Goal: Communication & Community: Answer question/provide support

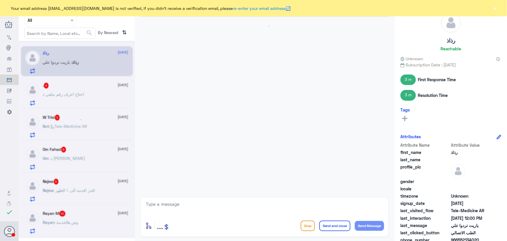
scroll to position [364, 0]
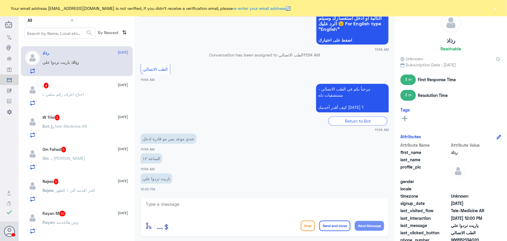
click at [251, 8] on button "×" at bounding box center [495, 8] width 6 height 6
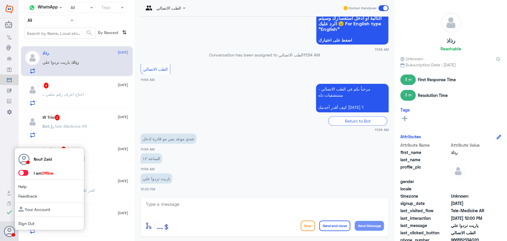
click at [27, 171] on span at bounding box center [23, 173] width 10 height 6
click at [0, 0] on input "checkbox" at bounding box center [0, 0] width 0 height 0
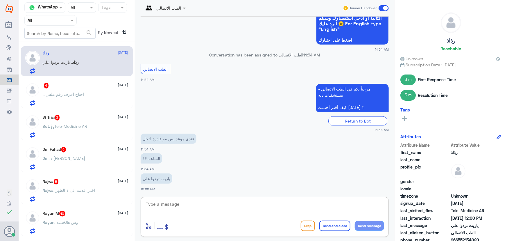
click at [190, 203] on textarea at bounding box center [264, 207] width 239 height 14
type textarea "v"
drag, startPoint x: 188, startPoint y: 200, endPoint x: 131, endPoint y: 207, distance: 57.7
click at [131, 207] on div "Channel WhatsApp Status × All Tags Agent Filter All search By Newest ⇅ رذاذ 13 …" at bounding box center [263, 121] width 488 height 242
paste textarea "مرحباً معك نوف من الطب الاتصالي"
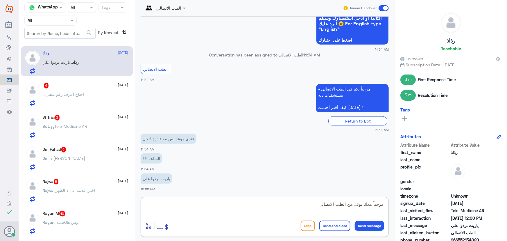
type textarea "مرحباً معك نوف من الطب الاتصالي"
click at [251, 229] on button "Send Message" at bounding box center [369, 226] width 29 height 10
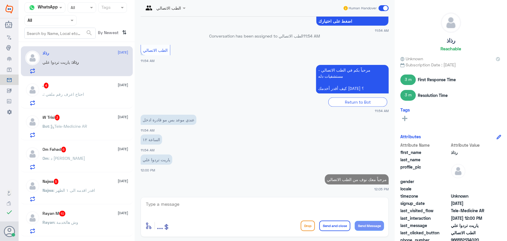
click at [251, 203] on textarea at bounding box center [264, 207] width 239 height 14
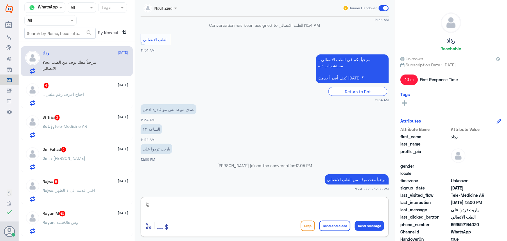
type textarea "i"
click at [251, 207] on textarea "هل تم تواصل الطبي" at bounding box center [264, 207] width 239 height 14
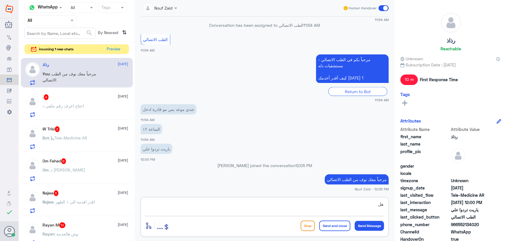
type textarea "هل"
drag, startPoint x: 458, startPoint y: 224, endPoint x: 490, endPoint y: 226, distance: 32.0
click at [251, 226] on span "966552134020" at bounding box center [472, 224] width 42 height 6
copy span "552134020"
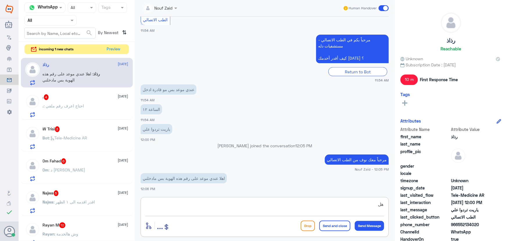
drag, startPoint x: 268, startPoint y: 205, endPoint x: 404, endPoint y: 195, distance: 136.1
click at [251, 195] on div "Channel WhatsApp Status × All Tags Agent Filter All search By Newest ⇅ incoming…" at bounding box center [263, 121] width 488 height 242
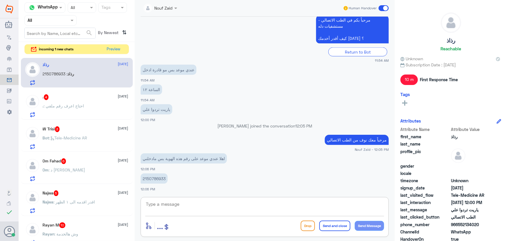
click at [161, 175] on p "2150786933" at bounding box center [154, 178] width 27 height 10
click at [161, 176] on p "2150786933" at bounding box center [154, 178] width 27 height 10
copy div "2150786933"
click at [205, 206] on textarea at bounding box center [264, 207] width 239 height 14
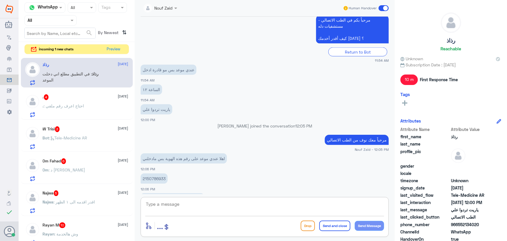
scroll to position [443, 0]
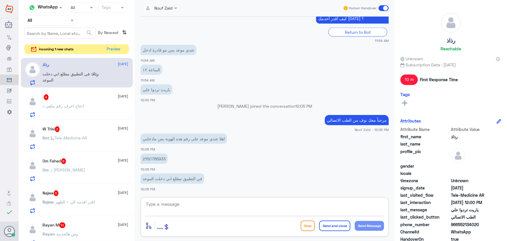
click at [243, 201] on textarea at bounding box center [264, 207] width 239 height 14
type textarea "لحظات من فضلك"
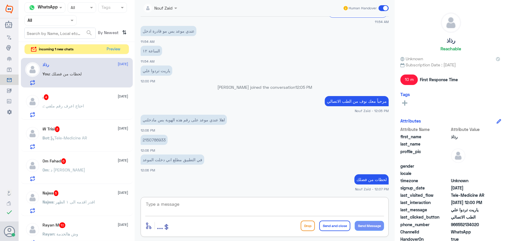
click at [207, 203] on textarea at bounding box center [264, 207] width 239 height 14
click at [102, 97] on div ". 4 13 August" at bounding box center [86, 97] width 86 height 6
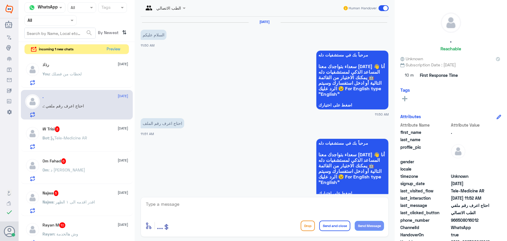
scroll to position [113, 0]
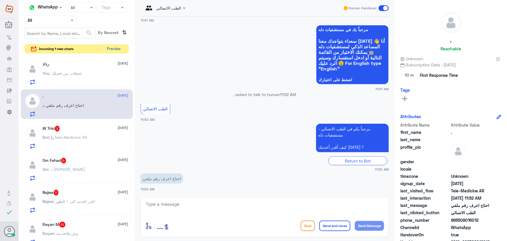
click at [119, 47] on button "Preview" at bounding box center [114, 48] width 18 height 9
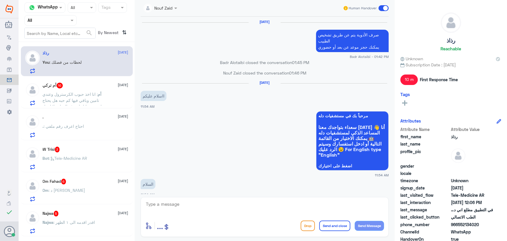
scroll to position [321, 0]
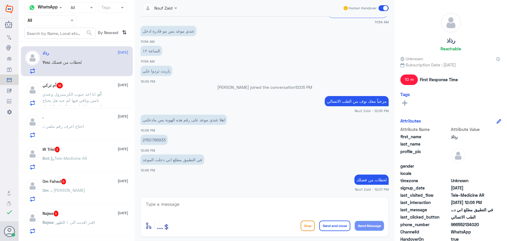
click at [102, 139] on div "رذاذ 13 August You : لحظات من فضلك أم تركي 16 13 August أم : انا اخذ حبوب الكرس…" at bounding box center [77, 143] width 116 height 198
click at [97, 157] on div "Bot : Tele-Medicine AR" at bounding box center [86, 162] width 86 height 13
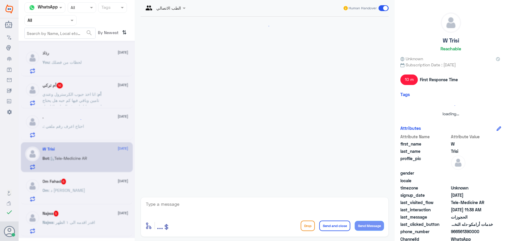
scroll to position [204, 0]
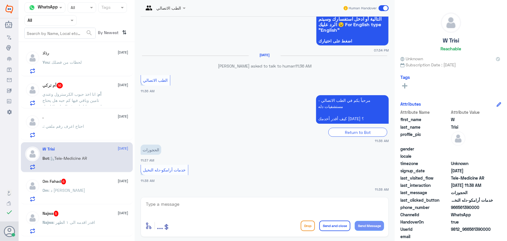
click at [90, 97] on span ": انا اخذ حبوب الكرسترول وعندي تامين وباقي فيها كم حبه هل يحتاج اسوي تحليل لصرف…" at bounding box center [72, 103] width 59 height 23
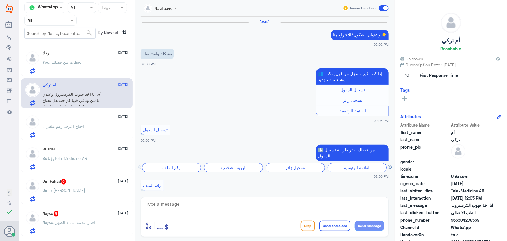
scroll to position [479, 0]
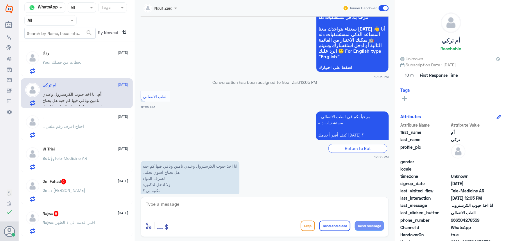
click at [91, 192] on div "Om : د محمود المصري" at bounding box center [86, 194] width 86 height 13
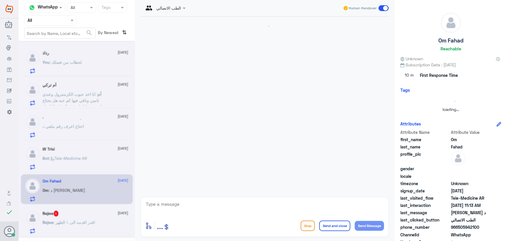
scroll to position [85, 0]
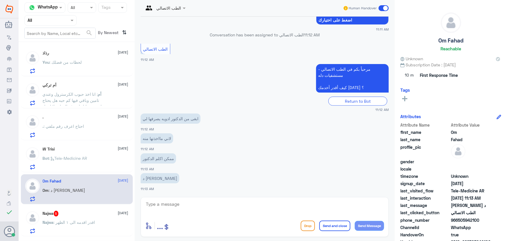
click at [86, 60] on div "رذاذ 13 August You : لحظات من فضلك" at bounding box center [86, 62] width 86 height 23
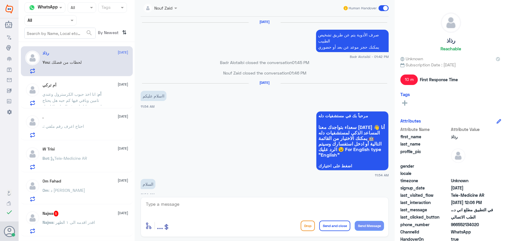
scroll to position [321, 0]
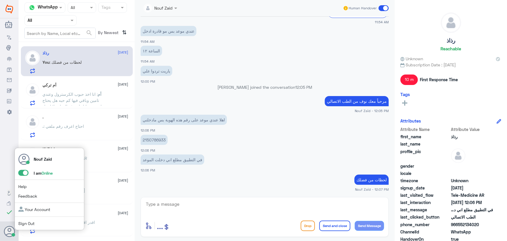
click at [25, 173] on span at bounding box center [23, 173] width 10 height 6
click at [0, 0] on input "checkbox" at bounding box center [0, 0] width 0 height 0
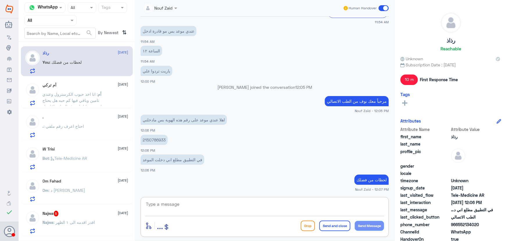
click at [250, 212] on textarea at bounding box center [264, 207] width 239 height 14
type textarea "هل تم تواصل الطبيب معك لاجراء الموعد؟"
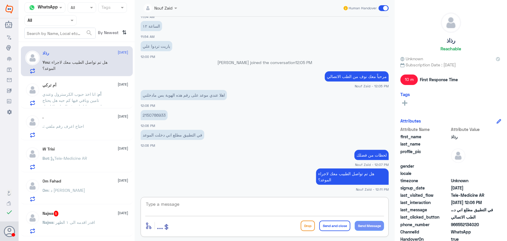
click at [229, 203] on textarea at bounding box center [264, 207] width 239 height 14
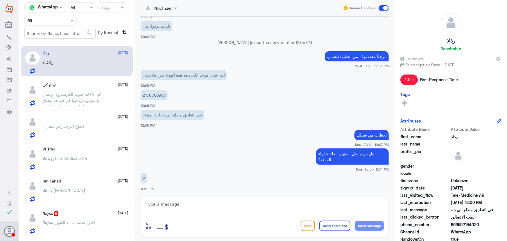
click at [86, 88] on div "أم تركي 13 August أم : انا اخذ حبوب الكرسترول وعندي تامين وباقي فيها كم حبه هل …" at bounding box center [86, 94] width 86 height 23
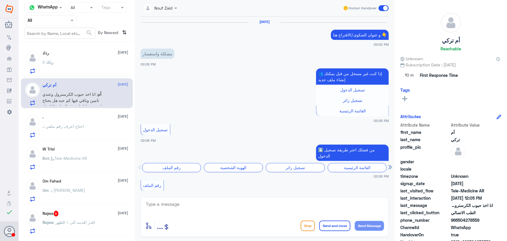
scroll to position [479, 0]
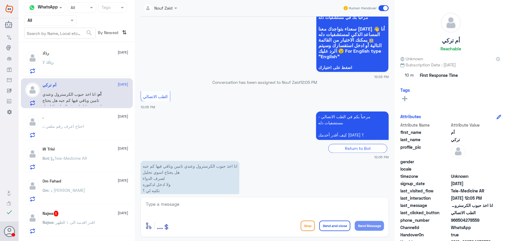
click at [78, 66] on div "رذاذ : لا" at bounding box center [86, 66] width 86 height 13
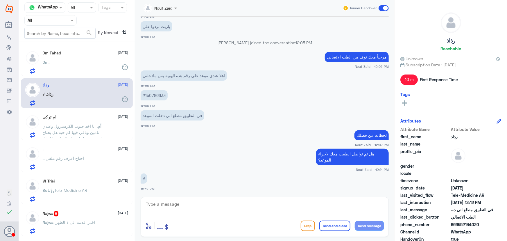
scroll to position [337, 0]
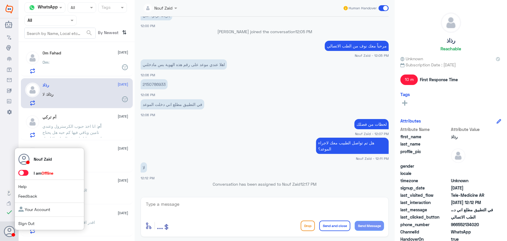
click at [26, 174] on span at bounding box center [23, 173] width 10 height 6
click at [0, 0] on input "checkbox" at bounding box center [0, 0] width 0 height 0
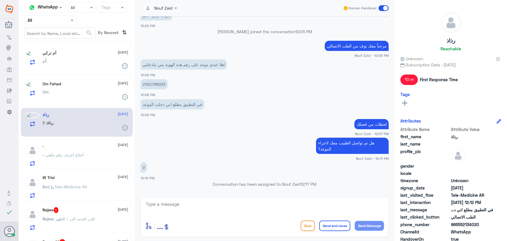
drag, startPoint x: 457, startPoint y: 224, endPoint x: 500, endPoint y: 225, distance: 43.3
click at [251, 224] on div "رذاذ Reachable Unknown Subscription Date : 08/10/2025 10 m First Response Time …" at bounding box center [451, 121] width 112 height 242
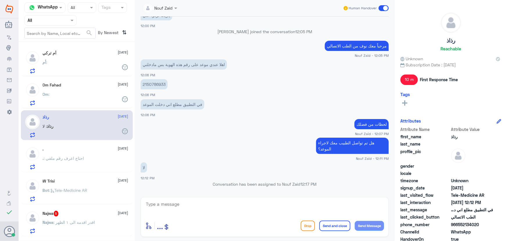
click at [251, 219] on span "الطب الاتصالي" at bounding box center [472, 217] width 42 height 6
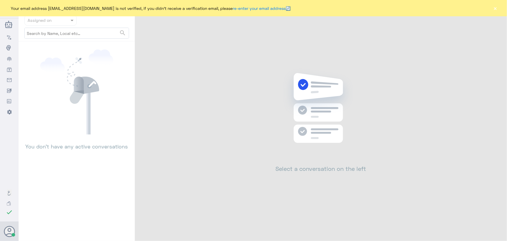
click at [495, 8] on button "×" at bounding box center [495, 8] width 6 height 6
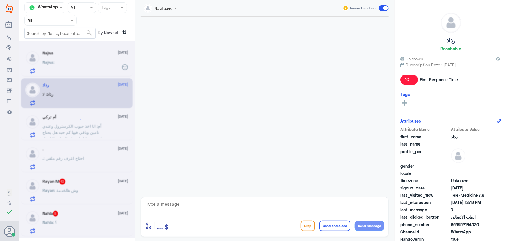
scroll to position [316, 0]
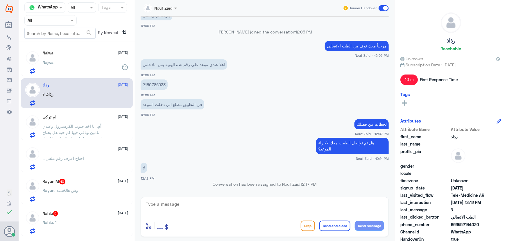
click at [166, 85] on p "2150786933" at bounding box center [154, 84] width 27 height 10
click at [161, 85] on p "2150786933" at bounding box center [154, 84] width 27 height 10
copy p "2150786933"
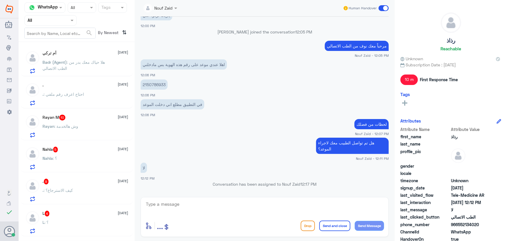
click at [274, 208] on textarea at bounding box center [264, 207] width 239 height 14
type textarea "نعتذر منك عزيزتي سيتم تواصل الطبيب معك الآن"
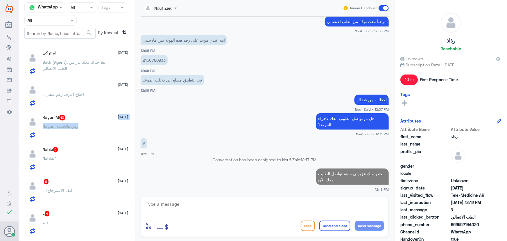
click at [104, 123] on div "Rayan M 10 [DATE][PERSON_NAME] : وش هالخدمة" at bounding box center [86, 125] width 86 height 23
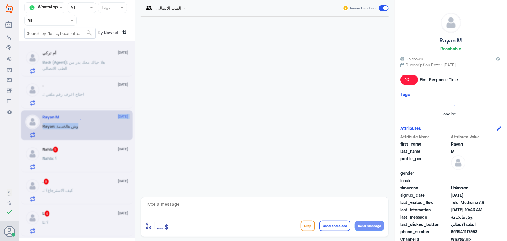
scroll to position [351, 0]
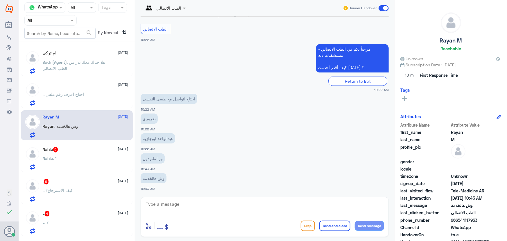
click at [169, 205] on textarea at bounding box center [264, 207] width 239 height 14
click at [172, 202] on textarea at bounding box center [264, 207] width 239 height 14
paste textarea "مرحباً معك نوف من الطب الاتصالي"
type textarea "مرحباً معك نوف من الطب الاتصالي"
click at [365, 225] on button "Send Message" at bounding box center [369, 226] width 29 height 10
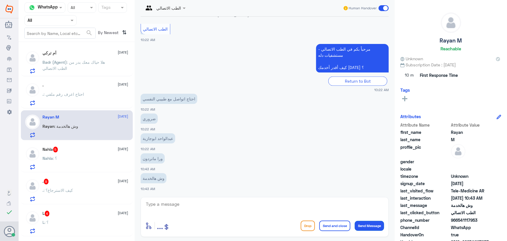
scroll to position [370, 0]
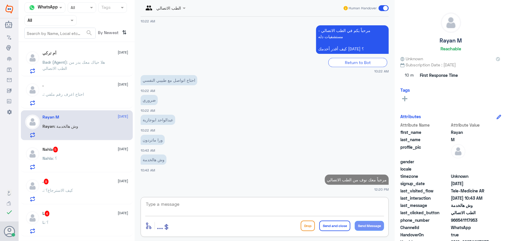
click at [345, 207] on textarea at bounding box center [264, 207] width 239 height 14
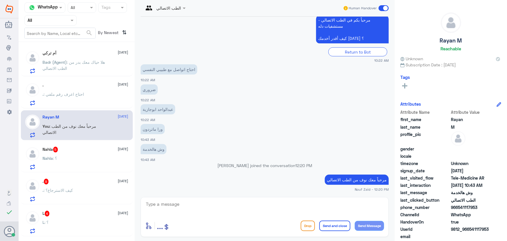
drag, startPoint x: 470, startPoint y: 228, endPoint x: 495, endPoint y: 228, distance: 24.4
click at [494, 228] on div "UserId 9812_966541117953" at bounding box center [450, 229] width 101 height 7
copy span "541117953"
click at [275, 199] on div "enter flow name ... Drop Send and close Send Message" at bounding box center [265, 217] width 248 height 40
click at [271, 203] on textarea at bounding box center [264, 207] width 239 height 14
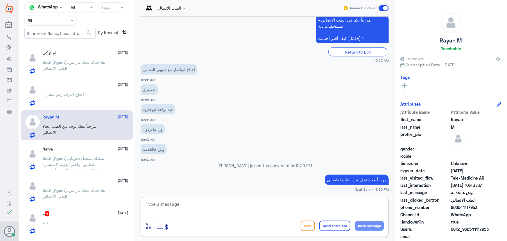
paste textarea "541117953"
type textarea "541117953"
drag, startPoint x: 244, startPoint y: 205, endPoint x: 131, endPoint y: 205, distance: 113.3
click at [131, 205] on div "Channel WhatsApp Status × All Tags Agent Filter All search By Newest ⇅ أم تركي …" at bounding box center [263, 121] width 488 height 242
drag, startPoint x: 470, startPoint y: 229, endPoint x: 507, endPoint y: 227, distance: 37.0
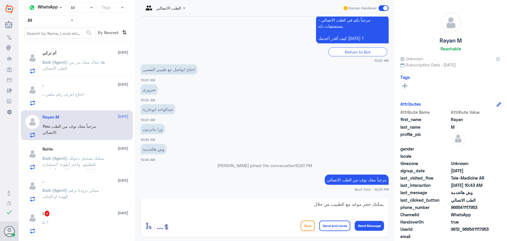
click at [507, 227] on div "Rayan M Reachable Unknown Subscription Date : [DATE] Tags Attributes Attribute …" at bounding box center [451, 121] width 112 height 242
copy span "541117953"
click at [280, 208] on textarea "يمكنك حجز موعد مع الطبيب من خلال" at bounding box center [264, 207] width 239 height 14
drag, startPoint x: 280, startPoint y: 207, endPoint x: 365, endPoint y: 203, distance: 85.0
click at [365, 203] on textarea "يمكنك حجز موعد مع الطبيب من خلال" at bounding box center [264, 207] width 239 height 14
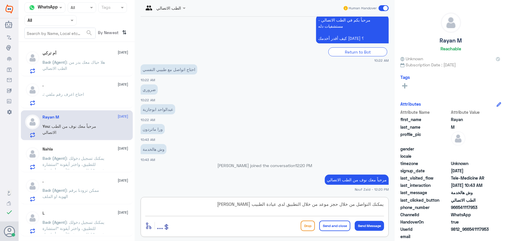
click at [320, 203] on textarea "يمكنك التواصل من خلال حجز موعد من خلال التطبيق لدى عيادة الطبيب [PERSON_NAME]" at bounding box center [264, 207] width 239 height 14
drag, startPoint x: 354, startPoint y: 204, endPoint x: 364, endPoint y: 204, distance: 9.9
click at [364, 204] on textarea "يمكنك التواصل من خلال حجز موعد عن بعد من خلال التطبيق لدى عيادة الطبيب [PERSON_…" at bounding box center [264, 207] width 239 height 14
drag, startPoint x: 339, startPoint y: 206, endPoint x: 371, endPoint y: 205, distance: 32.6
click at [371, 205] on textarea "يمكنك التواصل من خلال حجز موعد عن بعد من خلال التطبيق لدى عيادة الطبيب [PERSON_…" at bounding box center [264, 207] width 239 height 14
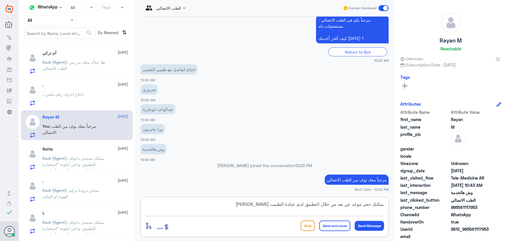
click at [250, 203] on textarea "يمكنك حجز موعد عن بعد من خلال التطبيق لدى عيادة الطبيب [PERSON_NAME]" at bounding box center [264, 207] width 239 height 14
type textarea "يمكنك حجز موعد عن بعد من خلال التطبيق لدى عيادة الطبيب عبدالواحد لتواصل معه"
click at [376, 226] on button "Send Message" at bounding box center [369, 226] width 29 height 10
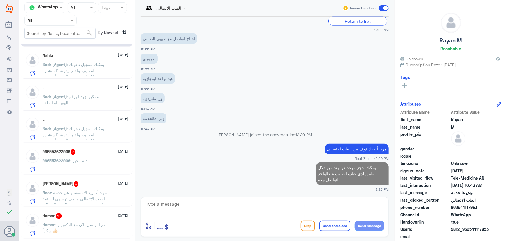
scroll to position [105, 0]
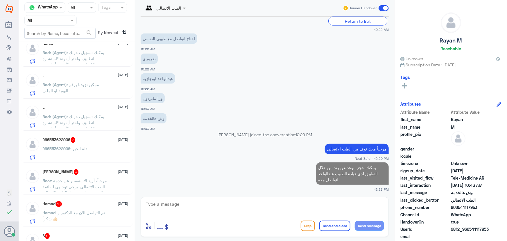
click at [87, 153] on div "966553622906 : دلة الخبر" at bounding box center [86, 153] width 86 height 13
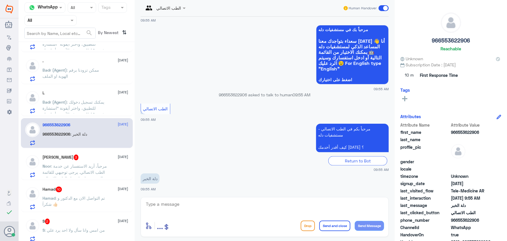
scroll to position [132, 0]
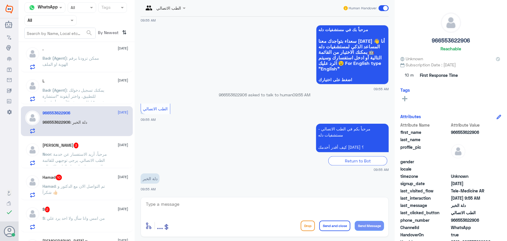
click at [99, 147] on div "[PERSON_NAME] 3 [DATE]" at bounding box center [86, 145] width 86 height 6
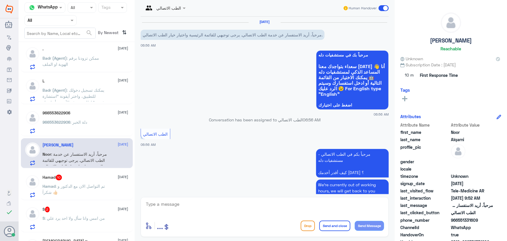
scroll to position [48, 0]
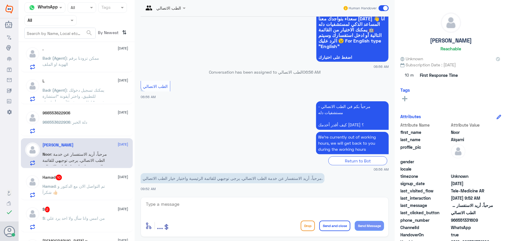
click at [97, 127] on div "966553622906 : دلة الخبر" at bounding box center [86, 126] width 86 height 13
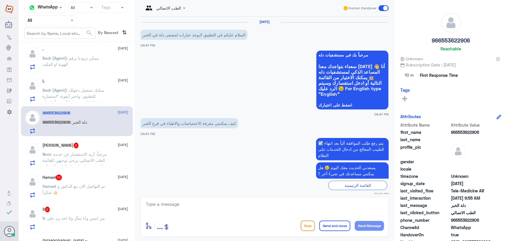
scroll to position [378, 0]
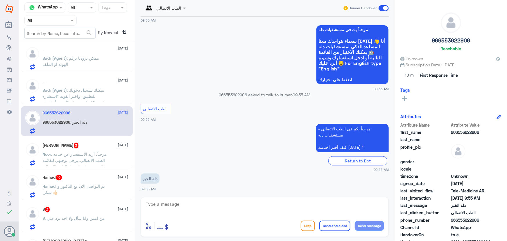
click at [96, 157] on span ": مرحباً، أريد الاستفسار عن خدمة الطب الاتصالي. يرجى توجيهي للقائمة الرئيسية وا…" at bounding box center [75, 159] width 65 height 17
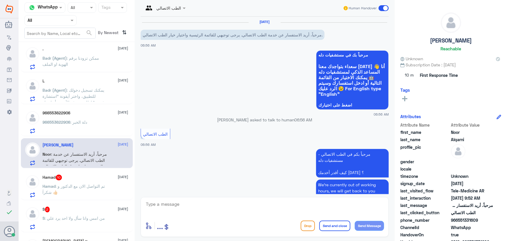
scroll to position [48, 0]
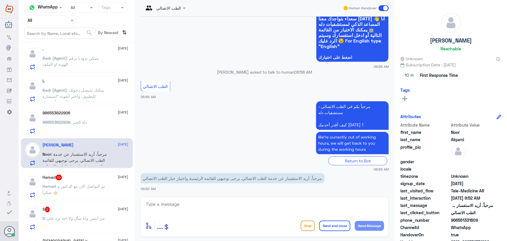
click at [96, 181] on div "Hamad 10 [DATE][PERSON_NAME] : تم التواصل الان مع الدكتور و [PERSON_NAME] 👍🏻" at bounding box center [86, 185] width 86 height 23
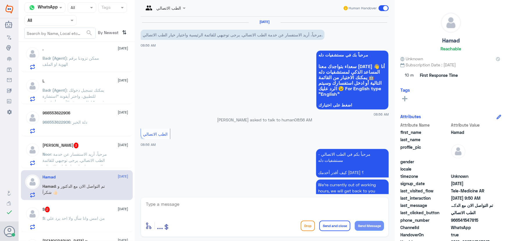
scroll to position [232, 0]
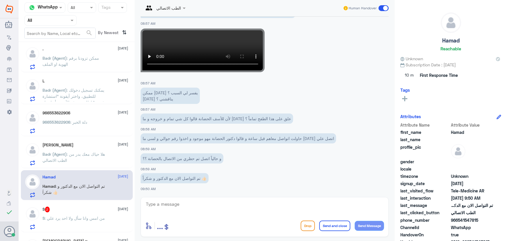
click at [96, 209] on div "S 2 [DATE]" at bounding box center [86, 209] width 86 height 6
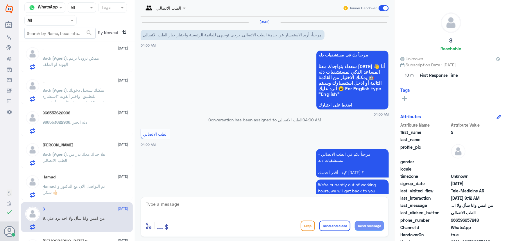
scroll to position [291, 0]
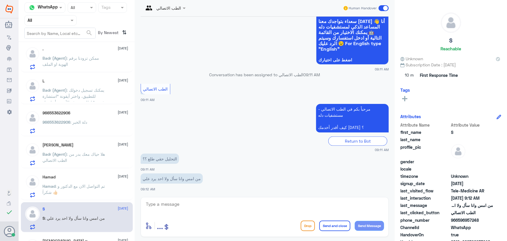
click at [93, 193] on p "Hamad : تم التواصل الان مع الدكتور و شكراً 👍🏻" at bounding box center [75, 190] width 65 height 15
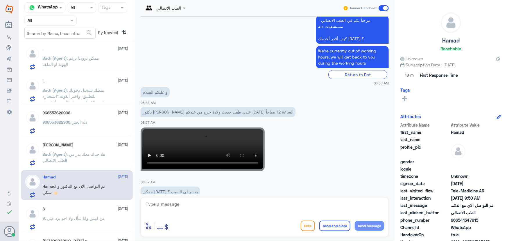
scroll to position [127, 0]
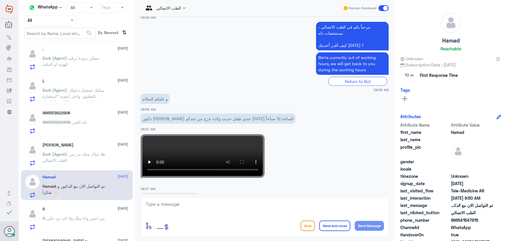
click at [383, 8] on span at bounding box center [384, 8] width 10 height 6
click at [0, 0] on input "checkbox" at bounding box center [0, 0] width 0 height 0
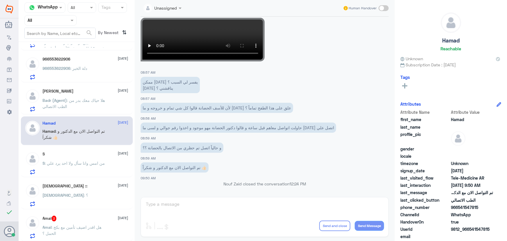
scroll to position [211, 0]
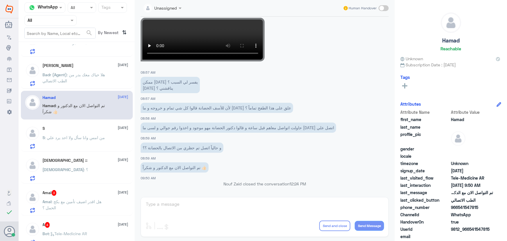
click at [111, 141] on div "S : من امس وانا سأل ولا [DATE] يرد علي" at bounding box center [86, 142] width 86 height 13
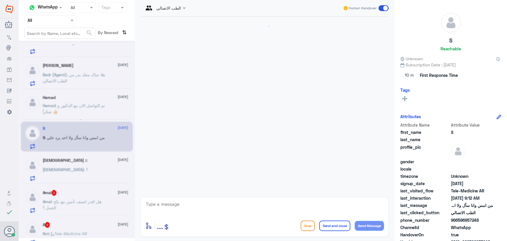
scroll to position [291, 0]
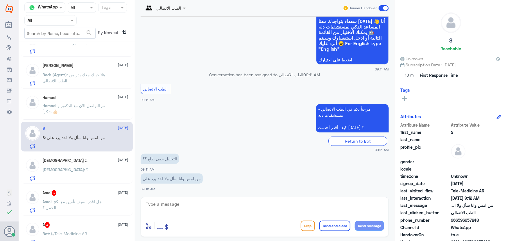
click at [98, 110] on p "Hamad : تم التواصل الان مع الدكتور و شكراً 👍🏻" at bounding box center [75, 109] width 65 height 15
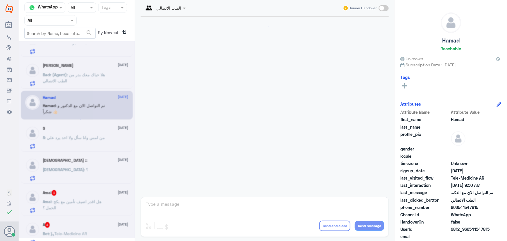
scroll to position [243, 0]
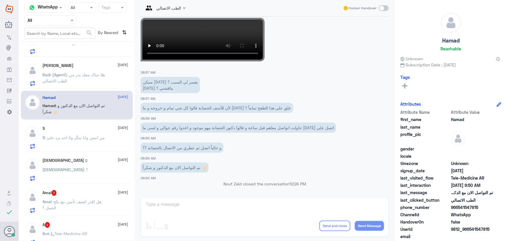
click at [84, 160] on div "[DEMOGRAPHIC_DATA] :: [DATE]" at bounding box center [86, 160] width 86 height 5
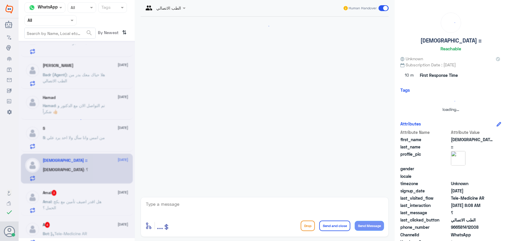
scroll to position [567, 0]
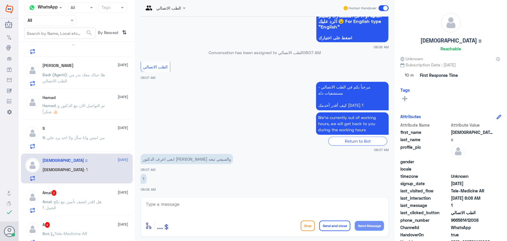
click at [92, 190] on div "Amal 3 [DATE]" at bounding box center [86, 193] width 86 height 6
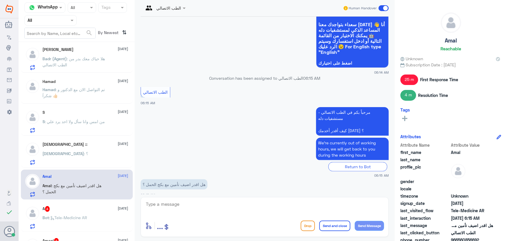
scroll to position [264, 0]
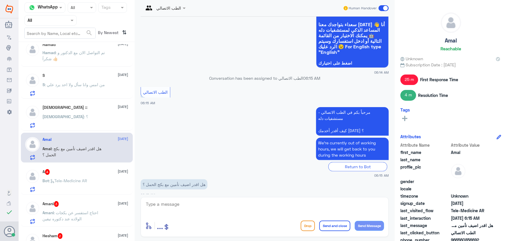
click at [92, 182] on div "Bot : Tele-Medicine AR" at bounding box center [86, 185] width 86 height 13
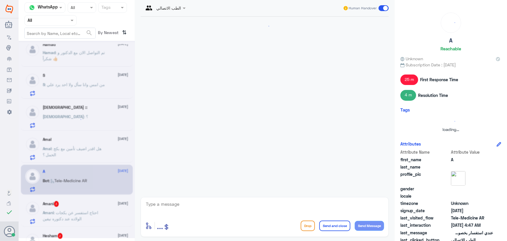
scroll to position [405, 0]
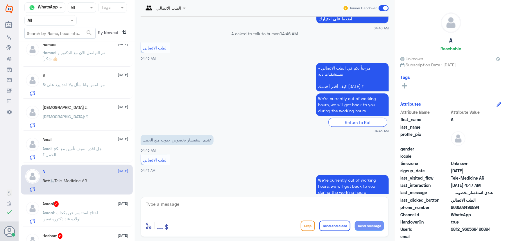
click at [92, 206] on div "Amani 3 [DATE][PERSON_NAME] : احتاج استفسر عن بكجات الولاده عند دكتور[PERSON_NA…" at bounding box center [86, 212] width 86 height 23
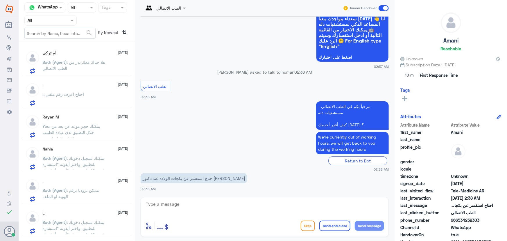
click at [98, 71] on p "Badr (Agent) : هلا حياك معك بدر من الطب الاتصالي" at bounding box center [75, 66] width 65 height 15
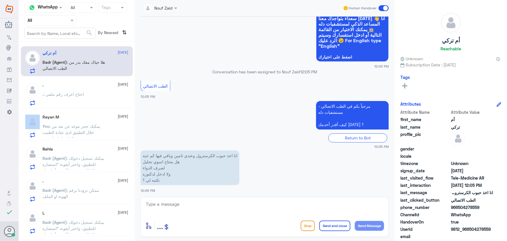
click at [88, 95] on div ". : احتاج اعرف رقم ملفي" at bounding box center [86, 98] width 86 height 13
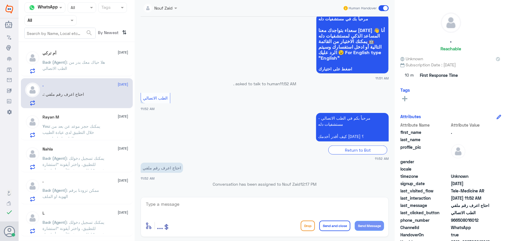
click at [251, 205] on textarea at bounding box center [264, 207] width 239 height 14
paste textarea "مرحباً معك نوف من الطب الاتصالي"
type textarea "مرحباً معك نوف من الطب الاتصالي"
click at [368, 228] on button "Send Message" at bounding box center [369, 226] width 29 height 10
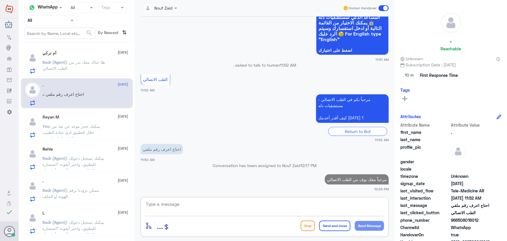
click at [346, 203] on textarea at bounding box center [264, 207] width 239 height 14
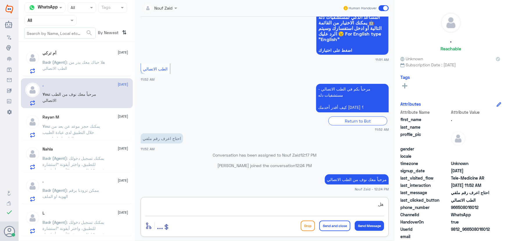
type textarea "ه"
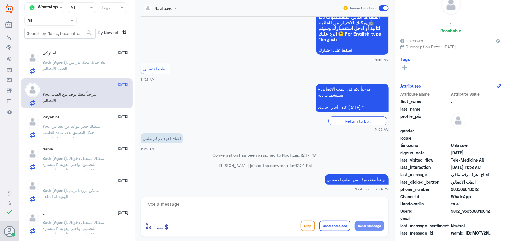
drag, startPoint x: 470, startPoint y: 210, endPoint x: 507, endPoint y: 213, distance: 37.0
click at [507, 213] on div ". Reachable Unknown Subscription Date : 08/13/2025 Tags Attributes Attribute Na…" at bounding box center [451, 121] width 112 height 242
copy span "508016012"
click at [253, 206] on textarea at bounding box center [264, 207] width 239 height 14
type textarea "ه"
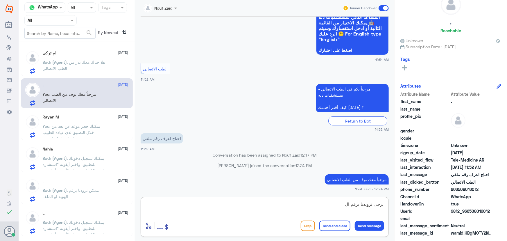
scroll to position [163, 0]
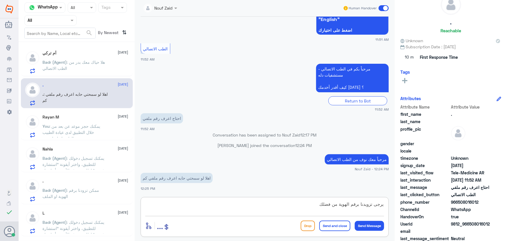
type textarea "يرجى تزويدنا برقم الهوية من فضلك"
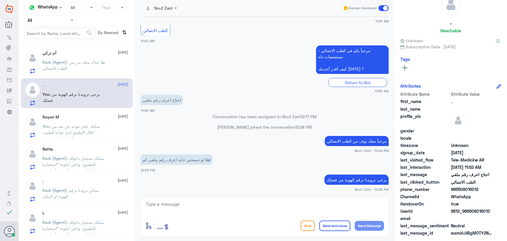
click at [92, 78] on div ". 13 August You : يرجى تزويدنا برقم الهوية من فضلك" at bounding box center [77, 93] width 112 height 30
click at [90, 73] on p "Badr (Agent) : هلا حياك معك بدر من الطب الاتصالي" at bounding box center [75, 66] width 65 height 15
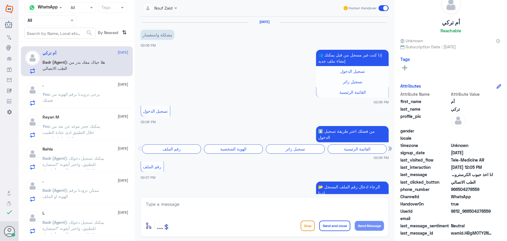
scroll to position [470, 0]
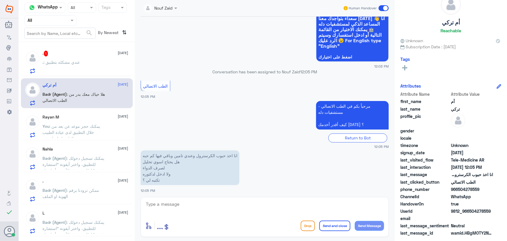
click at [90, 66] on div ". : عندي مشكله بتطبيق" at bounding box center [86, 66] width 86 height 13
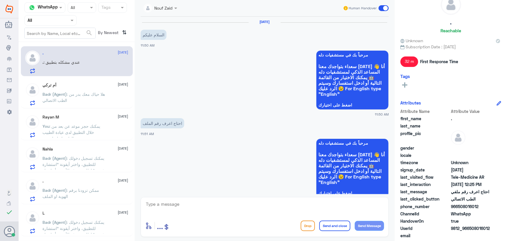
scroll to position [212, 0]
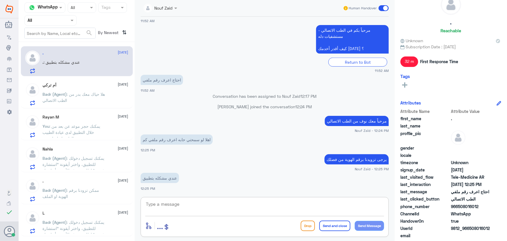
click at [197, 205] on textarea at bounding box center [264, 207] width 239 height 14
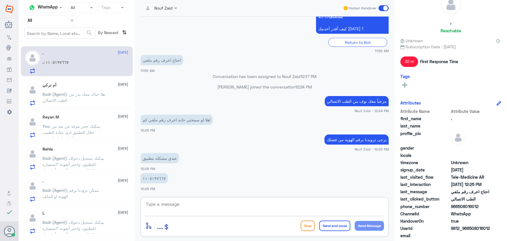
click at [148, 174] on p "١١٠٥١٩٧٦٦٧" at bounding box center [154, 178] width 27 height 10
click at [151, 178] on p "١١٠٥١٩٧٦٦٧" at bounding box center [154, 178] width 27 height 10
copy p "١١٠٥١٩٧٦٦٧"
click at [234, 207] on textarea at bounding box center [264, 207] width 239 height 14
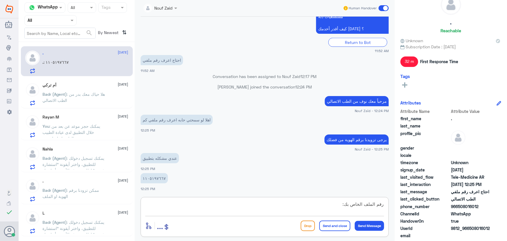
paste textarea "1066407"
click at [345, 204] on textarea "رقم الملف الخاص بك: 1066407" at bounding box center [264, 207] width 239 height 14
type textarea "رقم الملف الخاص بك: 1066407"
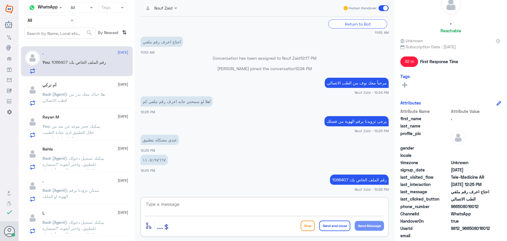
click at [226, 203] on textarea at bounding box center [264, 207] width 239 height 14
type textarea "هل يوجد اي استفسار آخر؟"
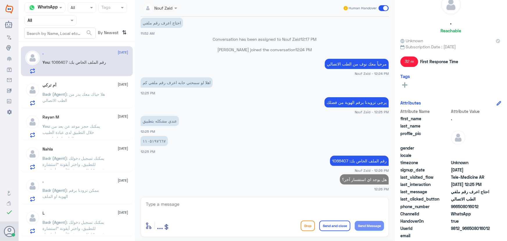
drag, startPoint x: 107, startPoint y: 114, endPoint x: 132, endPoint y: 160, distance: 52.5
click at [111, 118] on div "Rayan M 13 August You : يمكنك حجز موعد عن بعد من خلال التطبيق لدى عيادة الطبيب …" at bounding box center [77, 125] width 112 height 30
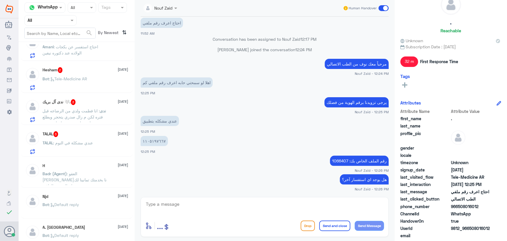
scroll to position [422, 0]
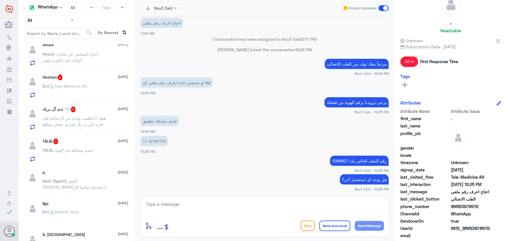
click at [88, 157] on p "TALAL : عندي مشكلة في النوم" at bounding box center [68, 154] width 51 height 15
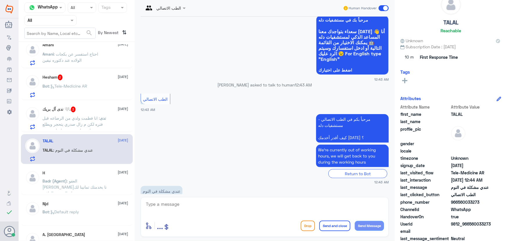
scroll to position [48, 0]
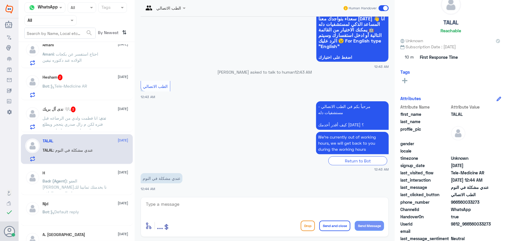
drag, startPoint x: 471, startPoint y: 224, endPoint x: 496, endPoint y: 221, distance: 25.7
click at [496, 221] on div "UserId 9812_966560033273" at bounding box center [450, 224] width 101 height 7
copy span "560033273"
click at [227, 203] on textarea at bounding box center [264, 207] width 239 height 14
type textarea "م"
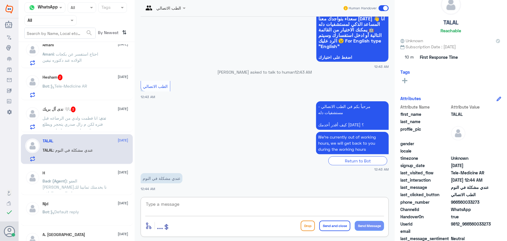
paste textarea "560033273"
type textarea "5"
paste textarea "مرحباً معك نوف من الطب الاتصالي"
type textarea "مرحباً معك نوف من الطب الاتصالي"
click at [368, 227] on button "Send Message" at bounding box center [369, 226] width 29 height 10
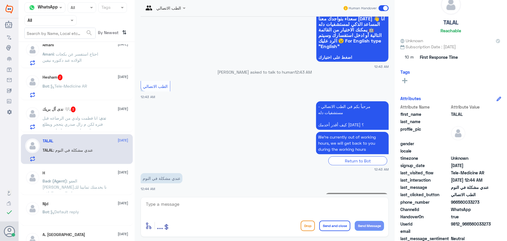
scroll to position [67, 0]
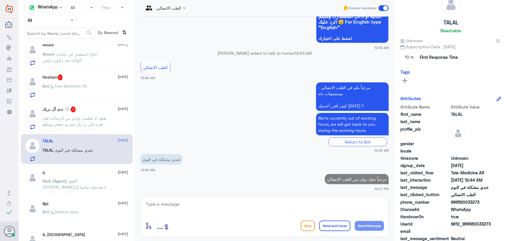
click at [328, 206] on textarea at bounding box center [264, 207] width 239 height 14
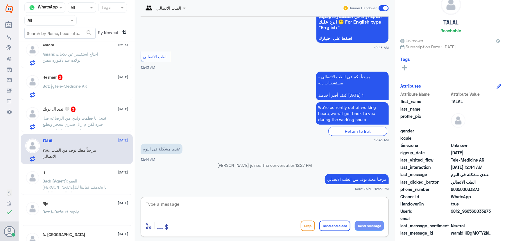
paste textarea "يمكنك تلقي الاستشاره الفورية من خلال التطبيق عن طريق خدمة "الاستشارة الفورية" و…"
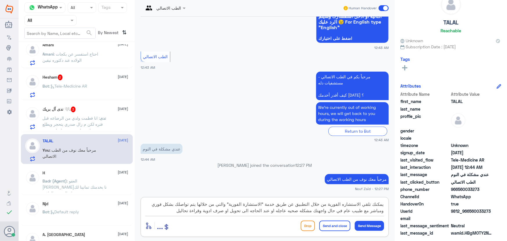
click at [301, 209] on textarea "يمكنك تلقي الاستشاره الفورية من خلال التطبيق عن طريق خدمة "الاستشارة الفورية" و…" at bounding box center [264, 207] width 239 height 14
click at [289, 211] on textarea "يمكنك تلقي الاستشاره الفورية من خلال التطبيق عن طريق خدمة "الاستشارة الفورية" و…" at bounding box center [264, 207] width 239 height 14
click at [277, 210] on textarea "يمكنك تلقي الاستشاره الفورية من خلال التطبيق عن طريق خدمة "الاستشارة الفورية" و…" at bounding box center [264, 207] width 239 height 14
click at [254, 210] on textarea "يمكنك تلقي الاستشاره الفورية من خلال التطبيق عن طريق خدمة "الاستشارة الفورية" و…" at bounding box center [264, 207] width 239 height 14
type textarea "يمكنك تلقي الاستشاره الفورية من خلال التطبيق عن طريق خدمة "الاستشارة الفورية" و…"
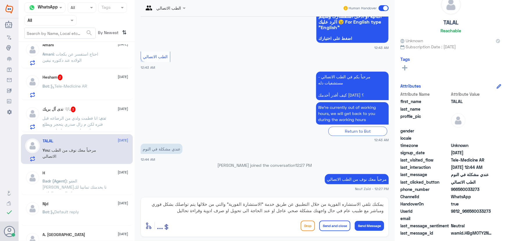
click at [167, 214] on div "يمكنك تلقي الاستشاره الفورية من خلال التطبيق عن طريق خدمة "الاستشارة الفورية" و…" at bounding box center [264, 208] width 239 height 16
drag, startPoint x: 175, startPoint y: 212, endPoint x: 394, endPoint y: 200, distance: 219.4
click at [394, 200] on div "الطب الاتصالي Human Handover 13 Aug 2025 مرحباً، أريد الاستفسار عن خدمة الطب ال…" at bounding box center [265, 121] width 260 height 242
click at [349, 227] on button "Send and close" at bounding box center [334, 225] width 31 height 10
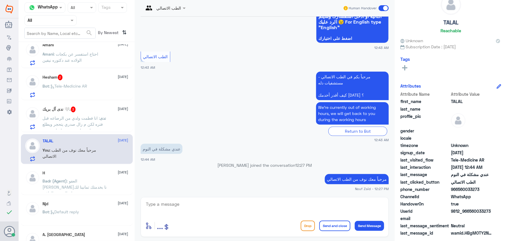
scroll to position [122, 0]
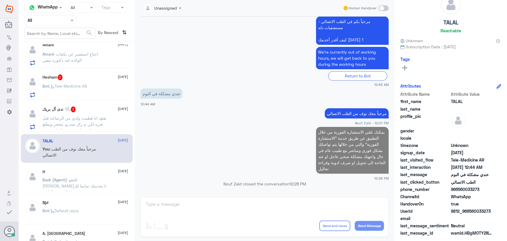
click at [55, 116] on span ": انا فطمت ولدي من الرضاعه قبل فتره لكن م زال صدري يتحجر ويطلع حليب واتعبني مره…" at bounding box center [73, 126] width 60 height 23
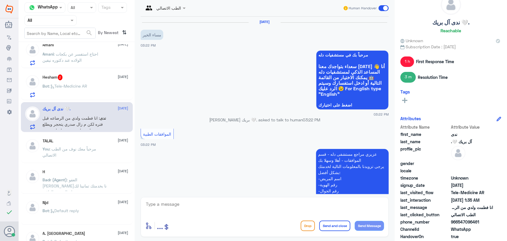
scroll to position [405, 0]
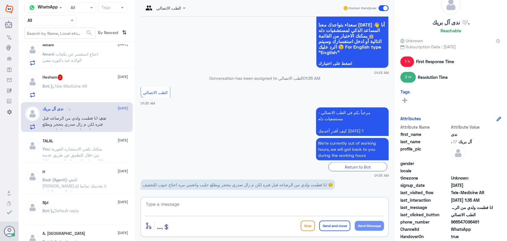
click at [247, 205] on textarea at bounding box center [264, 207] width 239 height 14
drag, startPoint x: 190, startPoint y: 181, endPoint x: 166, endPoint y: 179, distance: 24.2
click at [166, 180] on p "انا فطمت ولدي من الرضاعه قبل فتره لكن م زال صدري يتحجر ويطلع حليب واتعبني مره ا…" at bounding box center [238, 184] width 194 height 10
click at [160, 153] on app-msgs-text "We’re currently out of working hours, we will get back to you during the workin…" at bounding box center [265, 149] width 248 height 23
click at [208, 211] on textarea at bounding box center [264, 207] width 239 height 14
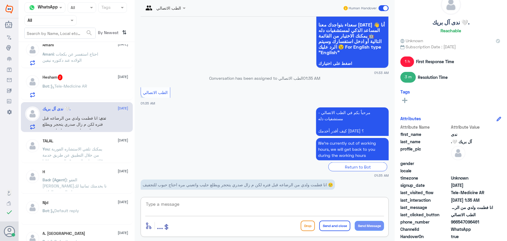
click at [169, 208] on textarea at bounding box center [264, 207] width 239 height 14
paste textarea "مرحباً معك نوف من الطب الاتصالي"
type textarea "مرحباً معك نوف من الطب الاتصالي"
click at [371, 225] on button "Send Message" at bounding box center [369, 226] width 29 height 10
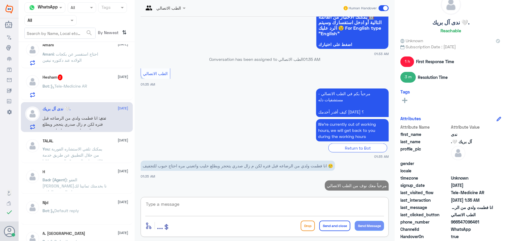
click at [312, 204] on textarea at bounding box center [264, 207] width 239 height 14
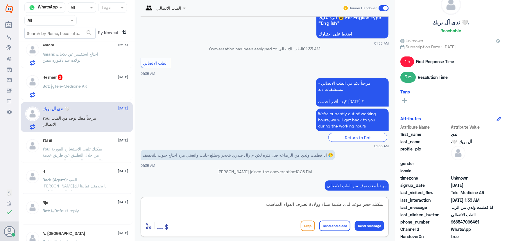
click at [332, 205] on textarea "يمكنك حجز موعد لدى طبيبة نساء وولادة لصرف الدواء المناسب" at bounding box center [264, 207] width 239 height 14
click at [315, 203] on textarea "يمكنك حجز موعد لدى طبيبة النساء وولادة لصرف الدواء المناسب" at bounding box center [264, 207] width 239 height 14
click at [257, 204] on textarea "يمكنك حجز موعد لدى طبيبة النساء و الولادة لصرف الدواء المناسب" at bounding box center [264, 207] width 239 height 14
drag, startPoint x: 352, startPoint y: 206, endPoint x: 363, endPoint y: 205, distance: 10.2
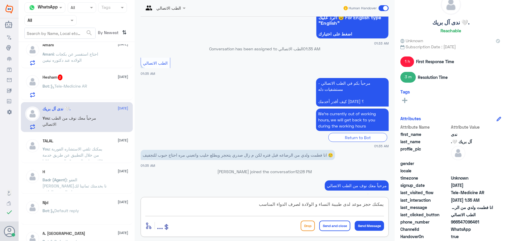
click at [363, 205] on textarea "يمكنك حجز موعد لدى طبيبة النساء و الولادة لصرف الدواء المناسب" at bounding box center [264, 207] width 239 height 14
drag, startPoint x: 345, startPoint y: 203, endPoint x: 273, endPoint y: 206, distance: 71.2
click at [274, 206] on textarea "يمكنك حجز موعد لدى طبيبة النساء و الولادة لصرف الدواء المناسب" at bounding box center [264, 207] width 239 height 14
click at [258, 204] on textarea "يمكنك حجز موعد لدى طبيبة النساء و الولادة لصرف الدواء المناسب" at bounding box center [264, 207] width 239 height 14
type textarea "يمكنك حجز موعد لدى طبيبة النساء و الولادة لصرف الدواء المناسب"
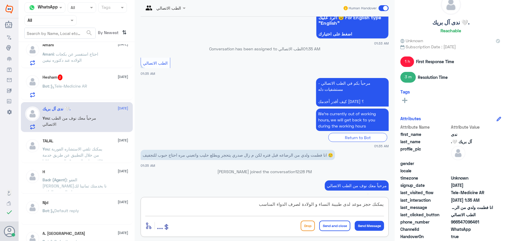
click at [342, 227] on button "Send and close" at bounding box center [334, 225] width 31 height 10
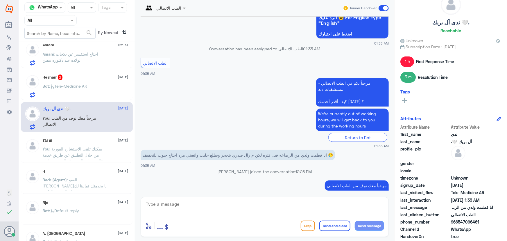
scroll to position [448, 0]
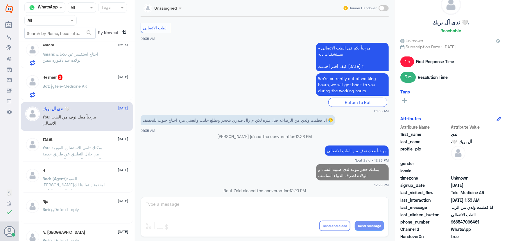
click at [96, 92] on div "Bot : Tele-Medicine AR" at bounding box center [86, 90] width 86 height 13
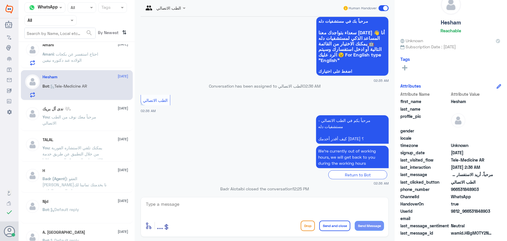
scroll to position [38, 0]
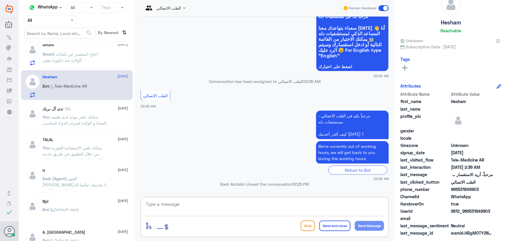
click at [181, 200] on textarea at bounding box center [264, 207] width 239 height 14
click at [180, 203] on textarea at bounding box center [264, 207] width 239 height 14
click at [91, 162] on div ". 2 13 August . : لن انا تو حملت التطبيق ويقول عندي حساب وانا ماسويت أم تركي 13…" at bounding box center [77, 143] width 116 height 198
click at [257, 202] on textarea at bounding box center [264, 207] width 239 height 14
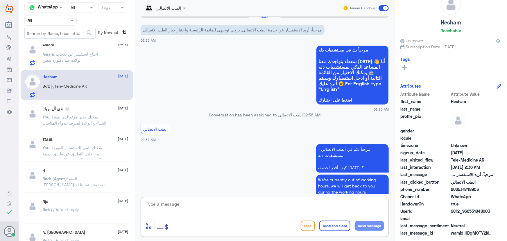
scroll to position [0, 0]
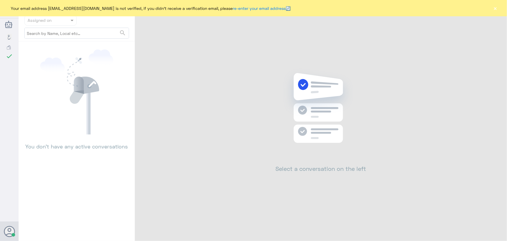
click at [495, 10] on button "×" at bounding box center [495, 8] width 6 height 6
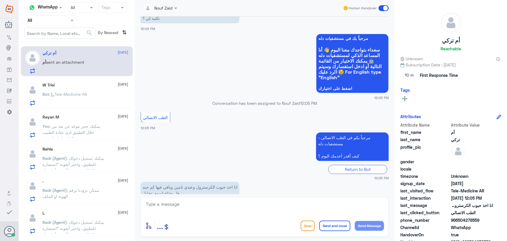
scroll to position [470, 0]
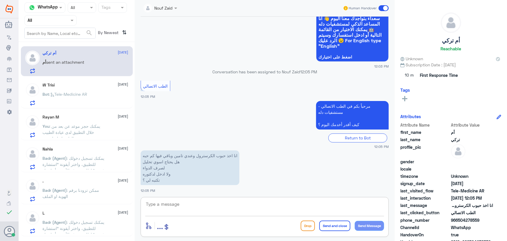
click at [203, 200] on textarea at bounding box center [264, 207] width 239 height 14
click at [209, 203] on textarea at bounding box center [264, 207] width 239 height 14
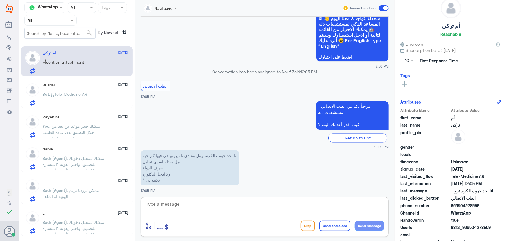
scroll to position [26, 0]
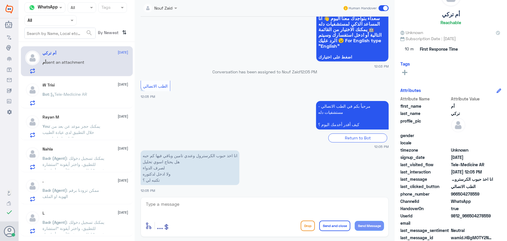
drag, startPoint x: 470, startPoint y: 215, endPoint x: 504, endPoint y: 218, distance: 33.3
click at [504, 218] on div "أم تركي Reachable Unknown Subscription Date : 12/01/2024 10 m First Response Ti…" at bounding box center [451, 121] width 112 height 242
copy span "504278559"
click at [218, 207] on textarea at bounding box center [264, 207] width 239 height 14
paste textarea "مرحباً معك نوف من الطب الاتصالي"
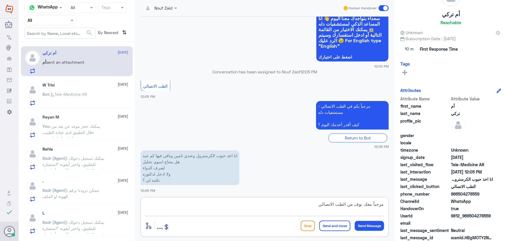
type textarea "مرحباً معك نوف من الطب الاتصالي"
click at [360, 228] on button "Send Message" at bounding box center [369, 226] width 29 height 10
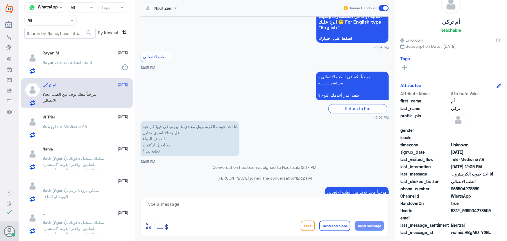
scroll to position [18, 0]
click at [333, 200] on textarea at bounding box center [264, 207] width 239 height 14
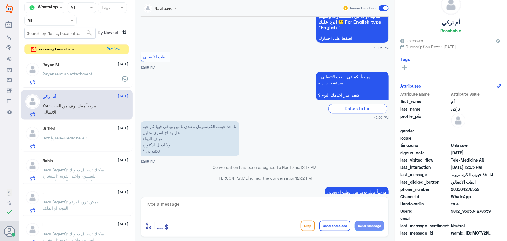
drag, startPoint x: 470, startPoint y: 210, endPoint x: 494, endPoint y: 202, distance: 25.6
click at [507, 206] on div "أم تركي Reachable Unknown Subscription Date : 12/01/2024 Tags Attributes Attrib…" at bounding box center [451, 121] width 112 height 242
click at [444, 205] on span "HandoverOn" at bounding box center [424, 203] width 49 height 6
drag, startPoint x: 470, startPoint y: 210, endPoint x: 498, endPoint y: 212, distance: 28.0
click at [498, 212] on div "UserId 9812_966504278559" at bounding box center [450, 211] width 101 height 7
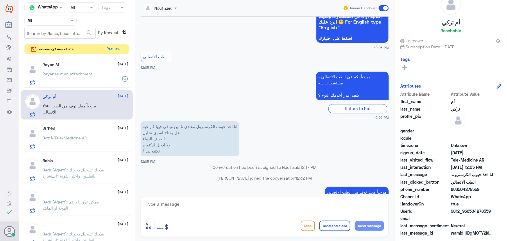
copy span "504278559"
click at [114, 48] on button "Preview" at bounding box center [114, 48] width 18 height 9
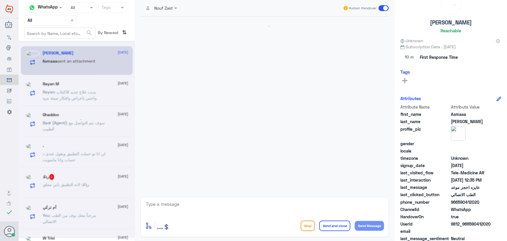
scroll to position [153, 0]
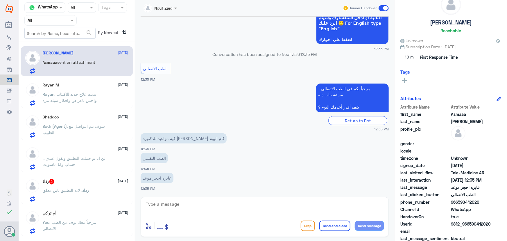
click at [74, 93] on span ": بديت علاج جديد للاكتئاب واحس باعراض وافكار سيئة مره" at bounding box center [70, 97] width 54 height 11
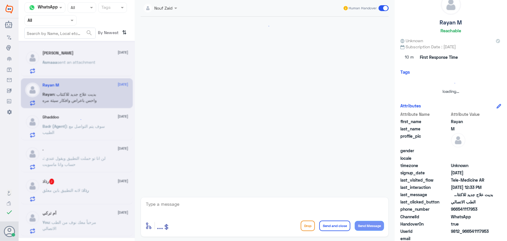
scroll to position [280, 0]
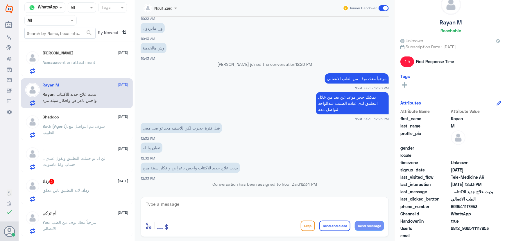
click at [75, 64] on span "sent an attachment" at bounding box center [77, 62] width 38 height 5
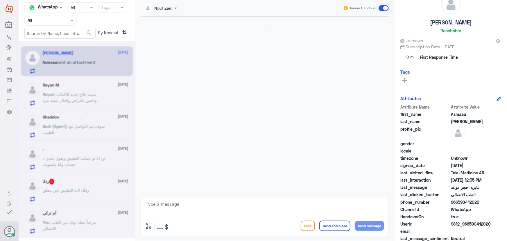
scroll to position [153, 0]
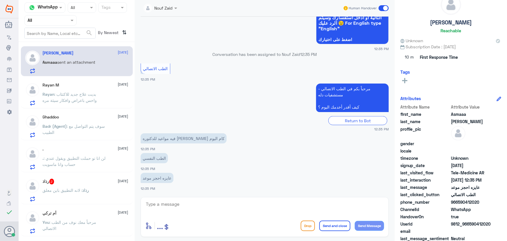
click at [91, 102] on span ": بديت علاج جديد للاكتئاب واحس باعراض وافكار سيئة مره" at bounding box center [70, 97] width 54 height 11
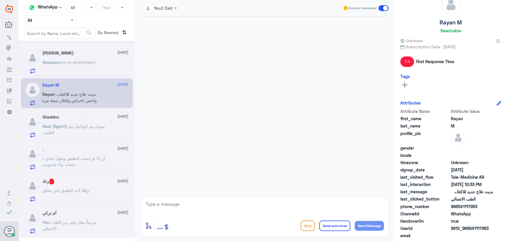
scroll to position [280, 0]
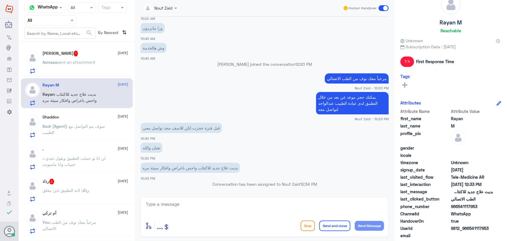
click at [74, 215] on div "أم تركي 13 August You : مرحباً معك نوف من الطب الاتصالي" at bounding box center [86, 221] width 86 height 23
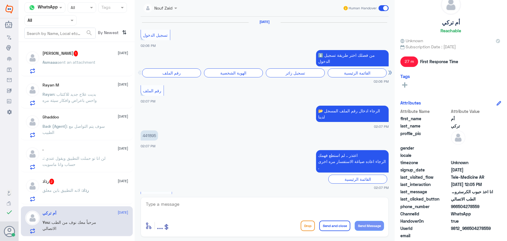
scroll to position [424, 0]
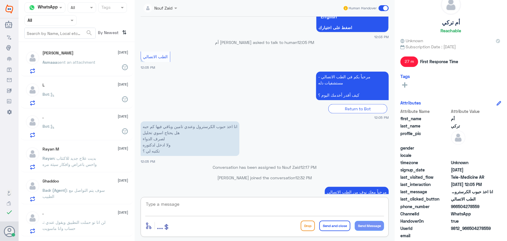
click at [206, 200] on textarea at bounding box center [264, 207] width 239 height 14
paste textarea "يمكنك تلقي الاستشاره الفورية من خلال التطبيق عن طريق خدمة "الاستشارة الفورية" و…"
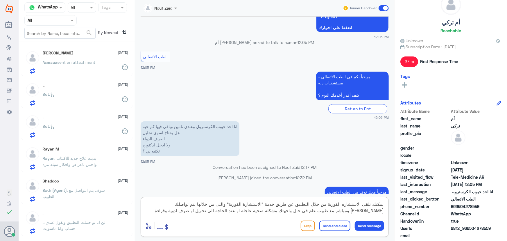
click at [290, 211] on textarea "يمكنك تلقي الاستشاره الفورية من خلال التطبيق عن طريق خدمة "الاستشارة الفورية" و…" at bounding box center [264, 207] width 239 height 14
click at [277, 210] on textarea "يمكنك تلقي الاستشاره الفورية من خلال التطبيق عن طريق خدمة "الاستشارة الفورية" و…" at bounding box center [264, 207] width 239 height 14
click at [252, 210] on textarea "يمكنك تلقي الاستشاره الفورية من خلال التطبيق عن طريق خدمة "الاستشارة الفورية" و…" at bounding box center [264, 207] width 239 height 14
type textarea "يمكنك تلقي الاستشاره الفورية من خلال التطبيق عن طريق خدمة "الاستشارة الفورية" و…"
click at [347, 223] on button "Send and close" at bounding box center [334, 225] width 31 height 10
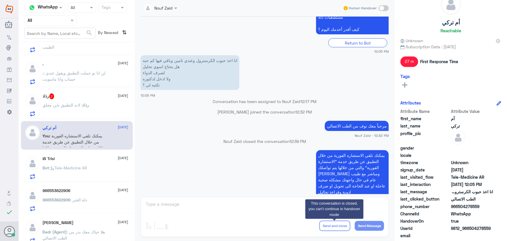
scroll to position [158, 0]
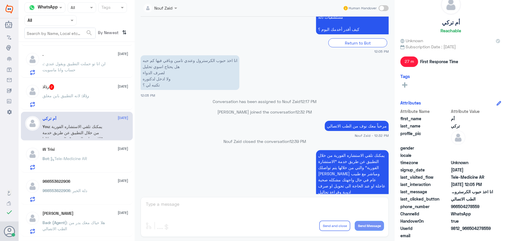
click at [95, 161] on div "Bot : Tele-Medicine AR" at bounding box center [86, 163] width 86 height 13
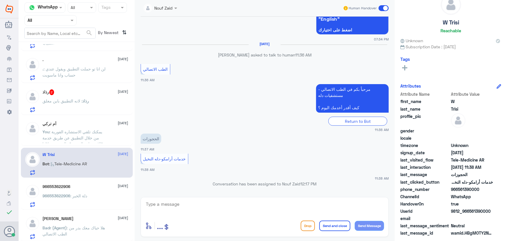
scroll to position [79, 0]
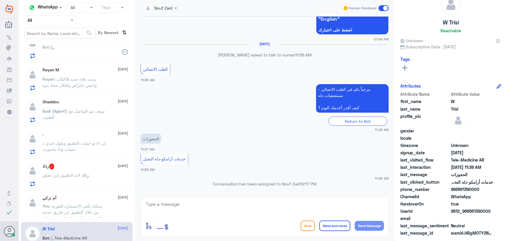
click at [81, 164] on div "رذاذ 2 13 August" at bounding box center [86, 166] width 86 height 6
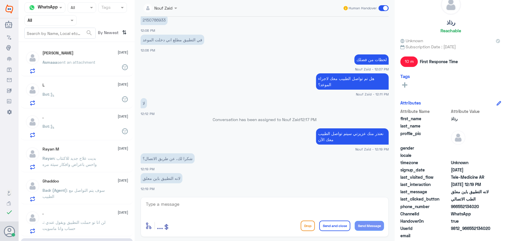
click at [68, 73] on p "Asmaaa sent an attachment" at bounding box center [69, 66] width 53 height 15
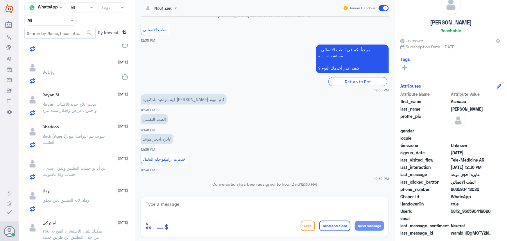
scroll to position [79, 0]
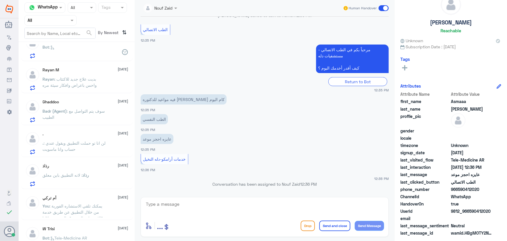
click at [95, 139] on div ". 13 August . : لن انا تو حملت التطبيق ويقول عندي حساب وانا ماسويت" at bounding box center [86, 142] width 86 height 23
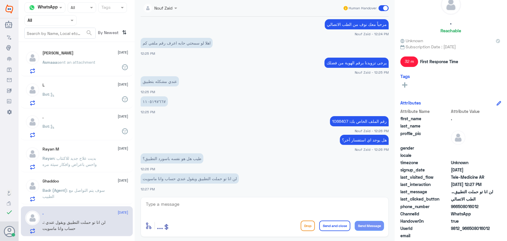
click at [86, 151] on div "Rayan M 13 August" at bounding box center [86, 148] width 86 height 5
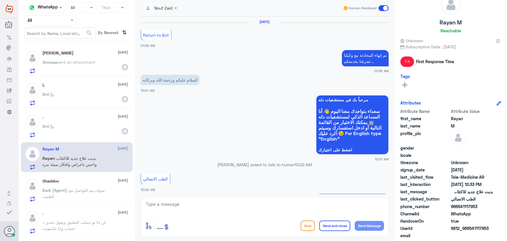
scroll to position [280, 0]
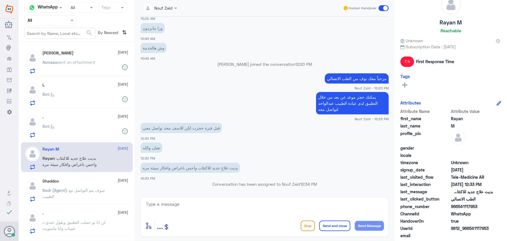
click at [84, 187] on p "Badr (Agent) : سوف يتم التواصل مع الطبيب" at bounding box center [75, 194] width 65 height 15
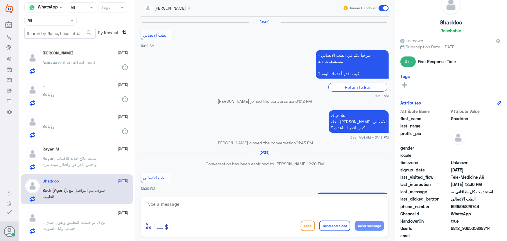
scroll to position [331, 0]
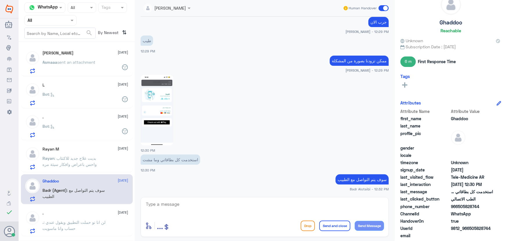
click at [77, 122] on div ". 13 August Bot :" at bounding box center [86, 125] width 86 height 23
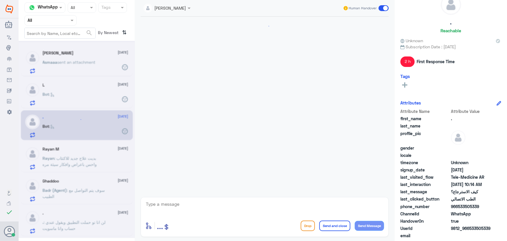
scroll to position [218, 0]
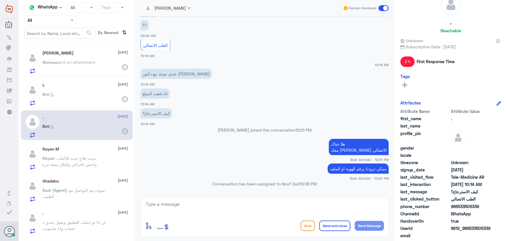
click at [78, 166] on p "Rayan : بديت علاج جديد للاكتئاب واحس باعراض وافكار سيئة مره" at bounding box center [75, 162] width 65 height 15
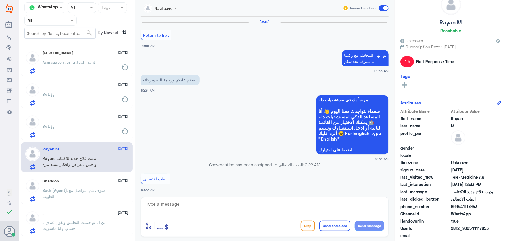
scroll to position [280, 0]
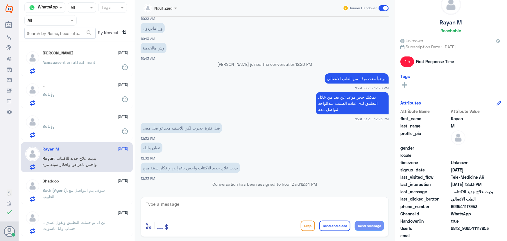
click at [83, 191] on span ": سوف يتم التواصل مع الطبيب" at bounding box center [74, 192] width 62 height 11
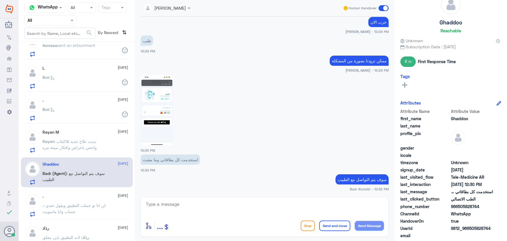
scroll to position [26, 0]
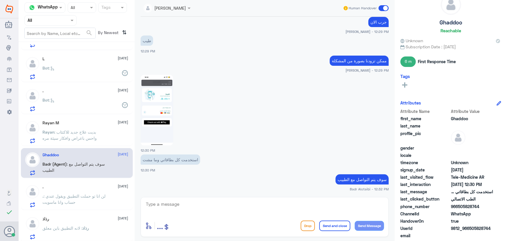
click at [83, 191] on div ". 13 August . : لن انا تو حملت التطبيق ويقول عندي حساب وانا ماسويت" at bounding box center [86, 195] width 86 height 23
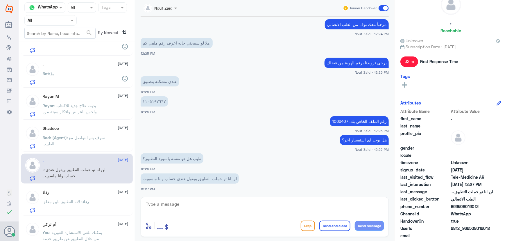
click at [84, 203] on span "رذاذ" at bounding box center [86, 201] width 7 height 5
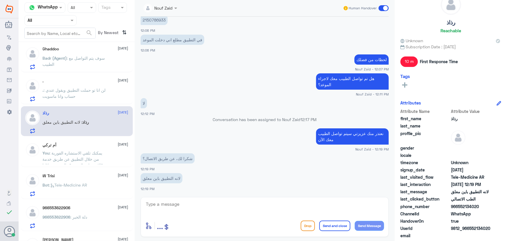
click at [84, 154] on span ": يمكنك تلقي الاستشاره الفورية من خلال التطبيق عن طريق خدمة "الاستشارة الفورية"…" at bounding box center [74, 171] width 62 height 42
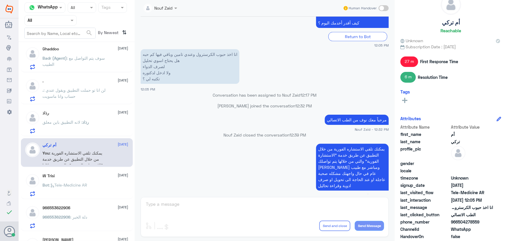
click at [91, 175] on div "W Trisi 13 August" at bounding box center [86, 175] width 86 height 5
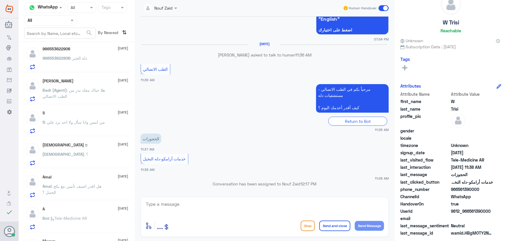
click at [83, 181] on div "Amal 13 August Amal : هل اقدر اضيف تأمين مع بكج الحمل ؟" at bounding box center [86, 185] width 86 height 23
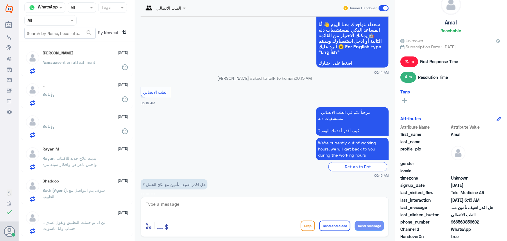
click at [85, 66] on p "Asmaaa sent an attachment" at bounding box center [69, 66] width 53 height 15
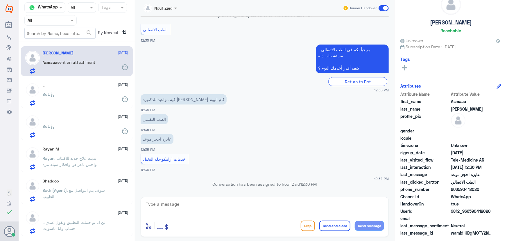
click at [85, 102] on div "Bot :" at bounding box center [86, 98] width 86 height 13
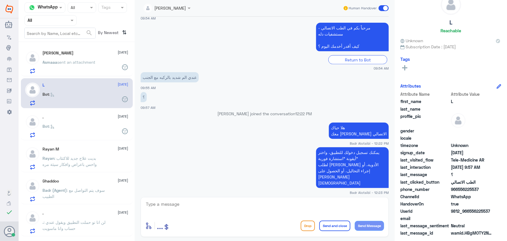
click at [74, 61] on span "sent an attachment" at bounding box center [77, 62] width 38 height 5
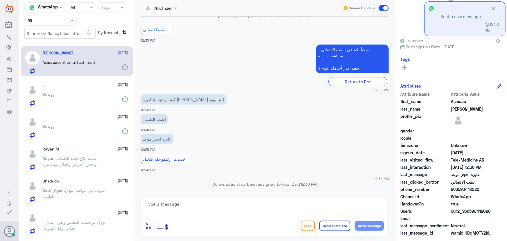
click at [90, 86] on div "L 13 August" at bounding box center [86, 85] width 86 height 5
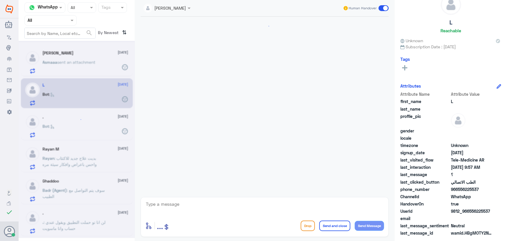
scroll to position [384, 0]
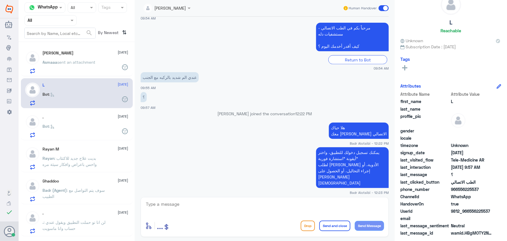
click at [80, 58] on div "Asmaaa Salah 13 August Asmaaa sent an attachment" at bounding box center [86, 62] width 86 height 23
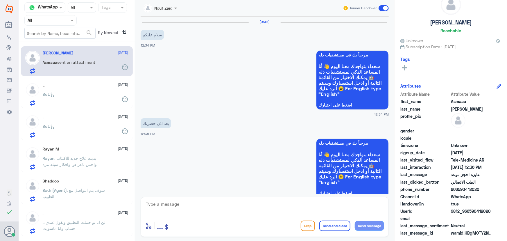
scroll to position [192, 0]
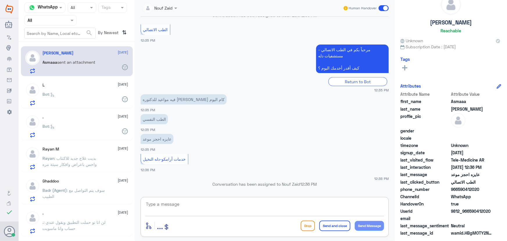
click at [239, 202] on textarea at bounding box center [264, 207] width 239 height 14
paste textarea "مرحباً معك نوف من الطب الاتصالي"
type textarea "مرحباً معك نوف من الطب الاتصالي"
click at [366, 222] on button "Send Message" at bounding box center [369, 226] width 29 height 10
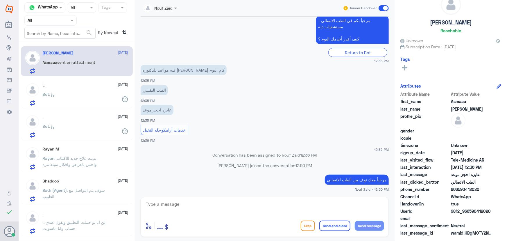
click at [175, 202] on textarea at bounding box center [264, 207] width 239 height 14
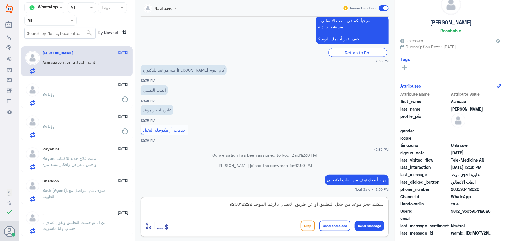
drag, startPoint x: 227, startPoint y: 202, endPoint x: 388, endPoint y: 201, distance: 161.6
click at [388, 201] on div "يمكنك حجز موعد من خلال التطبيق او عن طريق الاتصال بالرقم الموحد 920012222 enter…" at bounding box center [265, 217] width 248 height 40
click at [202, 203] on textarea "يمكنك حجز موعد من خلال التطبيق او عن طريق الاتصال بالرقم الموحد 920012222" at bounding box center [264, 207] width 239 height 14
type textarea "يمكنك حجز موعد من خلال التطبيق او عن طريق الاتصال بالرقم الموحد 920012222"
click at [336, 225] on button "Send and close" at bounding box center [334, 225] width 31 height 10
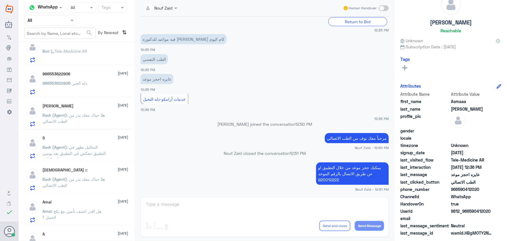
scroll to position [291, 0]
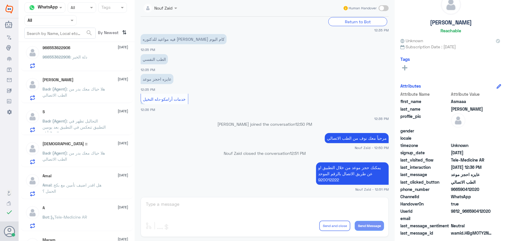
click at [83, 192] on p "Amal : هل اقدر اضيف تأمين مع بكج الحمل ؟" at bounding box center [75, 189] width 65 height 15
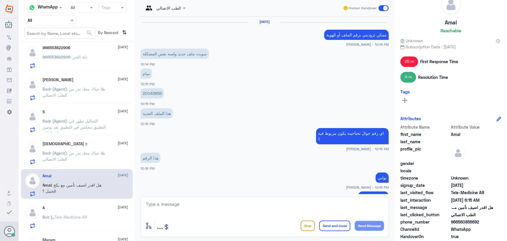
scroll to position [298, 0]
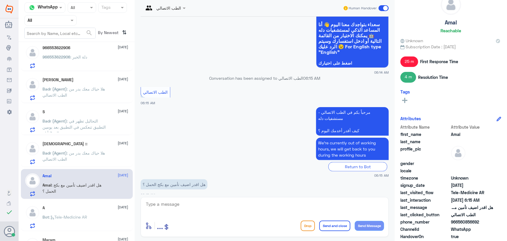
click at [81, 208] on div "A [DATE]" at bounding box center [86, 207] width 86 height 5
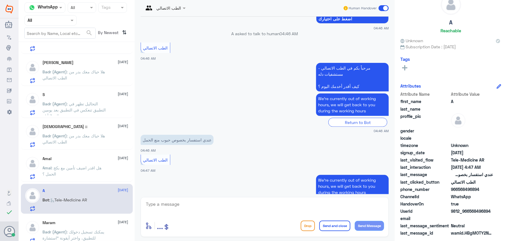
scroll to position [317, 0]
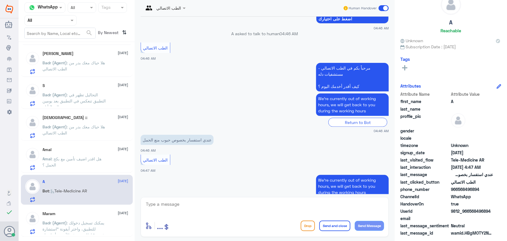
click at [90, 220] on span ": يمكنك تسجيل دخولك للتطبيق، واختر أيقونة "استشارة فورية" لطلب صرف الأدوية، أو …" at bounding box center [74, 234] width 63 height 29
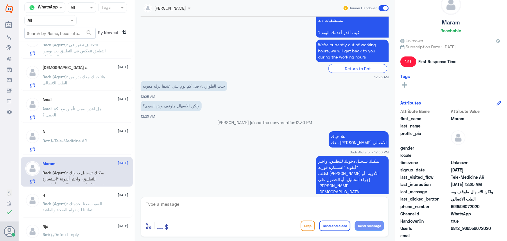
scroll to position [370, 0]
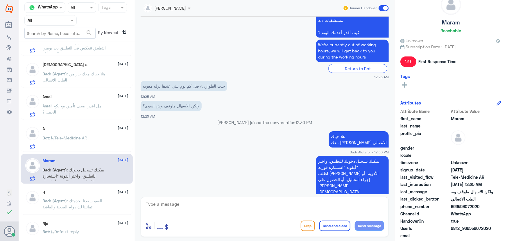
click at [98, 201] on span ": العفو سعدنا بخدمتك تمانينا لك دوام الصحة والعافية" at bounding box center [73, 203] width 60 height 11
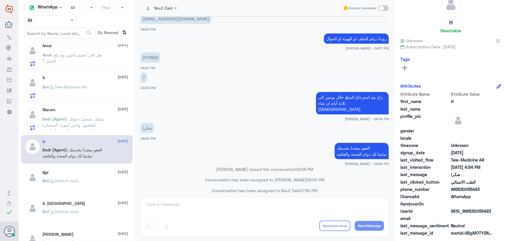
scroll to position [422, 0]
click at [105, 120] on span ": يمكنك تسجيل دخولك للتطبيق، واختر أيقونة "استشارة فورية" لطلب صرف الأدوية، أو …" at bounding box center [74, 128] width 63 height 29
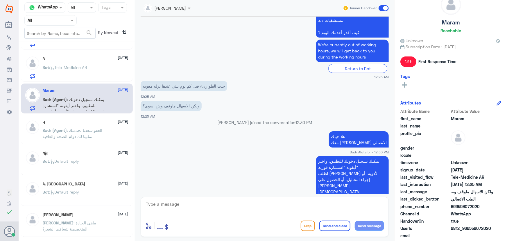
scroll to position [449, 0]
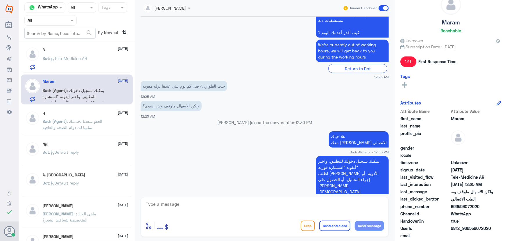
click at [98, 168] on div "A. Turki 8 August Bot : Default reply" at bounding box center [77, 182] width 112 height 29
click at [96, 172] on div "A. Turki 8 August" at bounding box center [86, 174] width 86 height 5
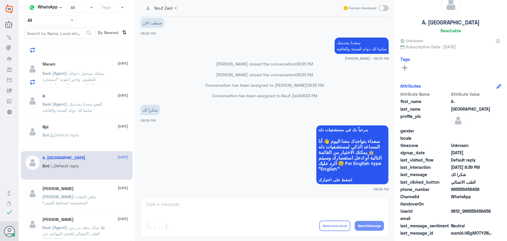
scroll to position [475, 0]
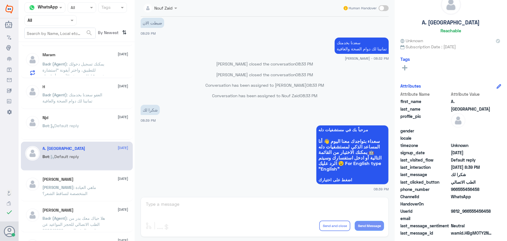
click at [93, 116] on div "Njd 10 August" at bounding box center [86, 117] width 86 height 5
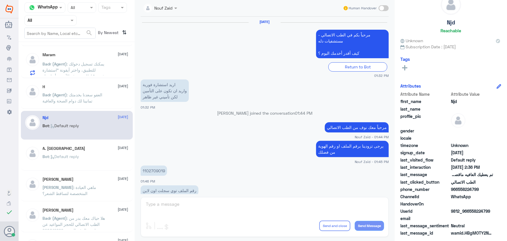
scroll to position [385, 0]
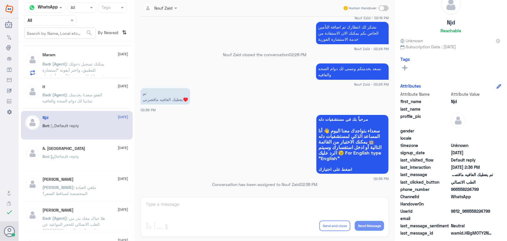
click at [95, 96] on span ": العفو سعدنا بخدمتك تمانينا لك دوام الصحة والعافية" at bounding box center [73, 97] width 60 height 11
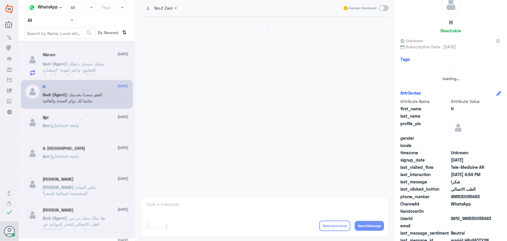
scroll to position [277, 0]
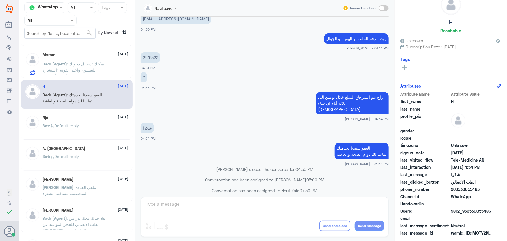
click at [99, 62] on span ": يمكنك تسجيل دخولك للتطبيق، واختر أيقونة "استشارة فورية" لطلب صرف الأدوية، أو …" at bounding box center [74, 75] width 63 height 29
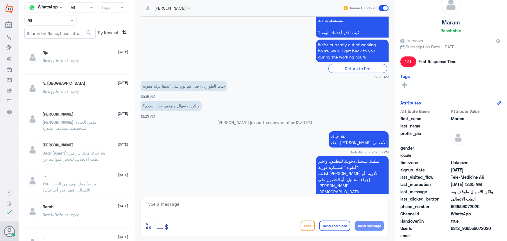
scroll to position [555, 0]
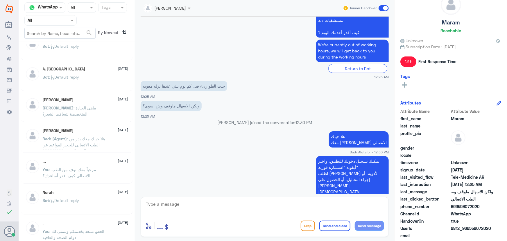
click at [102, 121] on div "Asmaaa Salah 13 August Asmaaa sent an attachment L 13 August Bot : . 13 August …" at bounding box center [77, 143] width 116 height 198
click at [97, 144] on span ": هلا حياك معك بدر من الطب الاتصالي للحجز المواعيد عن طريق الرقم الموحد 9200122…" at bounding box center [74, 144] width 62 height 17
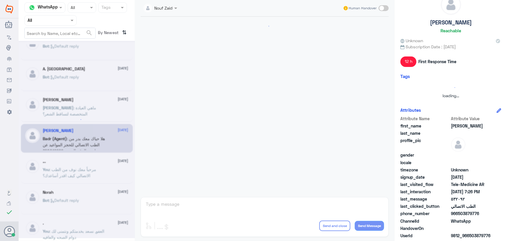
scroll to position [223, 0]
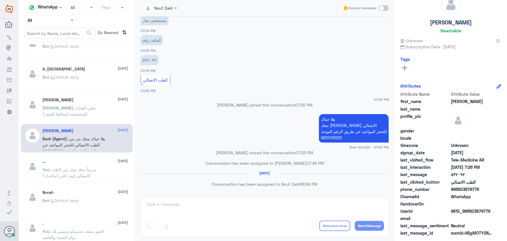
drag, startPoint x: 95, startPoint y: 154, endPoint x: 91, endPoint y: 157, distance: 4.6
click at [94, 157] on div "... 28 July You : مرحباً معك نوف من الطب الاتصالي كيف اقدر أساعدك؟" at bounding box center [77, 169] width 112 height 29
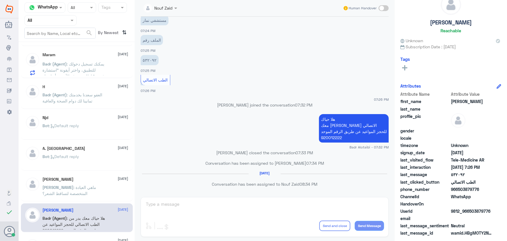
click at [65, 72] on span ": يمكنك تسجيل دخولك للتطبيق، واختر أيقونة "استشارة فورية" لطلب صرف الأدوية، أو …" at bounding box center [74, 75] width 63 height 29
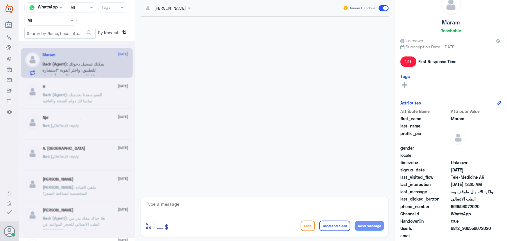
click at [71, 92] on span ": العفو سعدنا بخدمتك تمانينا لك دوام الصحة والعافية" at bounding box center [73, 97] width 60 height 11
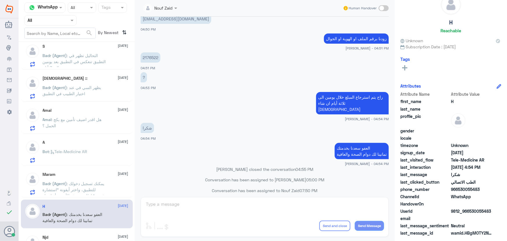
click at [75, 81] on div "jehad :: 13 August Badr (Agent) : يظهر السي في عند اختيار الطبيب في التطبيق" at bounding box center [86, 87] width 86 height 23
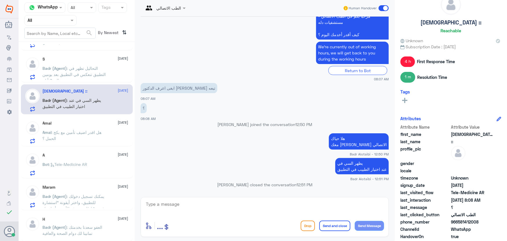
click at [80, 67] on span ": التحاليل تظهر في التطبيق تنعكس في التطبيق بعد يومين الى 3 أيام" at bounding box center [74, 74] width 63 height 17
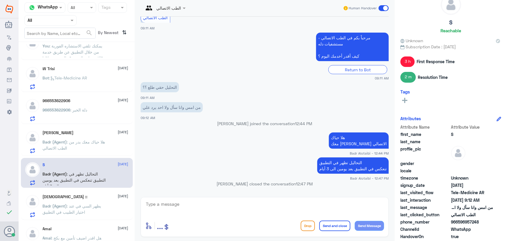
click at [89, 67] on div "W Trisi 13 August" at bounding box center [86, 68] width 86 height 5
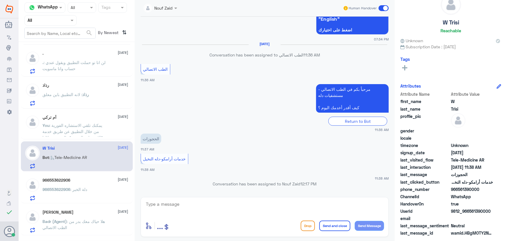
click at [122, 133] on div "You : يمكنك تلقي الاستشاره الفورية من خلال التطبيق عن طريق خدمة "الاستشارة الفو…" at bounding box center [86, 129] width 86 height 13
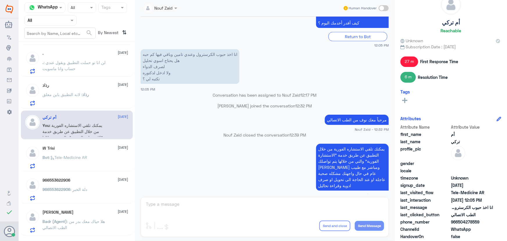
click at [102, 86] on div "رذاذ 13 August" at bounding box center [86, 85] width 86 height 5
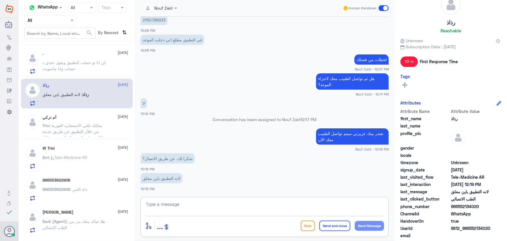
click at [181, 204] on textarea at bounding box center [264, 207] width 239 height 14
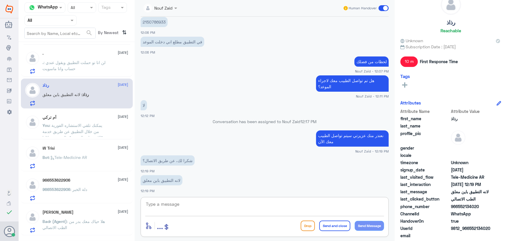
scroll to position [272, 0]
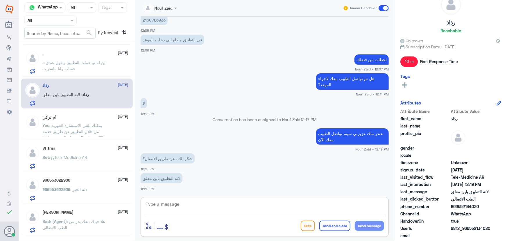
click at [198, 205] on textarea at bounding box center [264, 207] width 239 height 14
type textarea "ا"
type textarea "هل تم تواصل الطبيب معك؟"
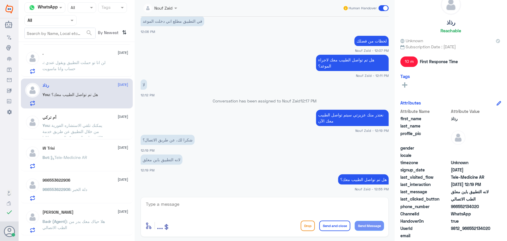
click at [59, 123] on span ": يمكنك تلقي الاستشاره الفورية من خلال التطبيق عن طريق خدمة "الاستشارة الفورية"…" at bounding box center [74, 144] width 62 height 42
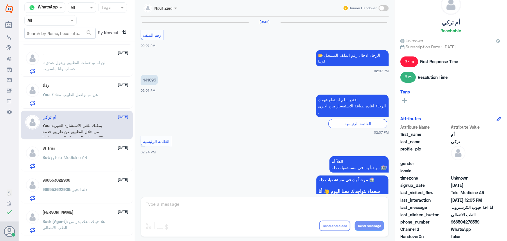
scroll to position [440, 0]
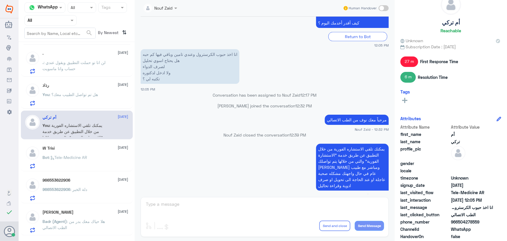
click at [117, 72] on div ". : لن انا تو حملت التطبيق ويقول عندي حساب وانا ماسويت" at bounding box center [86, 67] width 86 height 13
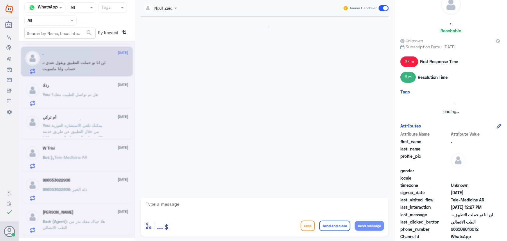
scroll to position [308, 0]
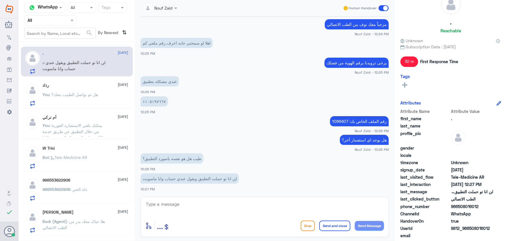
click at [87, 80] on div "رذاذ 13 August You : هل تم تواصل الطبيب معك؟" at bounding box center [77, 93] width 112 height 30
click at [89, 90] on div "رذاذ 13 August You : هل تم تواصل الطبيب معك؟" at bounding box center [86, 94] width 86 height 23
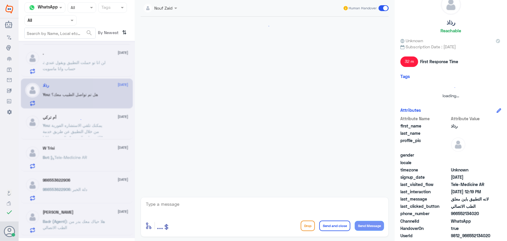
click at [98, 122] on div at bounding box center [77, 139] width 116 height 197
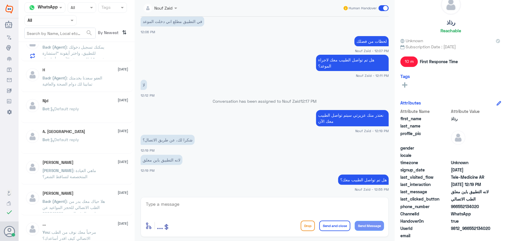
scroll to position [449, 0]
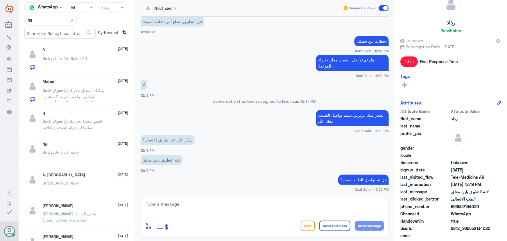
click at [91, 168] on div "A. Turki 8 August Bot : Default reply" at bounding box center [77, 182] width 112 height 29
click at [82, 175] on div "A. Turki 8 August" at bounding box center [86, 174] width 86 height 5
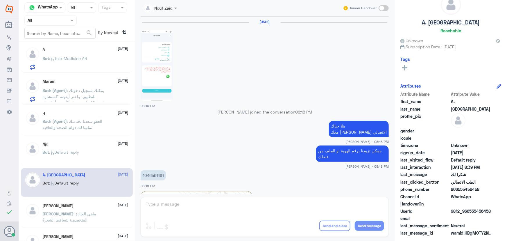
scroll to position [430, 0]
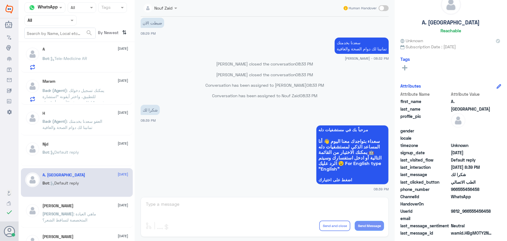
click at [79, 154] on p "Bot : Default reply" at bounding box center [61, 156] width 37 height 15
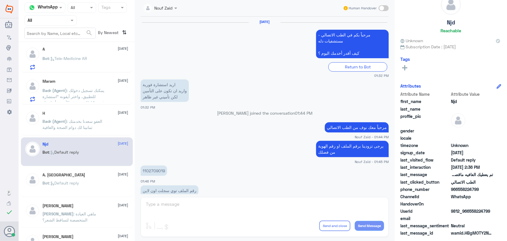
scroll to position [385, 0]
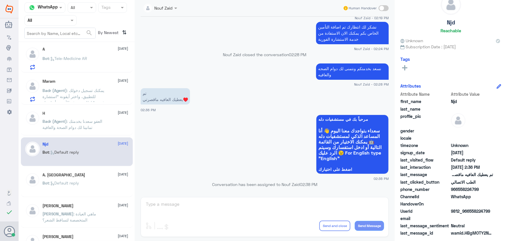
click at [94, 123] on span ": العفو سعدنا بخدمتك تمانينا لك دوام الصحة والعافية" at bounding box center [73, 124] width 60 height 11
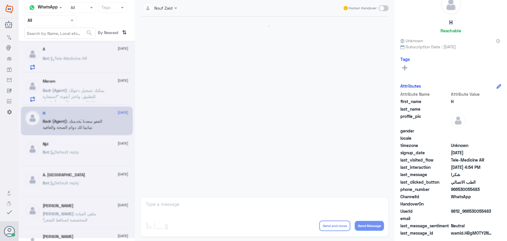
scroll to position [277, 0]
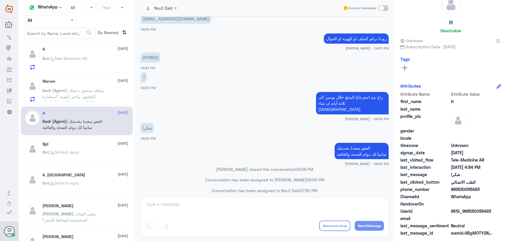
click at [92, 88] on span ": يمكنك تسجيل دخولك للتطبيق، واختر أيقونة "استشارة فورية" لطلب صرف الأدوية، أو …" at bounding box center [74, 102] width 63 height 29
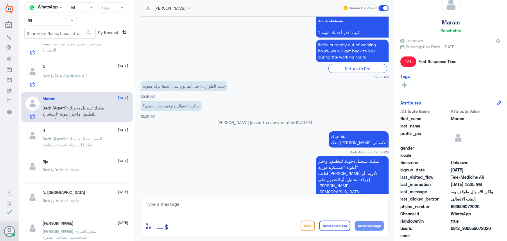
scroll to position [422, 0]
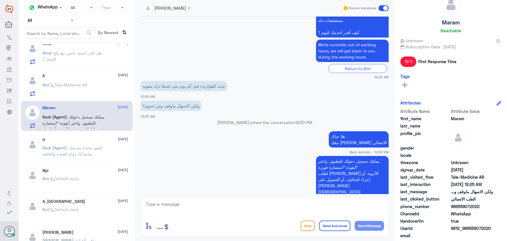
click at [43, 77] on div "A 13 August Bot : Tele-Medicine AR" at bounding box center [86, 84] width 86 height 23
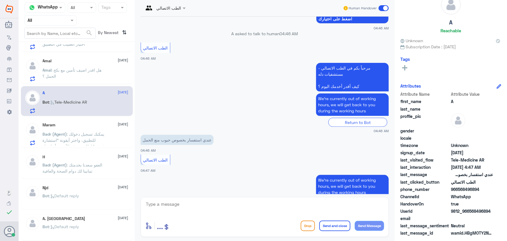
scroll to position [396, 0]
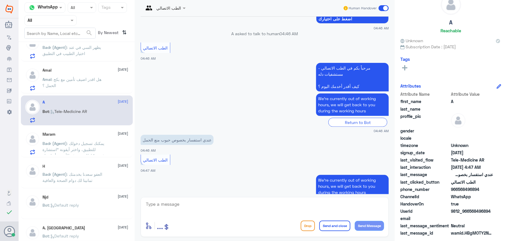
click at [87, 80] on span ": هل اقدر اضيف تأمين مع بكج الحمل ؟" at bounding box center [72, 82] width 59 height 11
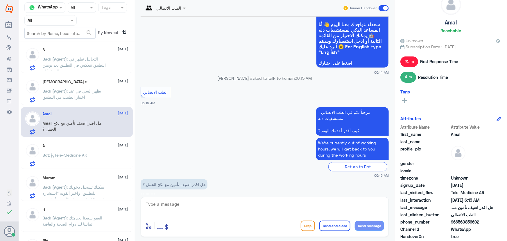
scroll to position [343, 0]
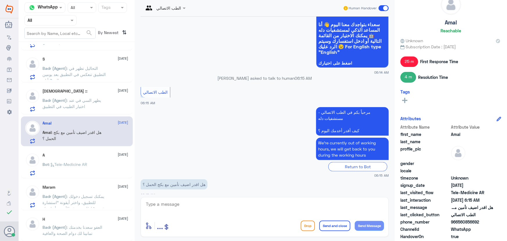
click at [97, 94] on div "jehad :: 13 August Badr (Agent) : يظهر السي في عند اختيار الطبيب في التطبيق" at bounding box center [86, 100] width 86 height 23
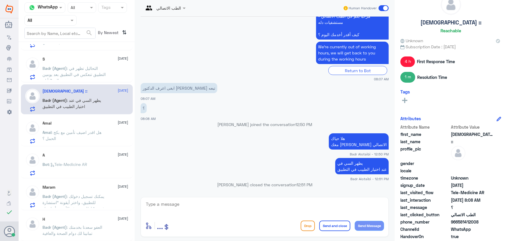
scroll to position [317, 0]
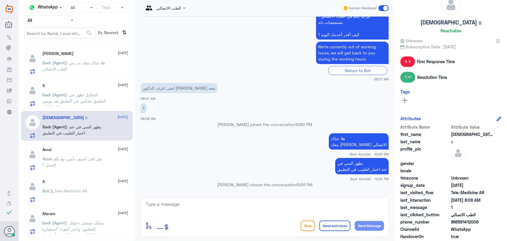
click at [95, 89] on div "S 13 August Badr (Agent) : التحاليل تظهر في التطبيق تنعكس في التطبيق بعد يومين …" at bounding box center [86, 94] width 86 height 23
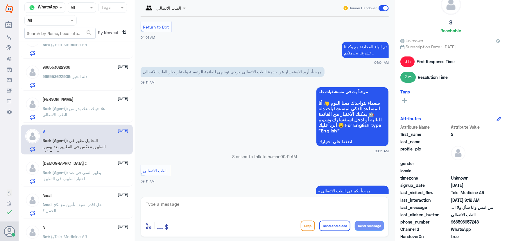
click at [101, 112] on span ": هلا حياك معك بدر من الطب الاتصالي" at bounding box center [74, 111] width 62 height 11
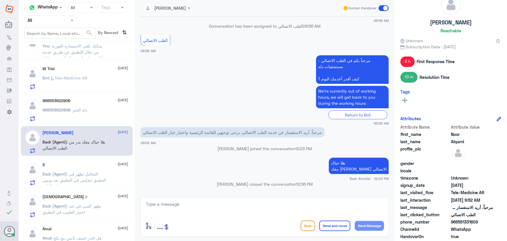
click at [96, 100] on div "966553622906 13 August" at bounding box center [86, 100] width 86 height 5
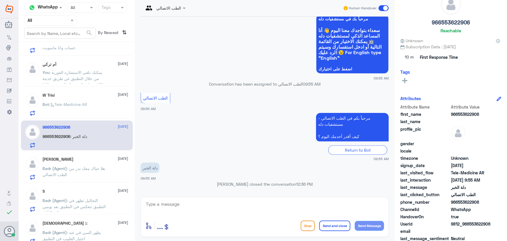
click at [97, 105] on div "Bot : Tele-Medicine AR" at bounding box center [86, 109] width 86 height 13
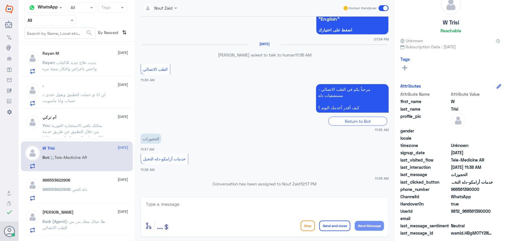
click at [101, 123] on span ": يمكنك تلقي الاستشاره الفورية من خلال التطبيق عن طريق خدمة "الاستشارة الفورية"…" at bounding box center [74, 144] width 62 height 42
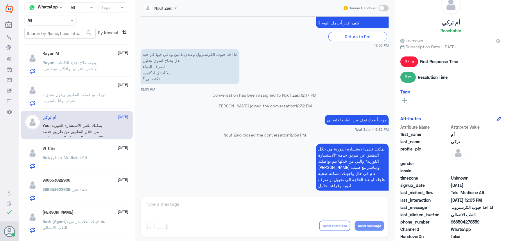
click at [98, 100] on p ". : لن انا تو حملت التطبيق ويقول عندي حساب وانا ماسويت" at bounding box center [75, 98] width 65 height 15
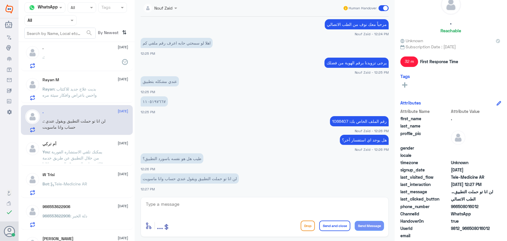
click at [102, 142] on div "أم تركي 13 August" at bounding box center [86, 143] width 86 height 5
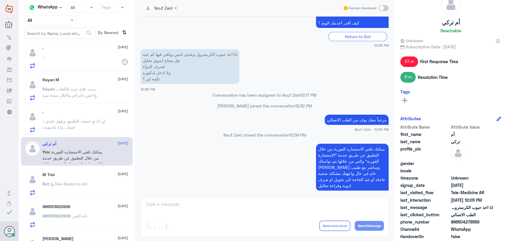
click at [55, 117] on div ". 13 August . : لن انا تو حملت التطبيق ويقول عندي حساب وانا ماسويت" at bounding box center [86, 120] width 86 height 23
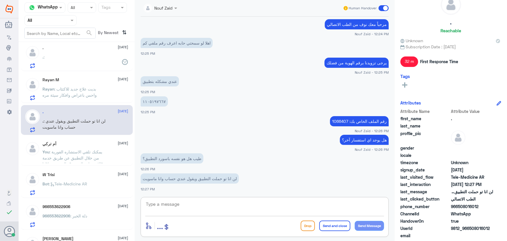
click at [210, 201] on textarea at bounding box center [264, 207] width 239 height 14
click at [173, 204] on textarea at bounding box center [264, 207] width 239 height 14
type textarea "م"
click at [78, 97] on p "Rayan : بديت علاج جديد للاكتئاب واحس باعراض وافكار سيئة مره" at bounding box center [75, 93] width 65 height 15
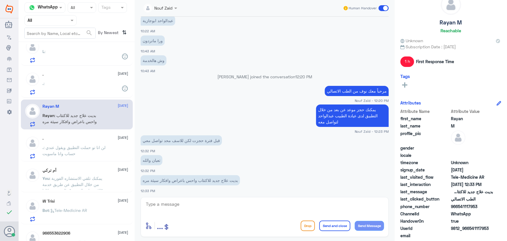
scroll to position [280, 0]
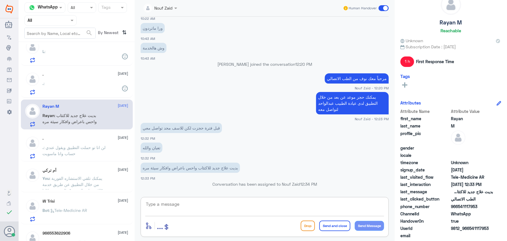
click at [228, 206] on textarea at bounding box center [264, 207] width 239 height 14
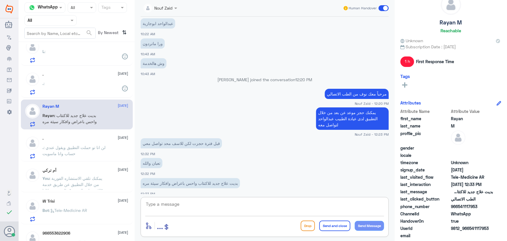
scroll to position [227, 0]
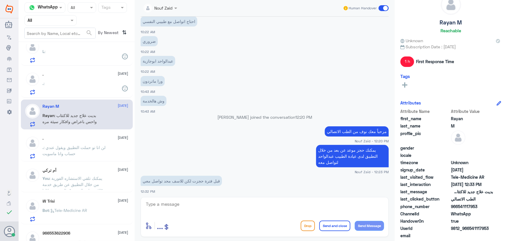
drag, startPoint x: 470, startPoint y: 228, endPoint x: 496, endPoint y: 227, distance: 26.5
click at [496, 227] on div "UserId 9812_966541117953" at bounding box center [450, 228] width 101 height 7
copy span "541117953"
click at [79, 94] on div ". 13 August . :" at bounding box center [77, 82] width 112 height 30
click at [81, 87] on div ". :" at bounding box center [86, 88] width 86 height 13
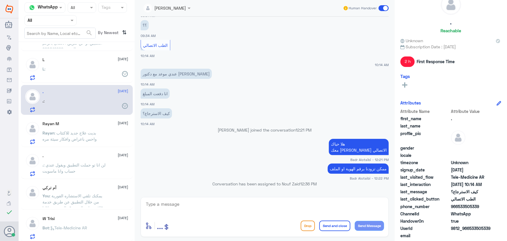
scroll to position [79, 0]
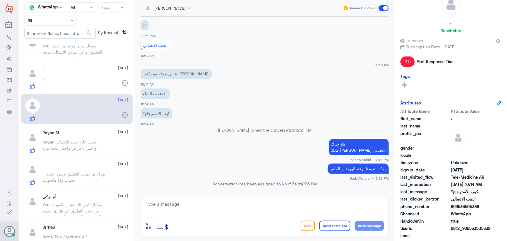
click at [60, 76] on div "L :" at bounding box center [86, 82] width 86 height 13
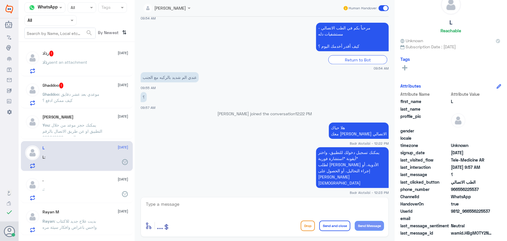
click at [79, 106] on div "Ghaddoo 1 13 August Ghaddoo : موعدي بعد عشر دقايق كيف ممكن ادفع ؟" at bounding box center [77, 93] width 112 height 30
click at [80, 96] on p "Ghaddoo : موعدي بعد عشر دقايق كيف ممكن ادفع ؟" at bounding box center [75, 98] width 65 height 15
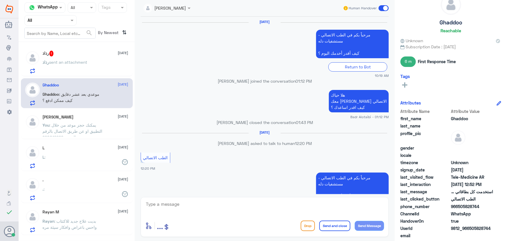
scroll to position [337, 0]
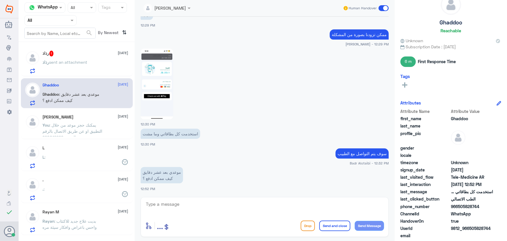
click at [89, 61] on div "رذاذ sent an attachment" at bounding box center [86, 66] width 86 height 13
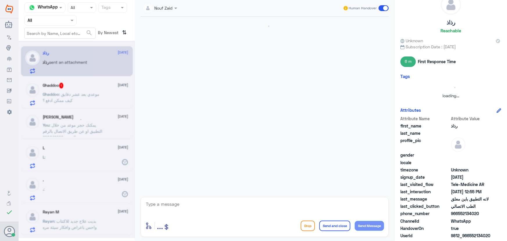
scroll to position [244, 0]
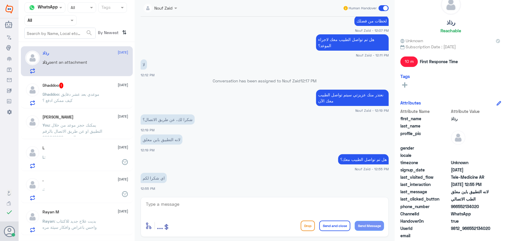
click at [198, 205] on textarea at bounding box center [264, 207] width 239 height 14
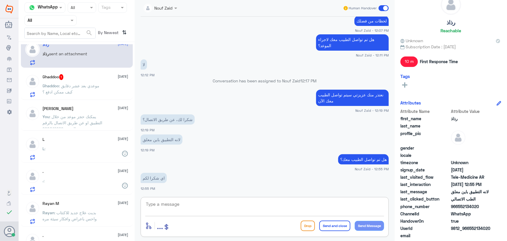
scroll to position [0, 0]
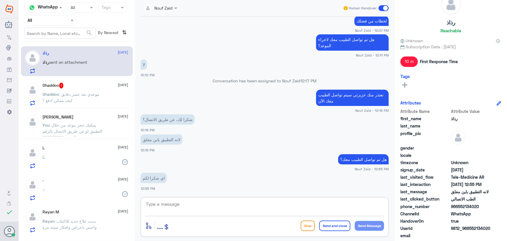
click at [94, 100] on p "Ghaddoo : موعدي بعد عشر دقايق كيف ممكن ادفع ؟" at bounding box center [75, 98] width 65 height 15
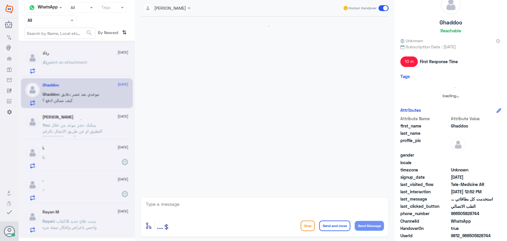
scroll to position [337, 0]
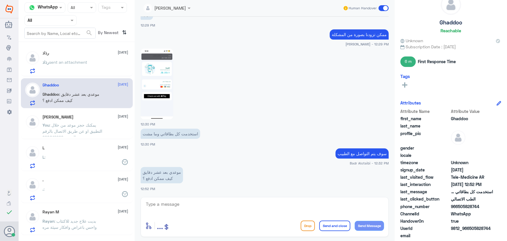
click at [82, 136] on p "You : يمكنك حجز موعد من خلال التطبيق او عن طريق الاتصال بالرقم الموحد 920012222" at bounding box center [75, 129] width 65 height 15
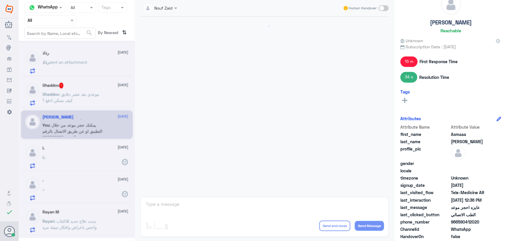
scroll to position [263, 0]
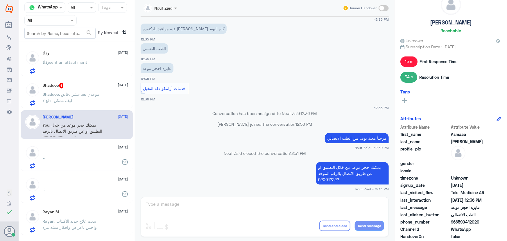
click at [61, 149] on div "L 13 August" at bounding box center [86, 147] width 86 height 5
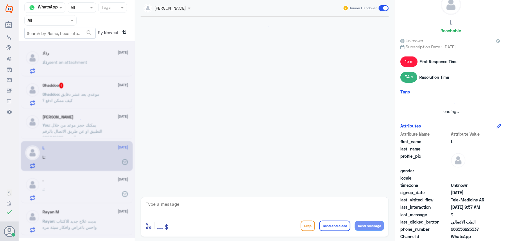
scroll to position [384, 0]
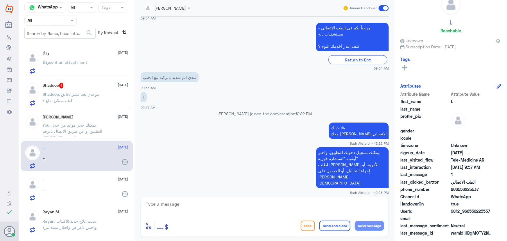
click at [78, 133] on span ": يمكنك حجز موعد من خلال التطبيق او عن طريق الاتصال بالرقم الموحد 920012222" at bounding box center [73, 130] width 60 height 17
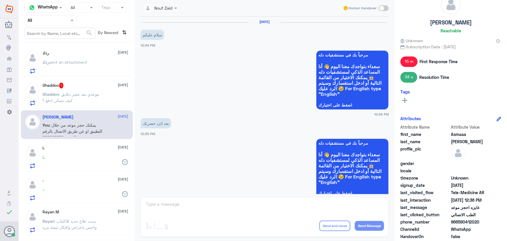
scroll to position [263, 0]
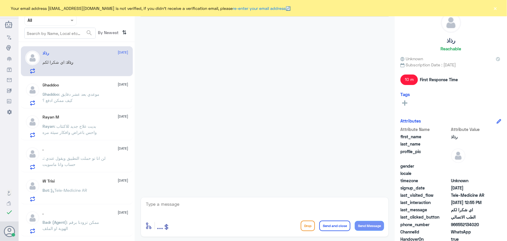
click at [497, 8] on button "×" at bounding box center [495, 8] width 6 height 6
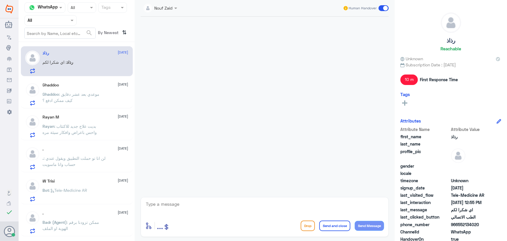
click at [82, 105] on p "Ghaddoo : موعدي بعد عشر دقايق كيف ممكن ادفع ؟" at bounding box center [75, 98] width 65 height 15
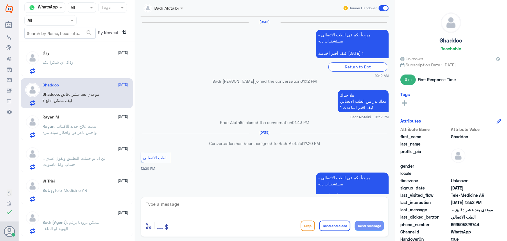
scroll to position [337, 0]
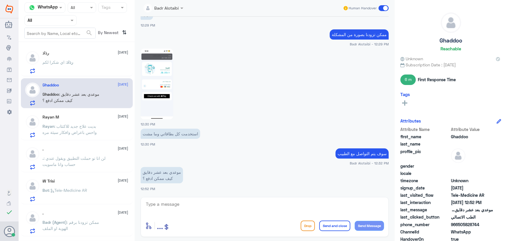
click at [83, 67] on div "رذاذ : اي شكرا لكم" at bounding box center [86, 66] width 86 height 13
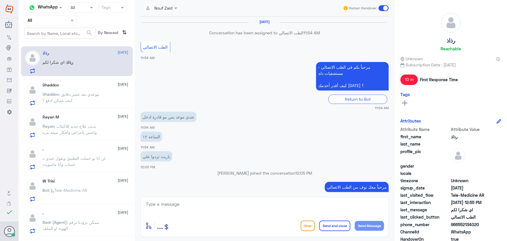
scroll to position [244, 0]
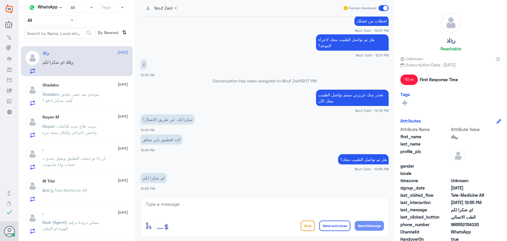
click at [62, 102] on span ": موعدي بعد عشر دقايق كيف ممكن ادفع ؟" at bounding box center [71, 97] width 57 height 11
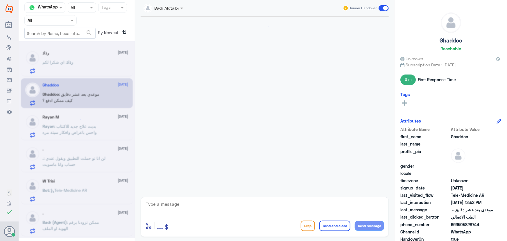
scroll to position [337, 0]
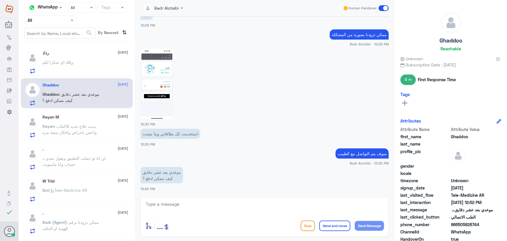
click at [65, 112] on div "Rayan M 13 August Rayan : بديت علاج جديد للاكتئاب واحس باعراض وافكار سيئة مره" at bounding box center [77, 125] width 112 height 30
click at [70, 126] on span ": بديت علاج جديد للاكتئاب واحس باعراض وافكار سيئة مره" at bounding box center [70, 128] width 54 height 11
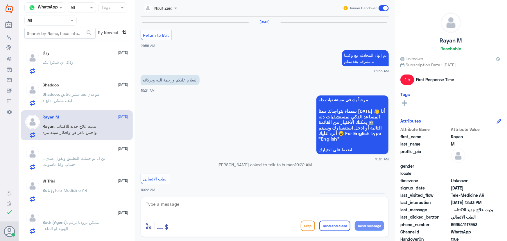
scroll to position [280, 0]
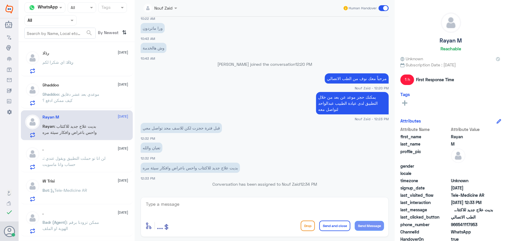
click at [78, 146] on div ". 13 August . : لن انا تو حملت التطبيق ويقول عندي حساب وانا ماسويت" at bounding box center [77, 157] width 112 height 30
click at [83, 157] on span ": لن انا تو حملت التطبيق ويقول عندي حساب وانا ماسويت" at bounding box center [74, 160] width 63 height 11
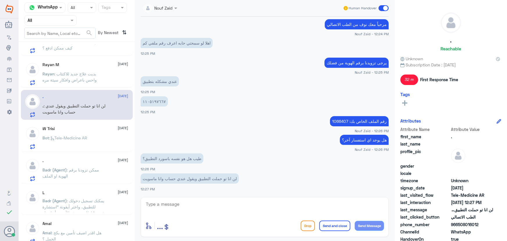
scroll to position [53, 0]
click at [90, 146] on div "Bot : Tele-Medicine AR" at bounding box center [86, 142] width 86 height 13
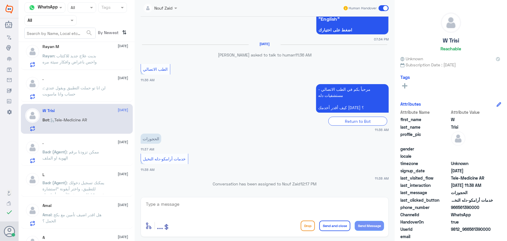
scroll to position [79, 0]
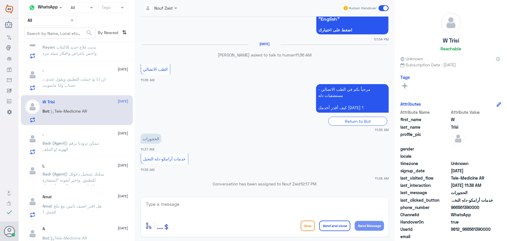
click at [96, 151] on p "Badr (Agent) : ممكن تزودنا برقم الهوية او الملف" at bounding box center [75, 147] width 65 height 15
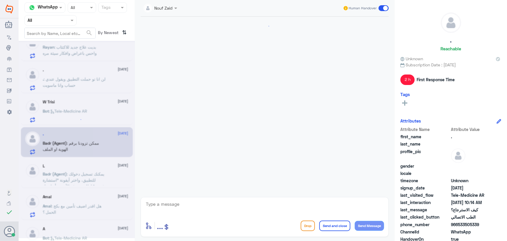
scroll to position [218, 0]
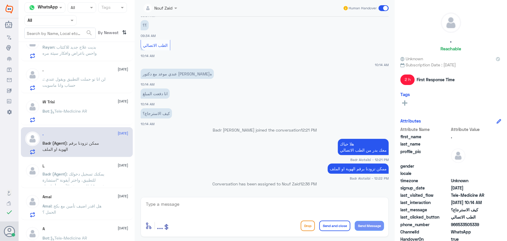
click at [96, 151] on p "Badr (Agent) : ممكن تزودنا برقم الهوية او الملف" at bounding box center [75, 147] width 65 height 15
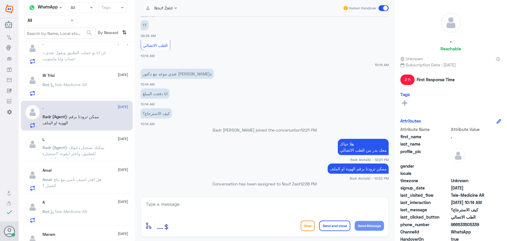
click at [98, 157] on span ": يمكنك تسجيل دخولك للتطبيق، واختر أيقونة "استشارة فورية" لطلب صرف الأدوية، أو …" at bounding box center [74, 159] width 63 height 29
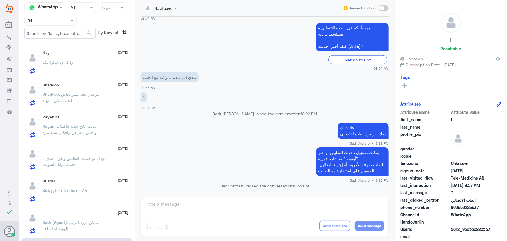
click at [79, 68] on div "رذاذ : اي شكرا لكم" at bounding box center [86, 66] width 86 height 13
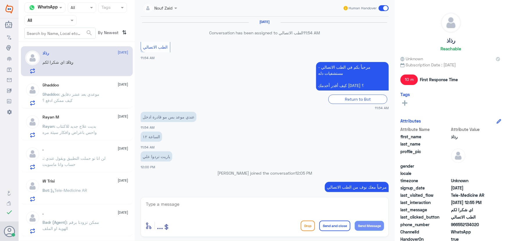
scroll to position [244, 0]
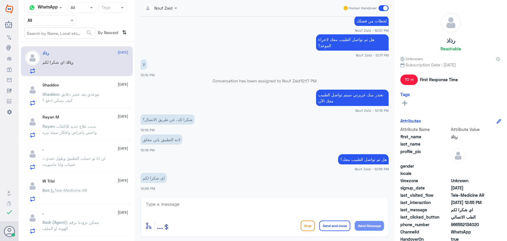
click at [86, 93] on span ": موعدي بعد عشر دقايق كيف ممكن ادفع ؟" at bounding box center [71, 97] width 57 height 11
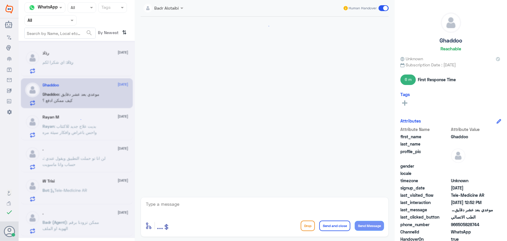
scroll to position [337, 0]
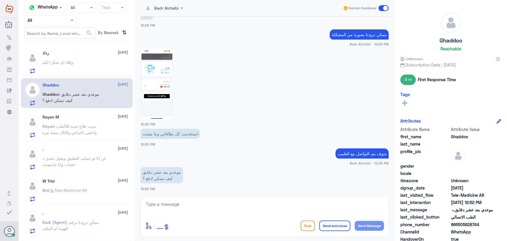
click at [90, 130] on span ": بديت علاج جديد للاكتئاب واحس باعراض وافكار سيئة مره" at bounding box center [70, 128] width 54 height 11
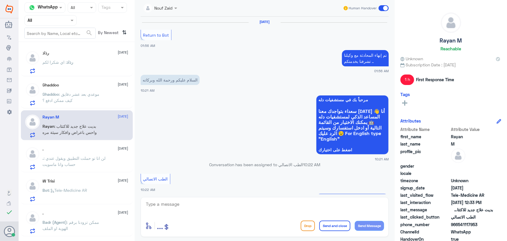
scroll to position [280, 0]
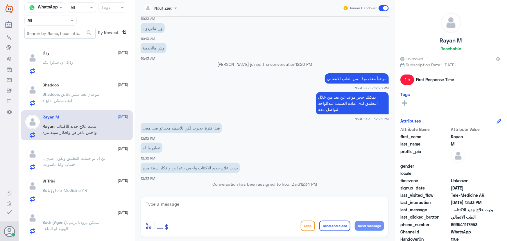
click at [52, 56] on div "رذاذ 13 August رذاذ : اي شكرا لكم" at bounding box center [86, 62] width 86 height 23
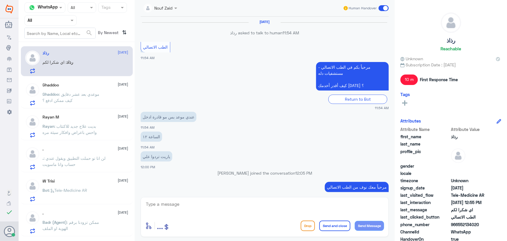
scroll to position [244, 0]
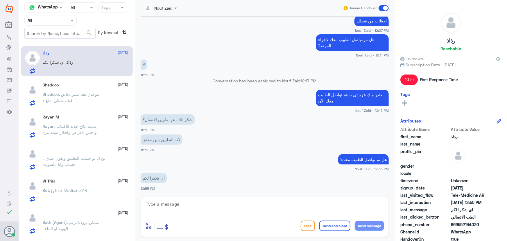
click at [221, 206] on textarea at bounding box center [264, 207] width 239 height 14
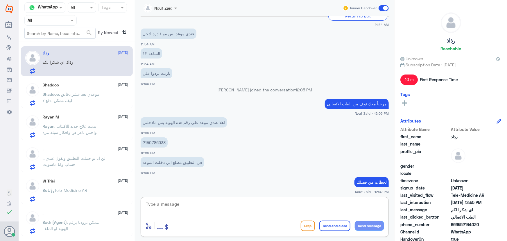
scroll to position [218, 0]
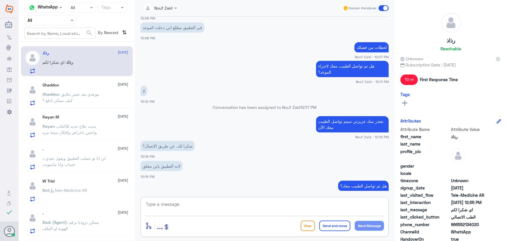
click at [217, 202] on textarea at bounding box center [264, 207] width 239 height 14
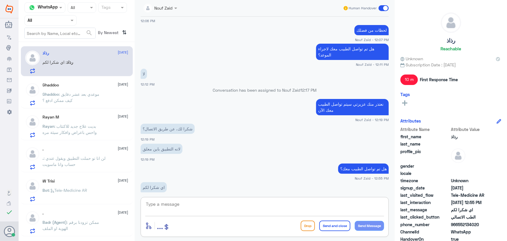
scroll to position [244, 0]
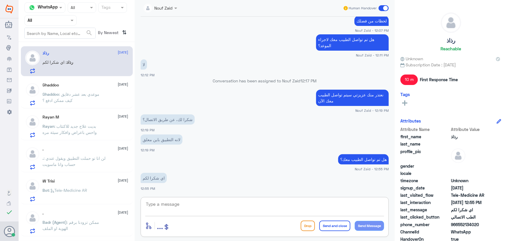
click at [176, 200] on textarea at bounding box center [264, 207] width 239 height 14
paste textarea "العفو, نسعد بخدمتكم ونتمنى لك دوام الصحه والعافيه"
type textarea "العفو, نسعد بخدمتكم ونتمنى لك دوام الصحه والعافيه"
drag, startPoint x: 458, startPoint y: 225, endPoint x: 482, endPoint y: 225, distance: 24.4
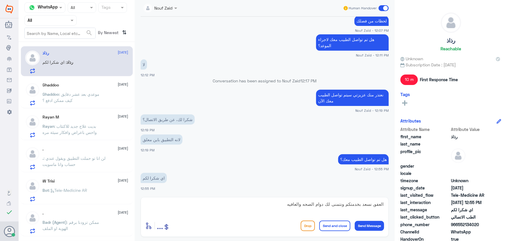
click at [482, 225] on span "966552134020" at bounding box center [472, 224] width 42 height 6
copy span "552134020"
click at [338, 226] on button "Send and close" at bounding box center [334, 225] width 31 height 10
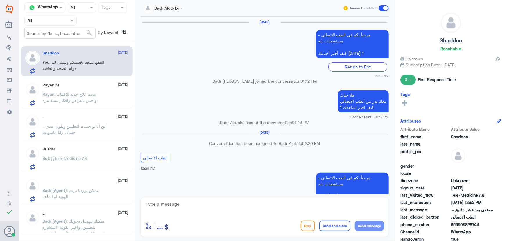
scroll to position [337, 0]
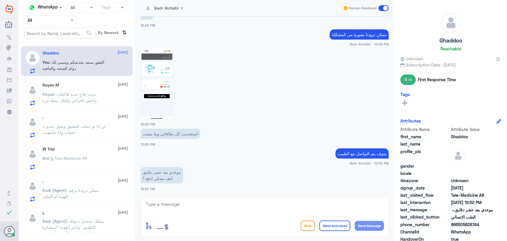
click at [107, 91] on p "Rayan : بديت علاج جديد للاكتئاب واحس باعراض وافكار سيئة مره" at bounding box center [75, 98] width 65 height 15
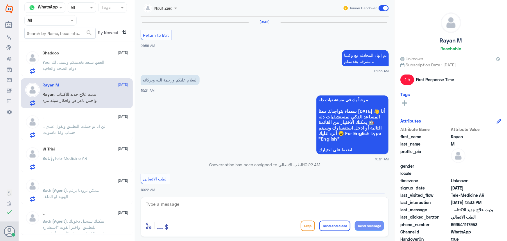
scroll to position [280, 0]
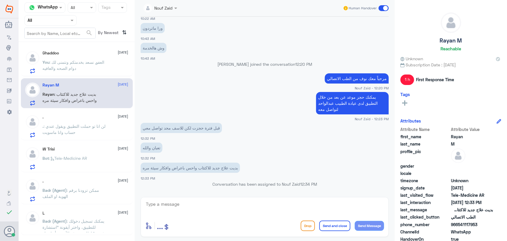
click at [99, 117] on div ". 13 August" at bounding box center [86, 116] width 86 height 5
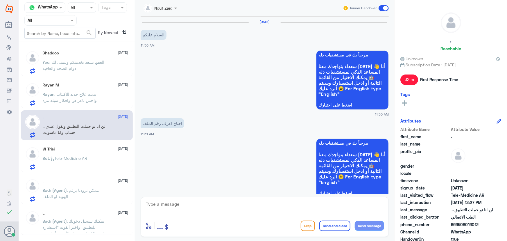
scroll to position [308, 0]
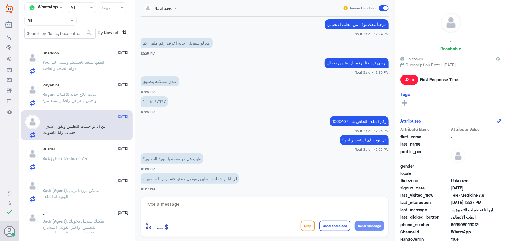
click at [88, 98] on span ": بديت علاج جديد للاكتئاب واحس باعراض وافكار سيئة مره" at bounding box center [70, 97] width 54 height 11
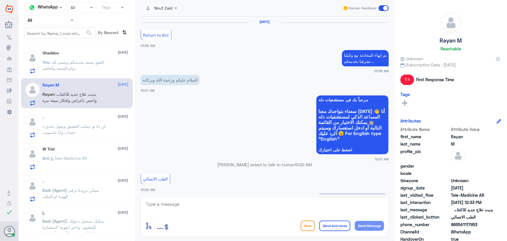
scroll to position [280, 0]
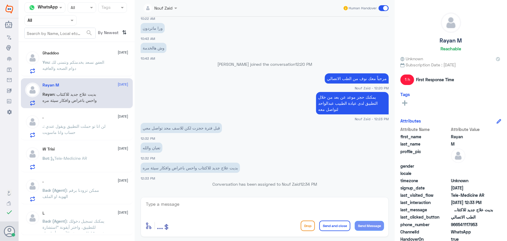
click at [91, 123] on span ": لن انا تو حملت التطبيق ويقول عندي حساب وانا ماسويت" at bounding box center [74, 128] width 63 height 11
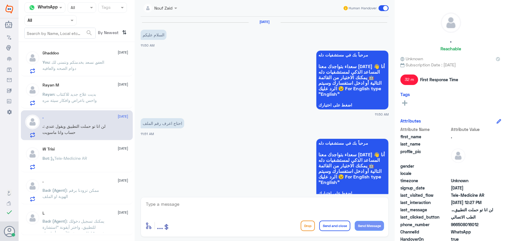
scroll to position [308, 0]
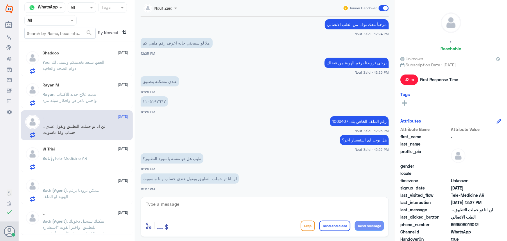
click at [78, 158] on span ": Tele-Medicine AR" at bounding box center [68, 157] width 38 height 5
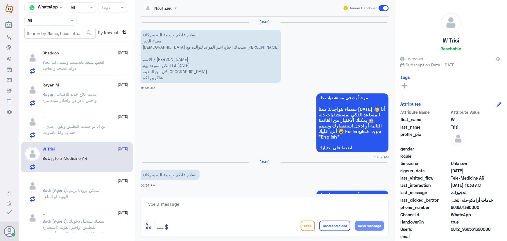
scroll to position [215, 0]
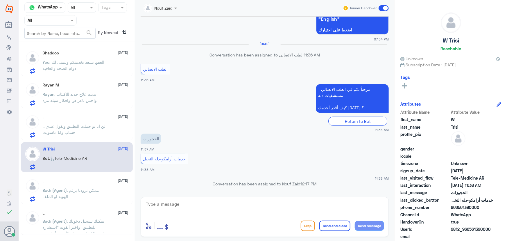
click at [264, 204] on textarea at bounding box center [264, 207] width 239 height 14
click at [224, 203] on textarea at bounding box center [264, 207] width 239 height 14
paste textarea "مرحباً معك نوف من الطب الاتصالي"
type textarea "مرحباً معك نوف من الطب الاتصالي"
click at [359, 225] on button "Send Message" at bounding box center [369, 226] width 29 height 10
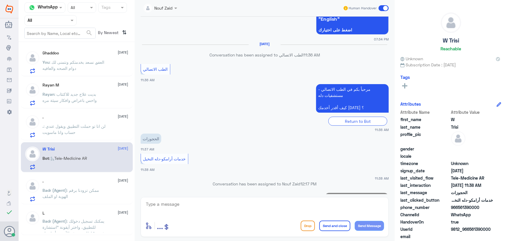
scroll to position [233, 0]
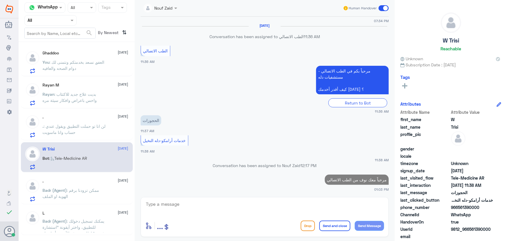
click at [95, 180] on div ". 13 August" at bounding box center [86, 180] width 86 height 5
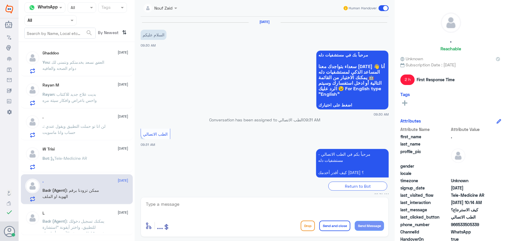
scroll to position [218, 0]
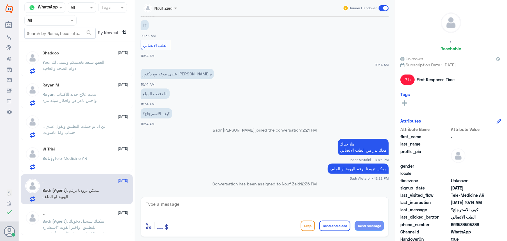
click at [73, 215] on div "L 13 August Badr (Agent) : يمكنك تسجيل دخولك للتطبيق، واختر أيقونة "استشارة فور…" at bounding box center [86, 221] width 86 height 22
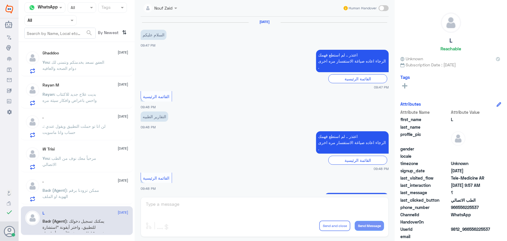
scroll to position [53, 0]
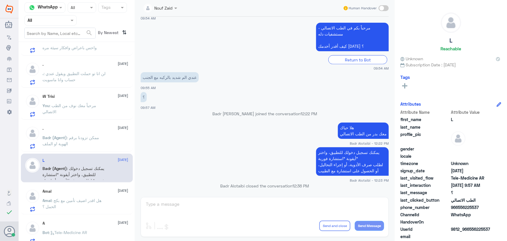
click at [58, 202] on p "Amal : هل اقدر اضيف تأمين مع بكج الحمل ؟" at bounding box center [75, 204] width 65 height 15
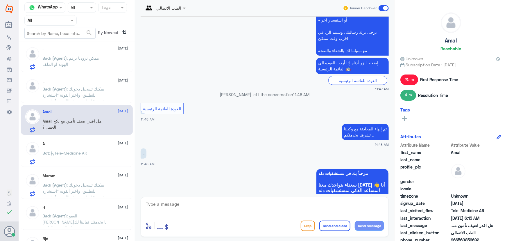
scroll to position [211, 0]
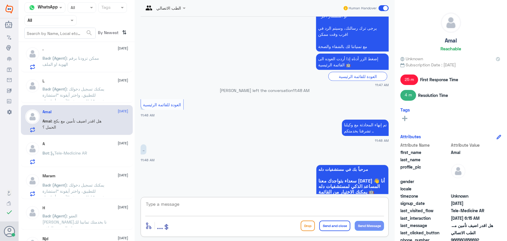
click at [212, 202] on textarea at bounding box center [264, 207] width 239 height 14
paste textarea "مرحباً معك نوف من الطب الاتصالي"
type textarea "مرحباً معك نوف من الطب الاتصالي"
click at [375, 223] on button "Send Message" at bounding box center [369, 226] width 29 height 10
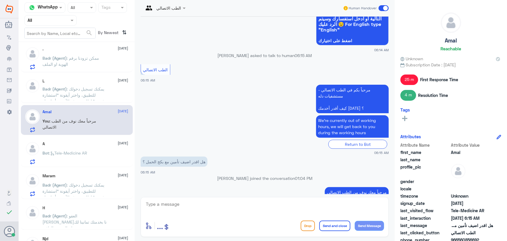
click at [222, 216] on div at bounding box center [264, 208] width 239 height 16
click at [221, 210] on textarea at bounding box center [264, 207] width 239 height 14
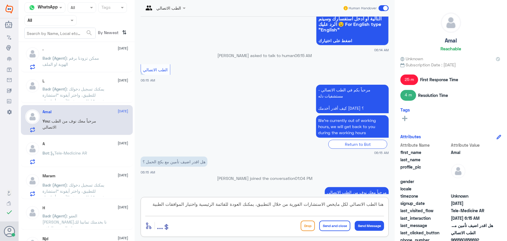
click at [259, 204] on textarea "هنا الطب الاتصالي لكل مايخص الاستشارات الفورية من خلال التطبيق، يمكنك العودة لل…" at bounding box center [264, 207] width 239 height 14
click at [258, 204] on textarea "هنا الطب الاتصالي لكل مايخص الاستشارات الفورية من خلال التطبيق، م فضلك يمكنك ال…" at bounding box center [264, 207] width 239 height 14
click at [257, 204] on textarea "هنا الطب الاتصالي لكل مايخص الاستشارات الفورية من خلال التطبيق، م فضلك يمكنك ال…" at bounding box center [264, 207] width 239 height 14
click at [186, 205] on textarea "هنا الطب الاتصالي لكل مايخص الاستشارات الفورية من خلال التطبيق، من فضلك يمكنك ا…" at bounding box center [264, 207] width 239 height 14
click at [359, 211] on textarea "هنا الطب الاتصالي لكل مايخص الاستشارات الفورية من خلال التطبيق، من فضلك يمكنك ا…" at bounding box center [264, 207] width 239 height 14
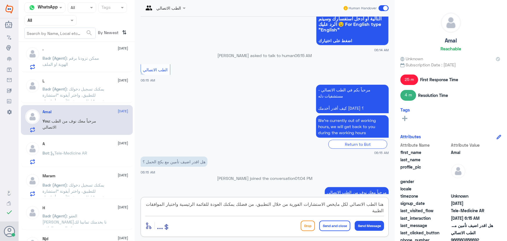
type textarea "هنا الطب الاتصالي لكل مايخص الاستشارات الفورية من خلال التطبيق، من فضلك يمكنك ا…"
click at [345, 224] on button "Send and close" at bounding box center [334, 225] width 31 height 10
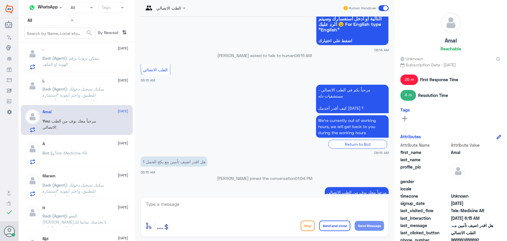
scroll to position [936, 0]
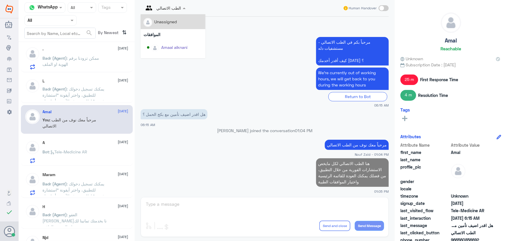
click at [175, 8] on div at bounding box center [165, 7] width 48 height 7
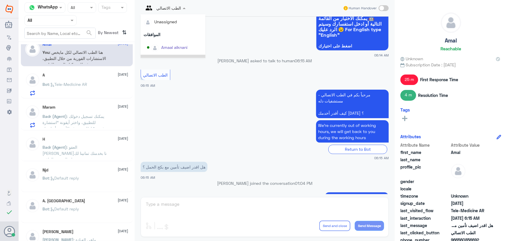
scroll to position [211, 0]
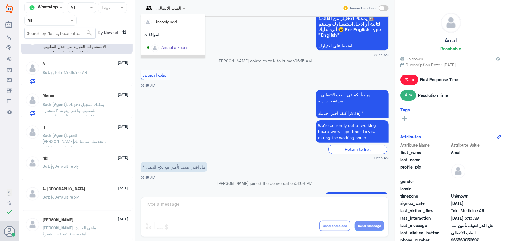
click at [92, 77] on div "Bot : Tele-Medicine AR" at bounding box center [86, 77] width 86 height 13
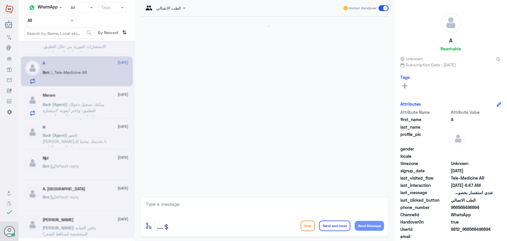
scroll to position [405, 0]
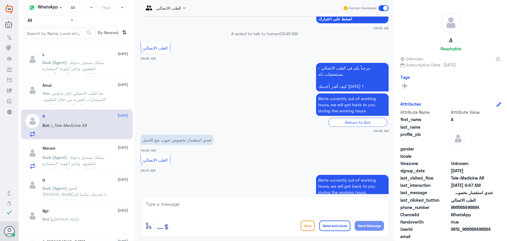
click at [99, 83] on div "Ghaddoo 13 August You : العفو, نسعد بخدمتكم ونتمنى لك دوام الصحه والعافيه Rayan…" at bounding box center [77, 143] width 116 height 198
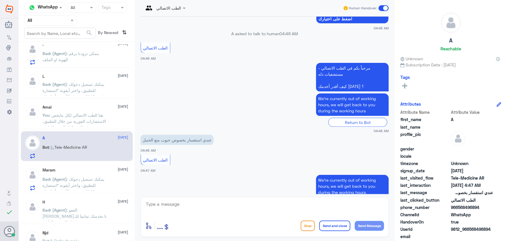
scroll to position [132, 0]
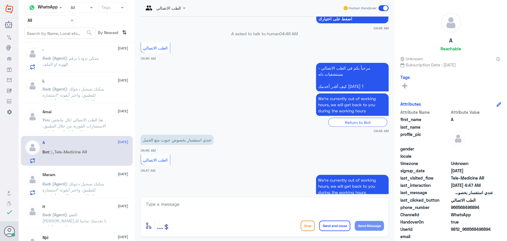
click at [101, 119] on span ": هنا الطب الاتصالي لكل مايخص الاستشارات الفورية من خلال التطبيق، من فضلك يمكنك…" at bounding box center [75, 128] width 64 height 23
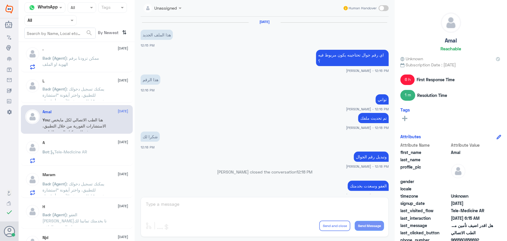
scroll to position [296, 0]
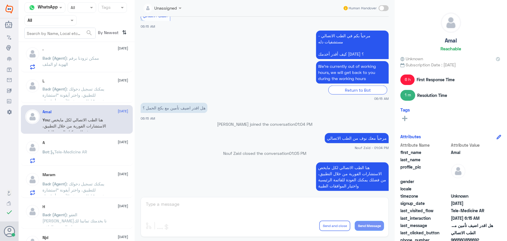
click at [87, 145] on div "A 13 August Bot : Tele-Medicine AR" at bounding box center [86, 151] width 86 height 23
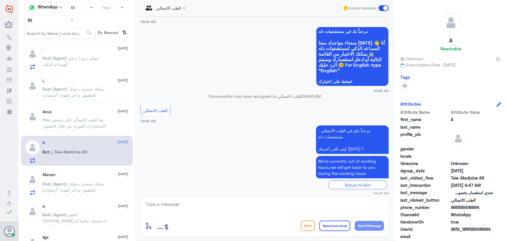
scroll to position [405, 0]
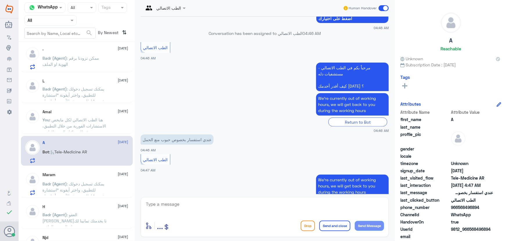
click at [185, 208] on textarea at bounding box center [264, 207] width 239 height 14
paste textarea "مرحباً معك نوف من الطب الاتصالي"
click at [271, 203] on textarea "مرحباً معك نوف من الطب الاتصالي" at bounding box center [264, 207] width 239 height 14
type textarea "مرحباً معك نوف من الطب الاتصالي"
click at [469, 228] on span "9812_966568496894" at bounding box center [472, 229] width 42 height 6
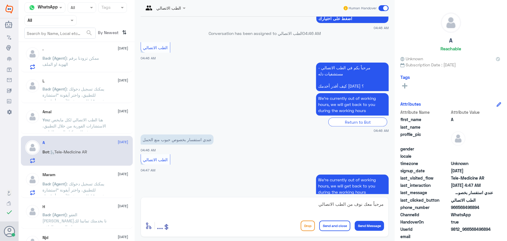
drag, startPoint x: 470, startPoint y: 229, endPoint x: 501, endPoint y: 231, distance: 31.2
click at [501, 231] on div "A Reachable Unknown Subscription Date : 07/10/2025 Tags Attributes Attribute Na…" at bounding box center [451, 121] width 112 height 242
drag, startPoint x: 291, startPoint y: 203, endPoint x: 419, endPoint y: 190, distance: 128.5
click at [419, 190] on div "Channel WhatsApp Status × All Tags Agent Filter All search By Newest ⇅ Ghaddoo …" at bounding box center [263, 121] width 488 height 242
drag, startPoint x: 470, startPoint y: 229, endPoint x: 498, endPoint y: 230, distance: 27.4
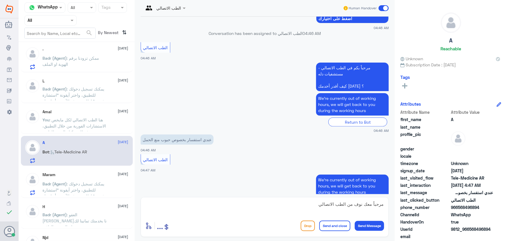
click at [498, 230] on div "UserId 9812_966568496894" at bounding box center [450, 229] width 101 height 7
copy span "568496894"
click at [325, 239] on div "الطب الاتصالي Human Handover 10 Jul 2025 السلام عليكم 10:18 AM اعتذر .. لم استط…" at bounding box center [265, 121] width 260 height 242
drag, startPoint x: 470, startPoint y: 229, endPoint x: 495, endPoint y: 232, distance: 24.6
click at [495, 232] on div "UserId 9812_966568496894" at bounding box center [450, 229] width 101 height 7
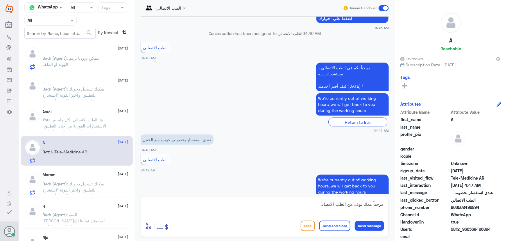
copy span "568496894"
drag, startPoint x: 280, startPoint y: 202, endPoint x: 290, endPoint y: 206, distance: 10.7
click at [290, 206] on textarea "مرحباً معك نوف من الطب الاتصالي" at bounding box center [264, 207] width 239 height 14
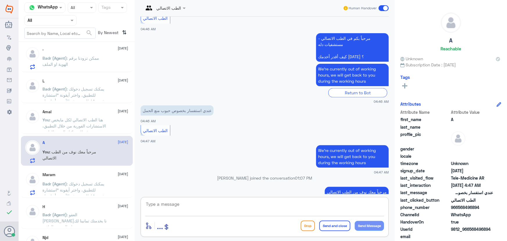
scroll to position [424, 0]
paste textarea "يمكنك تلقي الاستشاره الفورية من خلال التطبيق عن طريق خدمة "الاستشارة الفورية" و…"
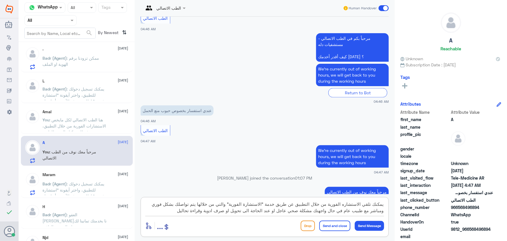
click at [289, 211] on textarea "يمكنك تلقي الاستشاره الفورية من خلال التطبيق عن طريق خدمة "الاستشارة الفورية" و…" at bounding box center [264, 207] width 239 height 14
drag, startPoint x: 384, startPoint y: 203, endPoint x: 114, endPoint y: 223, distance: 270.0
click at [114, 223] on div "Channel WhatsApp Status × All Tags Agent Filter All search By Newest ⇅ Ghaddoo …" at bounding box center [263, 121] width 488 height 242
type textarea "يمكنك تلقي الاستشاره الفورية من خلال التطبيق عن طريق خدمة "الاستشارة الفورية" و…"
click at [336, 225] on button "Send and close" at bounding box center [334, 225] width 31 height 10
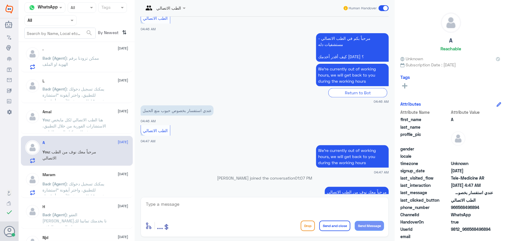
scroll to position [479, 0]
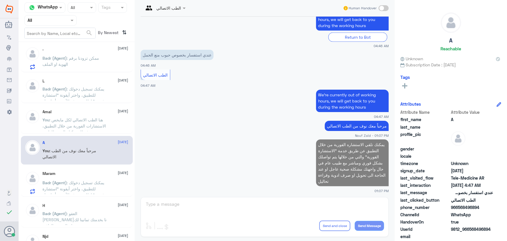
click at [99, 170] on div "Maram 13 August Badr (Agent) : يمكنك تسجيل دخولك للتطبيق، واختر أيقونة "استشارة…" at bounding box center [77, 181] width 112 height 30
click at [95, 181] on span ": يمكنك تسجيل دخولك للتطبيق، واختر أيقونة "استشارة فورية" لطلب صرف الأدوية، أو …" at bounding box center [74, 194] width 63 height 29
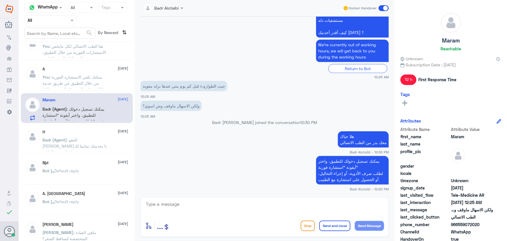
scroll to position [211, 0]
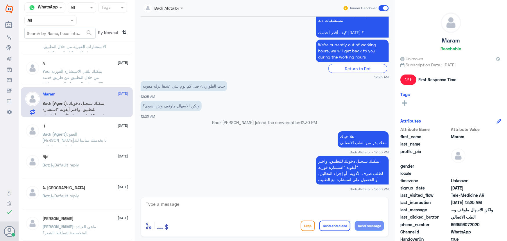
click at [93, 154] on div "Njd 10 August" at bounding box center [86, 156] width 86 height 5
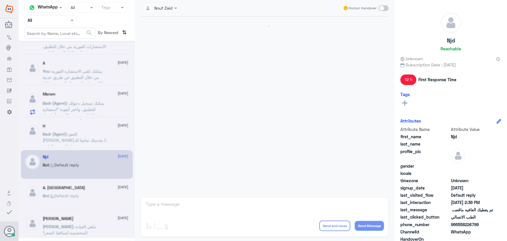
scroll to position [385, 0]
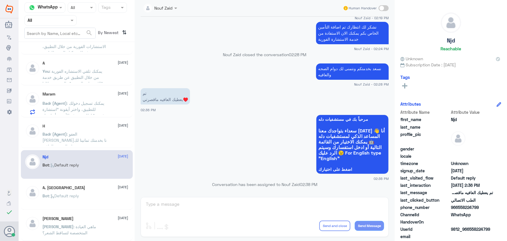
click at [89, 138] on span ": العفو سعدنا بخدمتك تمانينا لك دوام الصحة والعافية" at bounding box center [75, 139] width 64 height 17
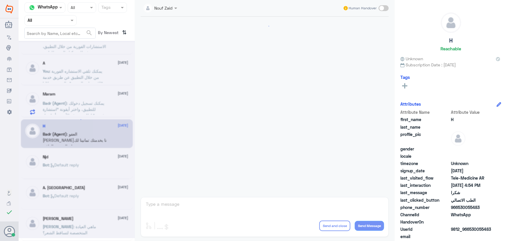
scroll to position [277, 0]
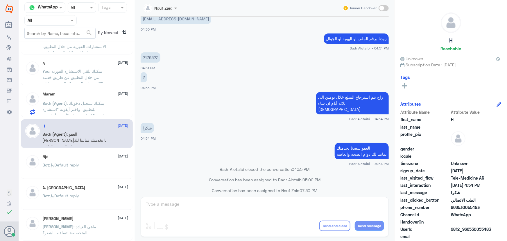
click at [92, 195] on div "Bot : Default reply" at bounding box center [86, 200] width 86 height 13
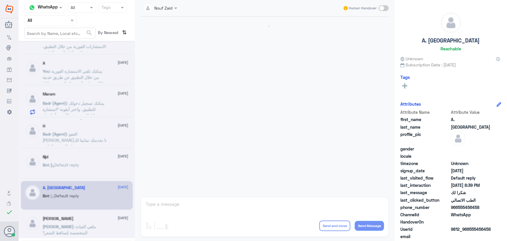
scroll to position [430, 0]
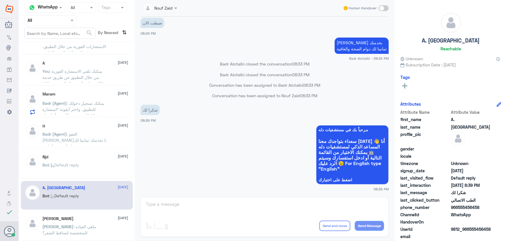
click at [84, 221] on div "عبدالرحمن بن عبدالله 6 August عبدالرحمن : ماهي العيادة المتخصصة لتساقط الشعر؟" at bounding box center [86, 227] width 86 height 22
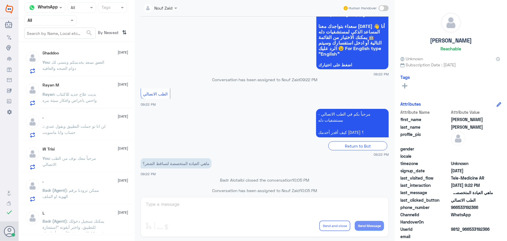
click at [91, 71] on p "You : العفو, نسعد بخدمتكم ونتمنى لك دوام الصحه والعافيه" at bounding box center [75, 66] width 65 height 15
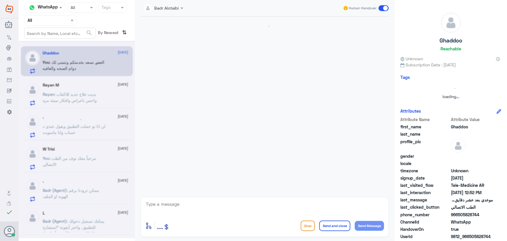
scroll to position [337, 0]
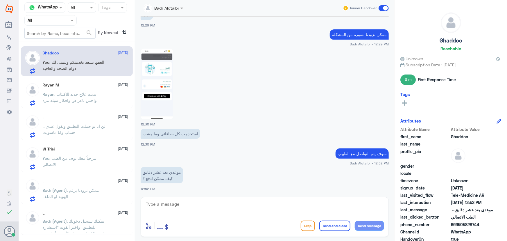
click at [94, 101] on span ": بديت علاج جديد للاكتئاب واحس باعراض وافكار سيئة مره" at bounding box center [70, 97] width 54 height 11
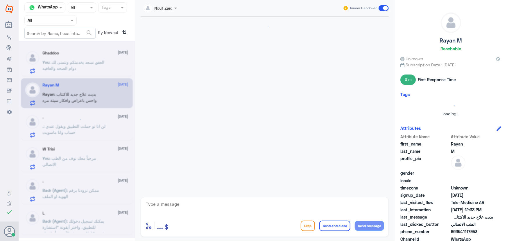
scroll to position [280, 0]
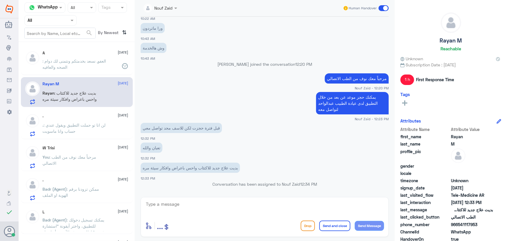
click at [93, 129] on p ". : لن انا تو حملت التطبيق ويقول عندي حساب وانا ماسويت" at bounding box center [75, 129] width 65 height 15
click at [93, 120] on div ". 13 August . : لن انا تو حملت التطبيق ويقول عندي حساب وانا ماسويت" at bounding box center [86, 124] width 86 height 23
click at [93, 119] on div ". 13 August . : لن انا تو حملت التطبيق ويقول عندي حساب وانا ماسويت" at bounding box center [86, 124] width 86 height 23
click at [87, 124] on span ": لن انا تو حملت التطبيق ويقول عندي حساب وانا ماسويت" at bounding box center [74, 127] width 63 height 11
click at [73, 158] on p "You : مرحباً معك نوف من الطب الاتصالي" at bounding box center [75, 161] width 65 height 15
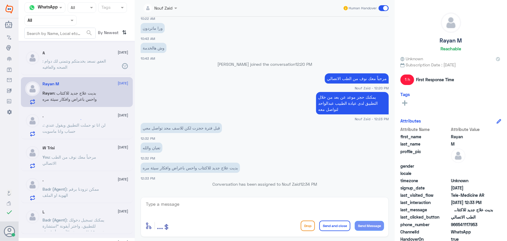
click at [72, 158] on div at bounding box center [77, 139] width 116 height 197
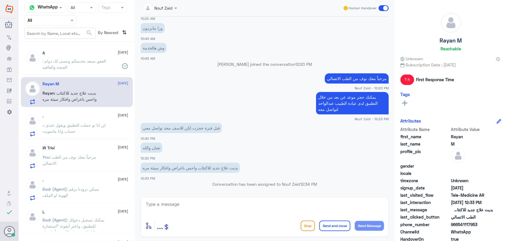
click at [71, 129] on span ": لن انا تو حملت التطبيق ويقول عندي حساب وانا ماسويت" at bounding box center [74, 127] width 63 height 11
click at [71, 127] on p ". : لن انا تو حملت التطبيق ويقول عندي حساب وانا ماسويت" at bounding box center [75, 129] width 65 height 15
click at [163, 96] on app-msgs-text "يمكنك حجز موعد عن بعد من خلال التطبيق لدى عيادة الطبيب عبدالواحد لتواصل معه" at bounding box center [265, 103] width 248 height 23
click at [105, 129] on p ". : لن انا تو حملت التطبيق ويقول عندي حساب وانا ماسويت" at bounding box center [75, 129] width 65 height 15
click at [106, 129] on p ". : لن انا تو حملت التطبيق ويقول عندي حساب وانا ماسويت" at bounding box center [75, 129] width 65 height 15
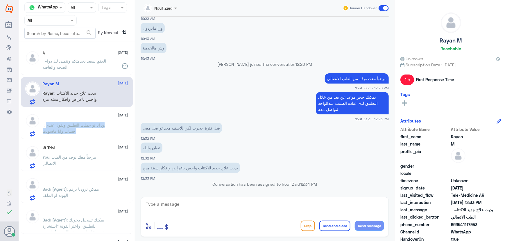
drag, startPoint x: 105, startPoint y: 129, endPoint x: 86, endPoint y: 107, distance: 29.4
click at [102, 120] on div ". 13 August . : لن انا تو حملت التطبيق ويقول عندي حساب وانا ماسويت" at bounding box center [86, 124] width 86 height 23
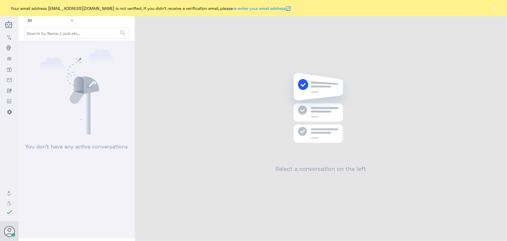
click at [495, 6] on button "×" at bounding box center [495, 8] width 6 height 6
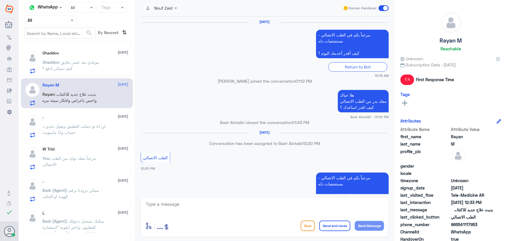
scroll to position [337, 0]
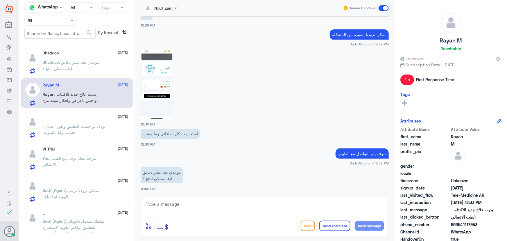
click at [72, 67] on span ": موعدي بعد عشر دقايق كيف ممكن ادفع ؟" at bounding box center [71, 65] width 57 height 11
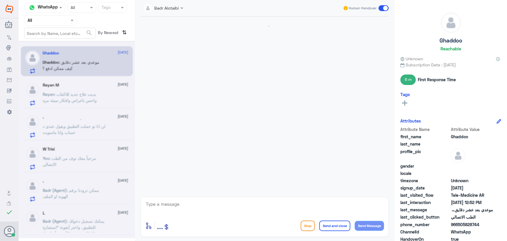
scroll to position [337, 0]
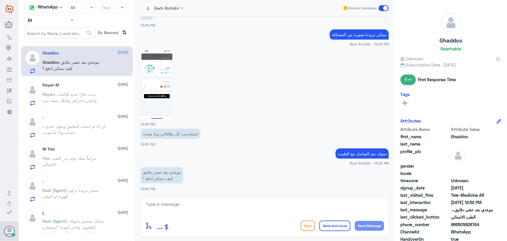
click at [80, 97] on p "Rayan : بديت علاج جديد للاكتئاب واحس باعراض وافكار سيئة مره" at bounding box center [75, 98] width 65 height 15
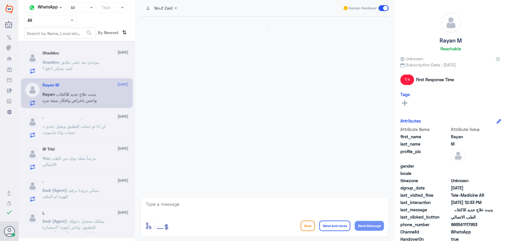
scroll to position [280, 0]
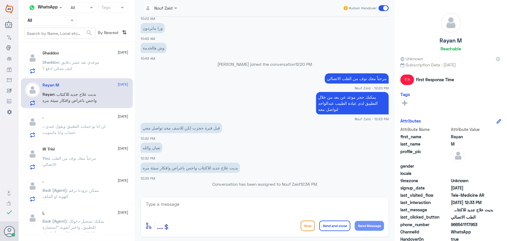
click at [89, 115] on div ". [DATE]" at bounding box center [86, 116] width 86 height 5
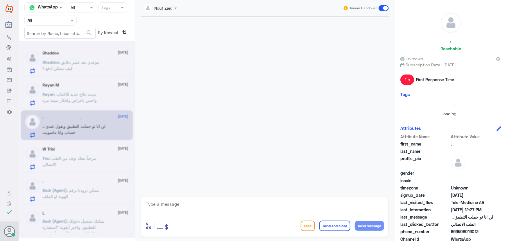
scroll to position [308, 0]
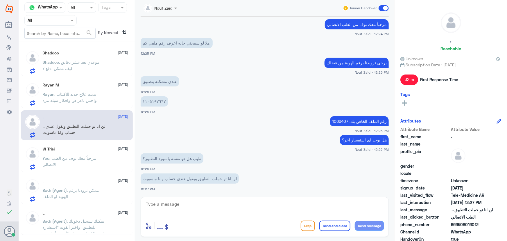
click at [89, 72] on p "Ghaddoo : موعدي بعد عشر دقايق كيف ممكن ادفع ؟" at bounding box center [75, 66] width 65 height 15
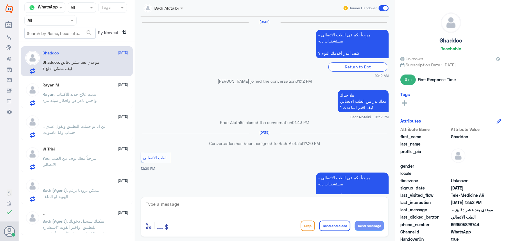
scroll to position [337, 0]
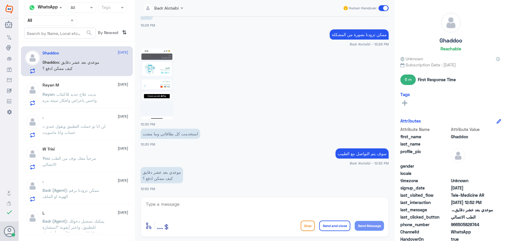
click at [90, 95] on span ": بديت علاج جديد للاكتئاب واحس باعراض وافكار سيئة مره" at bounding box center [70, 97] width 54 height 11
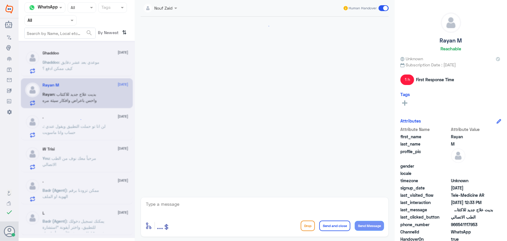
scroll to position [280, 0]
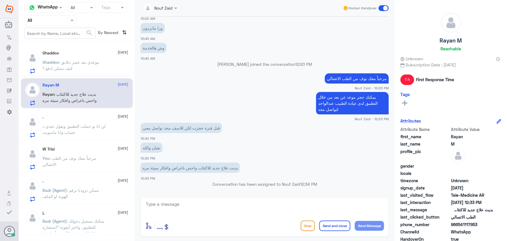
click at [41, 23] on input "text" at bounding box center [44, 20] width 32 height 7
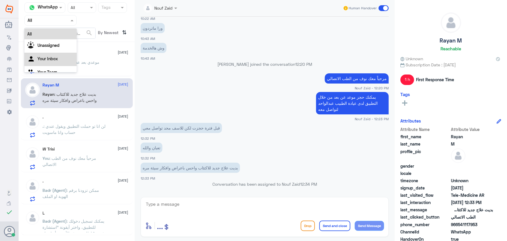
click at [46, 55] on div "Your Inbox" at bounding box center [50, 59] width 52 height 13
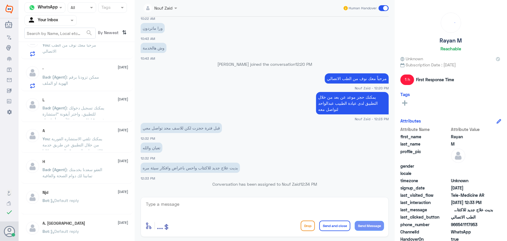
scroll to position [53, 0]
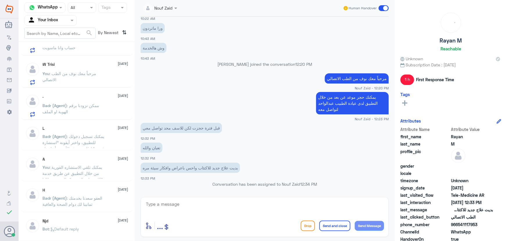
click at [101, 166] on span ": يمكنك تلقي الاستشاره الفورية من خلال التطبيق عن طريق خدمة "الاستشارة الفورية"…" at bounding box center [74, 185] width 62 height 42
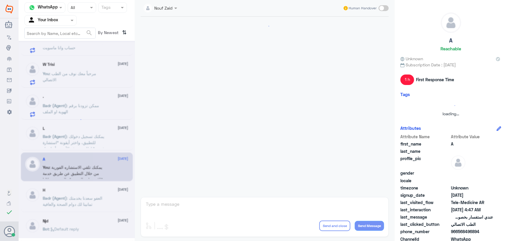
scroll to position [491, 0]
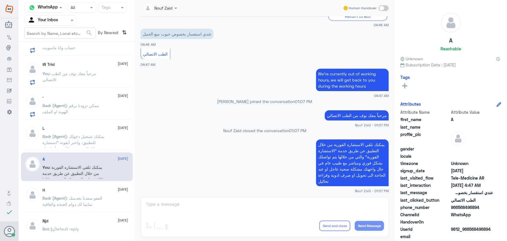
click at [52, 128] on div "L [DATE]" at bounding box center [86, 128] width 86 height 5
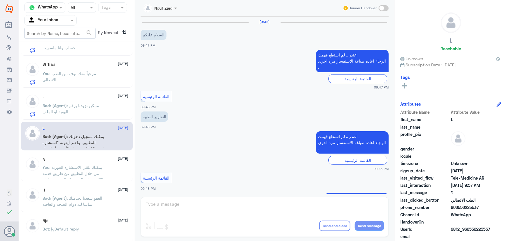
scroll to position [384, 0]
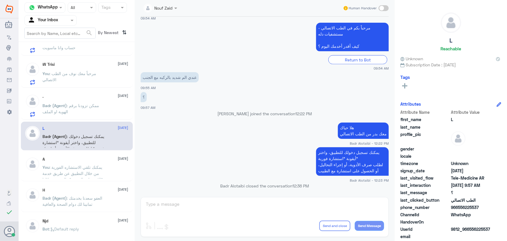
click at [85, 160] on div "A [DATE]" at bounding box center [86, 159] width 86 height 5
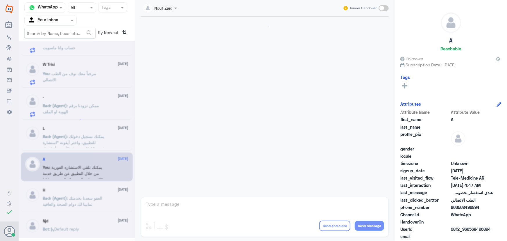
scroll to position [491, 0]
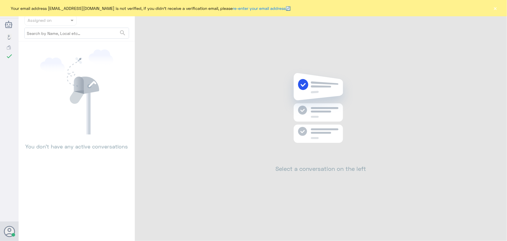
click at [494, 10] on button "×" at bounding box center [495, 8] width 6 height 6
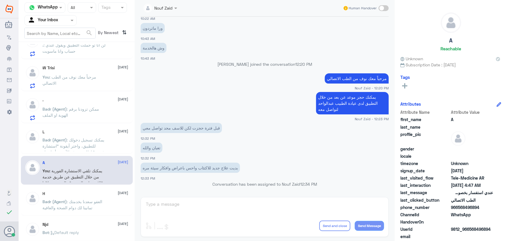
scroll to position [79, 0]
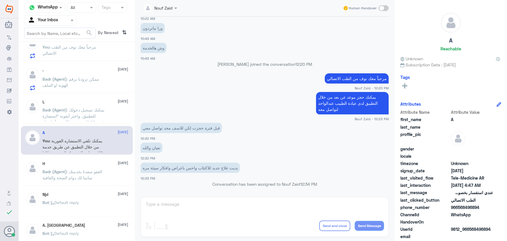
click at [92, 122] on div "L [DATE][PERSON_NAME] (Agent) : يمكنك تسجيل دخولك للتطبيق، واختر أيقونة "استشار…" at bounding box center [77, 109] width 112 height 29
click at [94, 115] on span ": يمكنك تسجيل دخولك للتطبيق، واختر أيقونة "استشارة فورية" لطلب صرف الأدوية، أو …" at bounding box center [74, 121] width 63 height 29
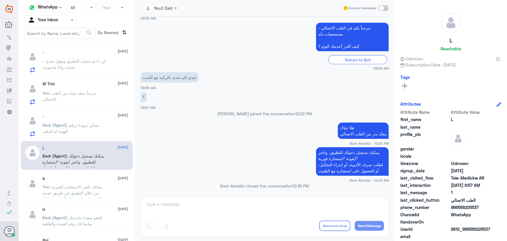
scroll to position [26, 0]
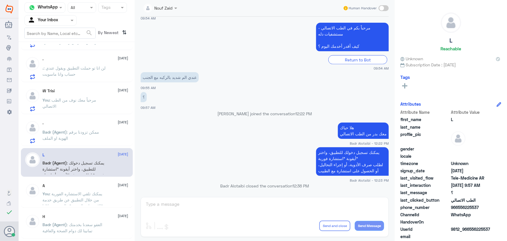
click at [382, 7] on span at bounding box center [384, 8] width 10 height 6
click at [0, 0] on input "checkbox" at bounding box center [0, 0] width 0 height 0
click at [382, 7] on span at bounding box center [384, 8] width 10 height 6
click at [0, 0] on input "checkbox" at bounding box center [0, 0] width 0 height 0
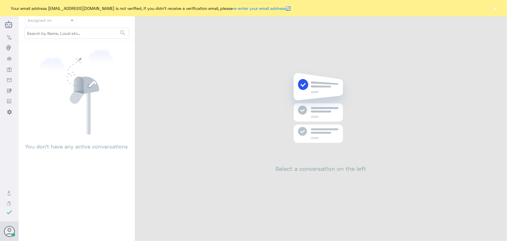
click at [497, 8] on button "×" at bounding box center [495, 8] width 6 height 6
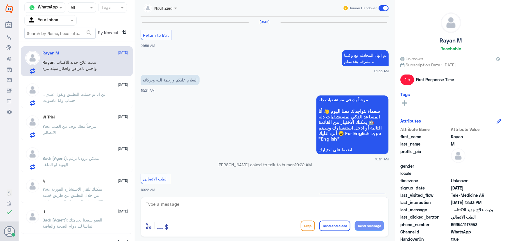
scroll to position [280, 0]
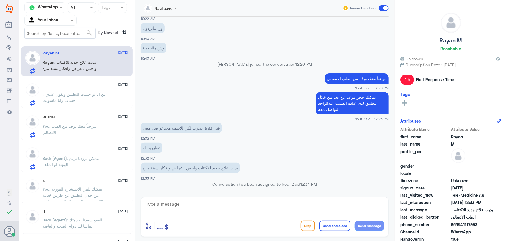
click at [86, 94] on span ": لن انا تو حملت التطبيق ويقول عندي حساب وانا ماسويت" at bounding box center [74, 97] width 63 height 11
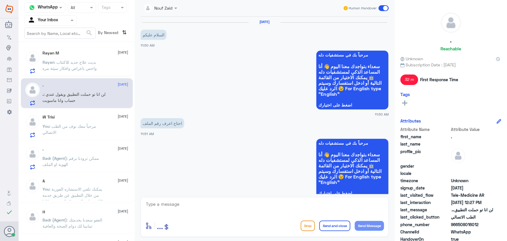
scroll to position [308, 0]
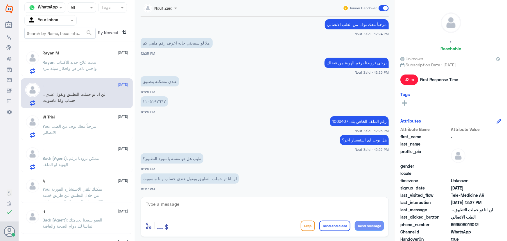
click at [190, 201] on textarea at bounding box center [264, 207] width 239 height 14
click at [114, 136] on div "You : مرحباً معك نوف من الطب الاتصالي" at bounding box center [86, 130] width 86 height 13
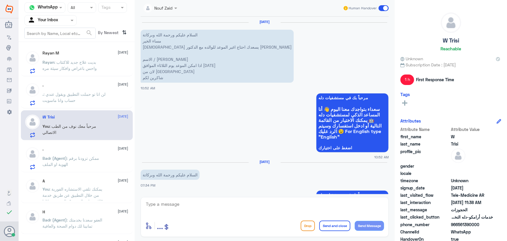
scroll to position [244, 0]
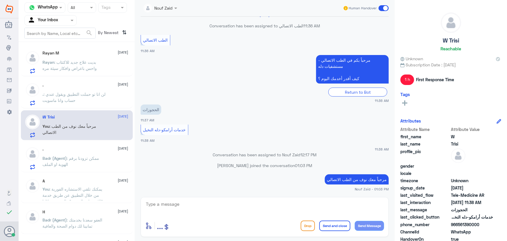
click at [104, 92] on span ": لن انا تو حملت التطبيق ويقول عندي حساب وانا ماسويت" at bounding box center [74, 97] width 63 height 11
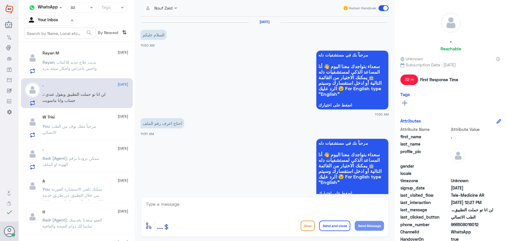
scroll to position [308, 0]
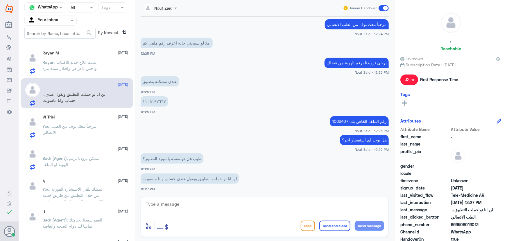
click at [103, 125] on p "You : مرحباً معك نوف من الطب الاتصالي" at bounding box center [75, 130] width 65 height 15
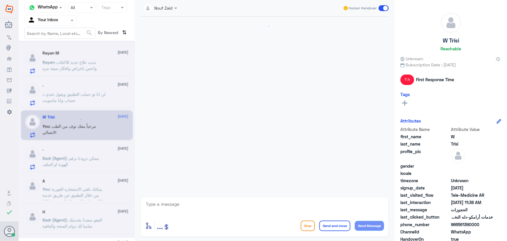
scroll to position [244, 0]
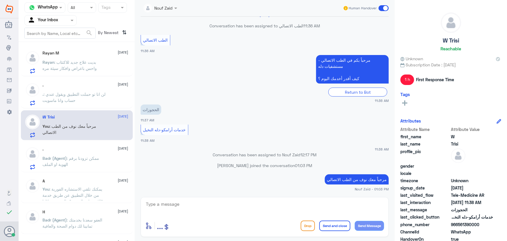
click at [43, 155] on span "Badr (Agent)" at bounding box center [55, 157] width 24 height 5
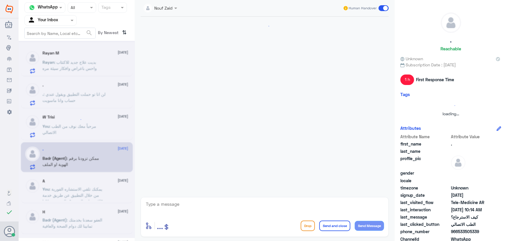
scroll to position [218, 0]
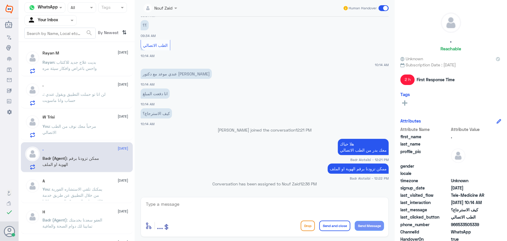
click at [381, 10] on span at bounding box center [384, 8] width 10 height 6
click at [0, 0] on input "checkbox" at bounding box center [0, 0] width 0 height 0
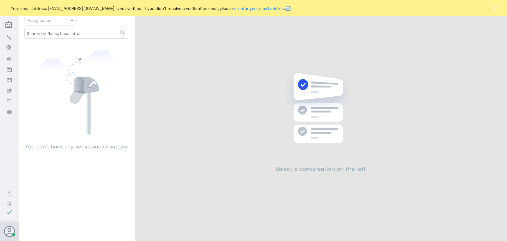
click at [494, 7] on button "×" at bounding box center [495, 8] width 6 height 6
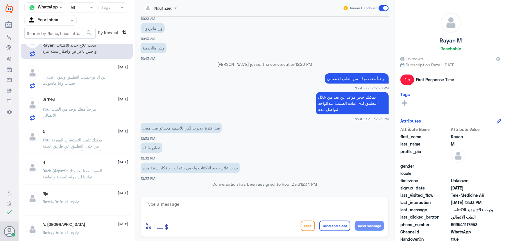
scroll to position [53, 0]
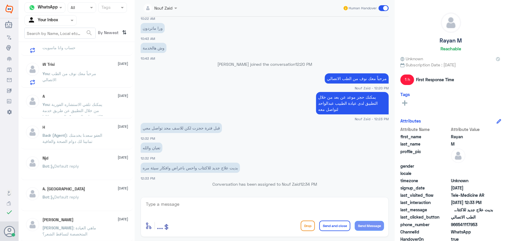
click at [99, 105] on span ": يمكنك تلقي الاستشاره الفورية من خلال التطبيق عن طريق خدمة "الاستشارة الفورية"…" at bounding box center [74, 123] width 62 height 42
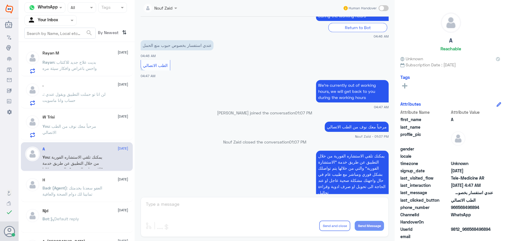
scroll to position [491, 0]
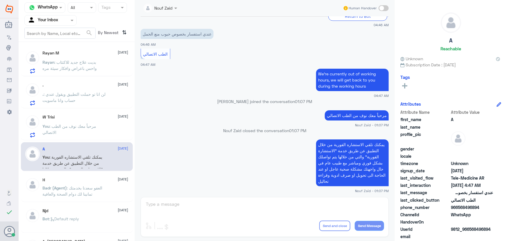
click at [79, 128] on span ": مرحباً معك نوف من الطب الاتصالي" at bounding box center [70, 128] width 54 height 11
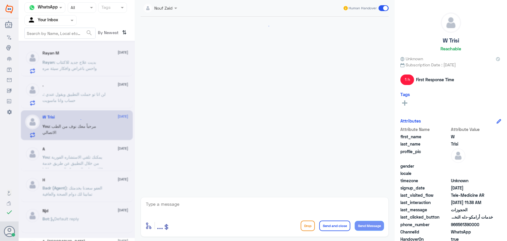
scroll to position [244, 0]
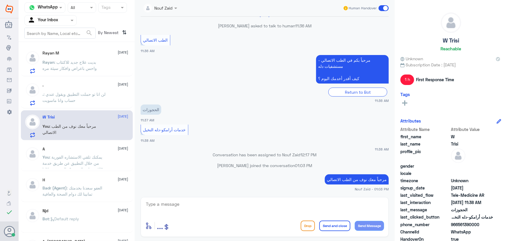
click at [382, 7] on span at bounding box center [384, 8] width 10 height 6
click at [0, 0] on input "checkbox" at bounding box center [0, 0] width 0 height 0
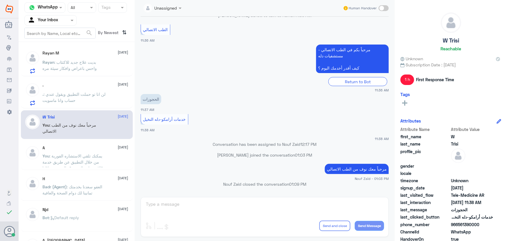
click at [66, 102] on span ": لن انا تو حملت التطبيق ويقول عندي حساب وانا ماسويت" at bounding box center [74, 97] width 63 height 11
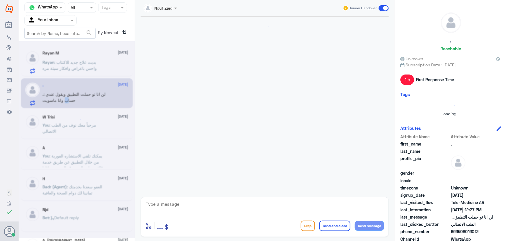
scroll to position [308, 0]
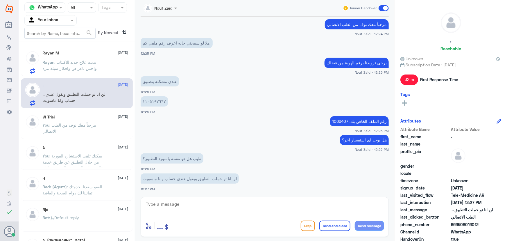
click at [195, 205] on textarea at bounding box center [264, 207] width 239 height 14
type textarea "هل لازالت الإشكالية موجودة؟"
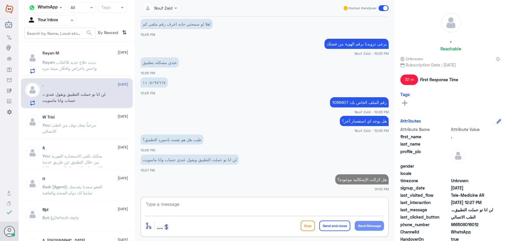
click at [54, 58] on div "Rayan M [DATE][PERSON_NAME] : بديت علاج جديد للاكتئاب واحس باعراض وافكار سيئة م…" at bounding box center [86, 62] width 86 height 23
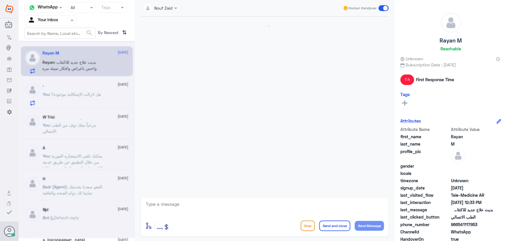
scroll to position [280, 0]
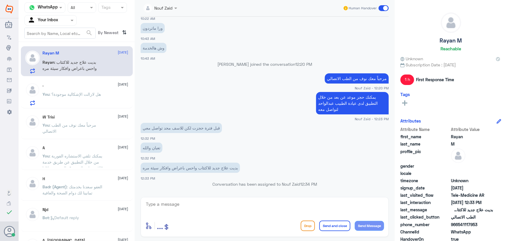
click at [78, 96] on p "You : هل لازالت الإشكالية موجودة؟" at bounding box center [72, 98] width 58 height 15
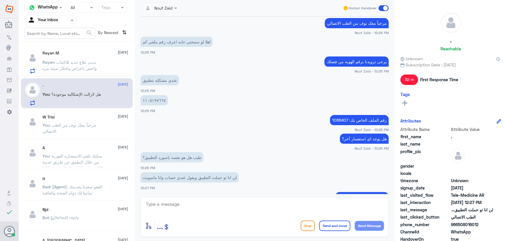
scroll to position [301, 0]
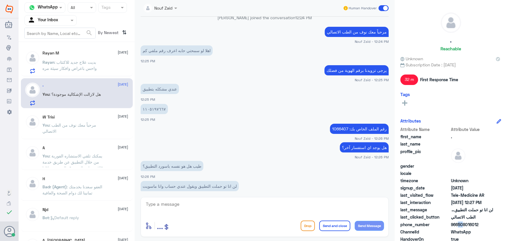
drag, startPoint x: 456, startPoint y: 224, endPoint x: 460, endPoint y: 224, distance: 3.8
click at [460, 224] on span "966508016012" at bounding box center [472, 224] width 42 height 6
drag, startPoint x: 459, startPoint y: 224, endPoint x: 500, endPoint y: 226, distance: 40.7
click at [500, 226] on div ". Reachable Unknown Subscription Date : [DATE] 32 m First Response Time Tags At…" at bounding box center [451, 121] width 112 height 242
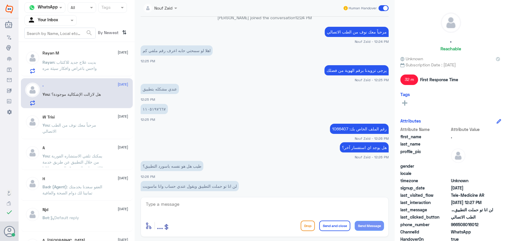
copy span "508016012"
click at [159, 108] on p "١١٠٥١٩٧٦٦٧" at bounding box center [154, 109] width 27 height 10
copy p "١١٠٥١٩٧٦٦٧"
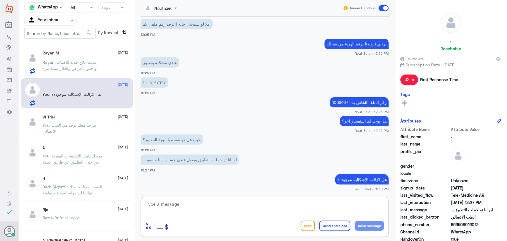
click at [279, 202] on textarea at bounding box center [264, 207] width 239 height 14
type textarea "م"
type textarea "ي"
click at [160, 204] on textarea at bounding box center [264, 207] width 239 height 14
click at [167, 144] on p "طيب هل هو نفسه باسورد التطبيق؟" at bounding box center [172, 139] width 63 height 10
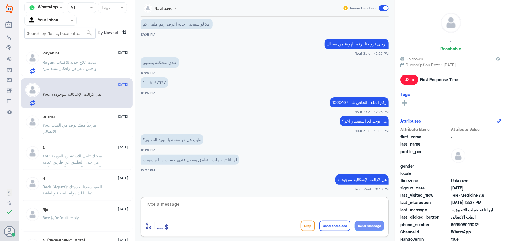
click at [213, 207] on textarea at bounding box center [264, 207] width 239 height 14
click at [212, 119] on app-msgs-text "هل يوجد اي استفسار آخر؟" at bounding box center [265, 121] width 248 height 11
click at [163, 202] on textarea at bounding box center [264, 207] width 239 height 14
click at [254, 213] on textarea at bounding box center [264, 207] width 239 height 14
click at [243, 208] on textarea at bounding box center [264, 207] width 239 height 14
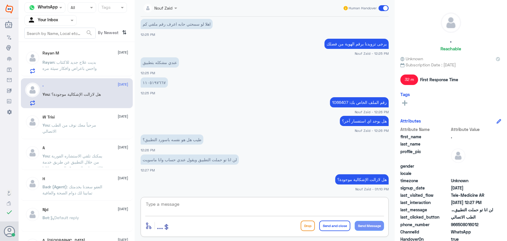
click at [183, 198] on div "enter flow name ... Drop Send and close Send Message" at bounding box center [265, 217] width 248 height 40
click at [181, 200] on textarea at bounding box center [264, 207] width 239 height 14
click at [295, 202] on textarea at bounding box center [264, 207] width 239 height 14
click at [162, 207] on textarea at bounding box center [264, 207] width 239 height 14
click at [182, 204] on textarea at bounding box center [264, 207] width 239 height 14
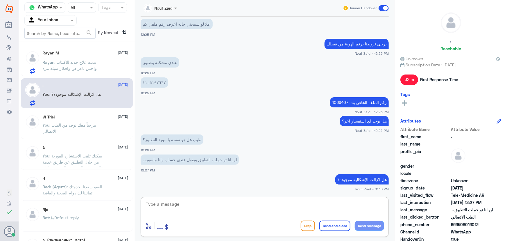
paste textarea "0508016012"
type textarea "0508016012"
drag, startPoint x: 192, startPoint y: 205, endPoint x: 122, endPoint y: 209, distance: 70.4
click at [126, 208] on div "Channel WhatsApp Status × All Tags Agent Filter Your Inbox search By Newest ⇅ R…" at bounding box center [263, 121] width 488 height 242
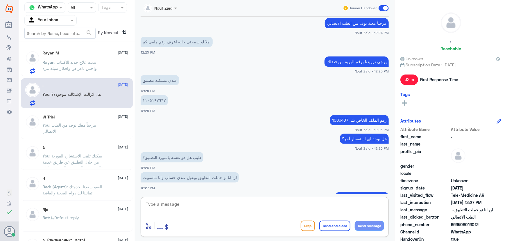
scroll to position [301, 0]
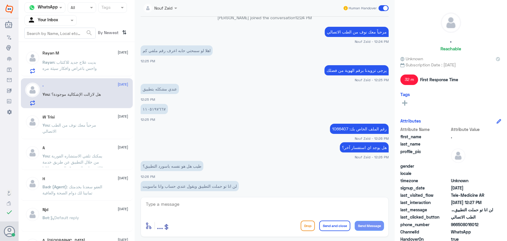
drag, startPoint x: 256, startPoint y: 194, endPoint x: 255, endPoint y: 188, distance: 5.2
click at [256, 193] on div "Nouf Zaid Human Handover 13 Aug 2025 السلام عليكم 11:50 AM مرحباً بك في مستشفيا…" at bounding box center [265, 121] width 260 height 242
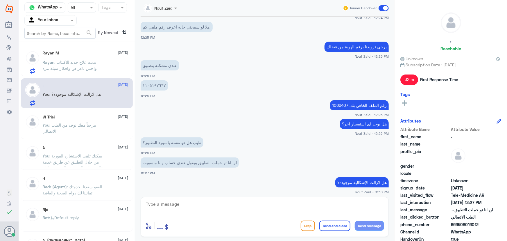
scroll to position [327, 0]
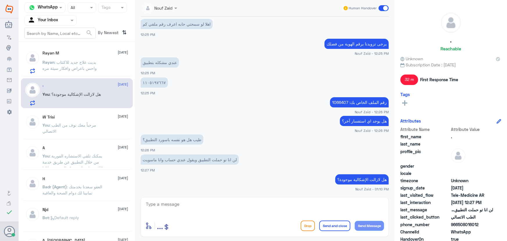
click at [268, 207] on textarea at bounding box center [264, 207] width 239 height 14
click at [459, 224] on span "966508016012" at bounding box center [472, 224] width 42 height 6
drag, startPoint x: 458, startPoint y: 224, endPoint x: 481, endPoint y: 227, distance: 23.1
click at [481, 227] on span "966508016012" at bounding box center [472, 224] width 42 height 6
copy span "508016012"
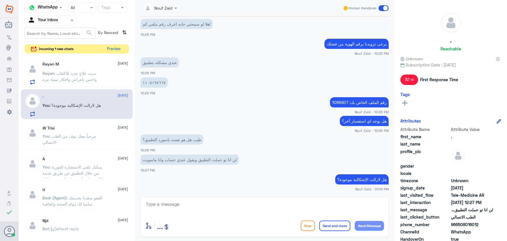
click at [108, 46] on button "Preview" at bounding box center [114, 48] width 18 height 9
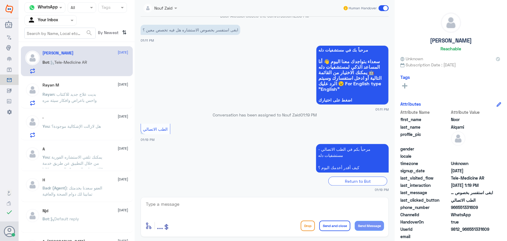
scroll to position [262, 0]
click at [233, 200] on textarea at bounding box center [264, 207] width 239 height 14
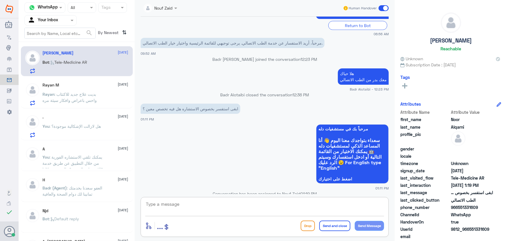
scroll to position [282, 0]
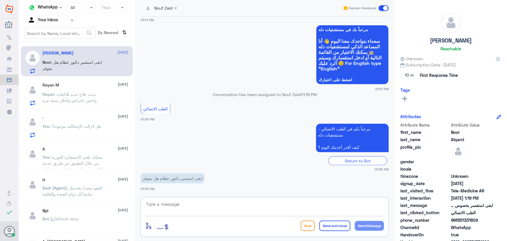
click at [225, 202] on textarea at bounding box center [264, 207] width 239 height 14
click at [198, 205] on textarea at bounding box center [264, 207] width 239 height 14
paste textarea "مرحباً معك نوف من الطب الاتصالي"
type textarea "مرحباً معك نوف من الطب الاتصالي"
click at [374, 224] on button "Send Message" at bounding box center [369, 226] width 29 height 10
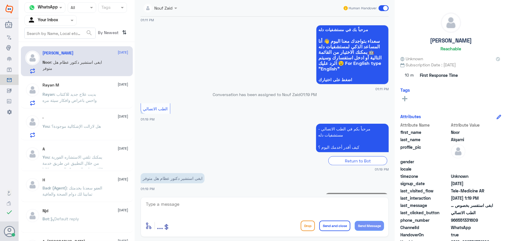
scroll to position [300, 0]
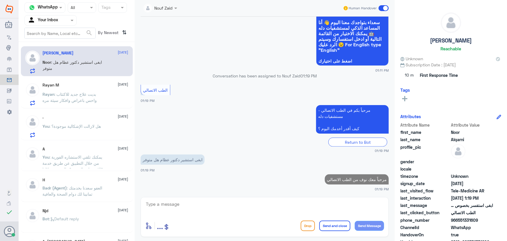
click at [317, 207] on textarea at bounding box center [264, 207] width 239 height 14
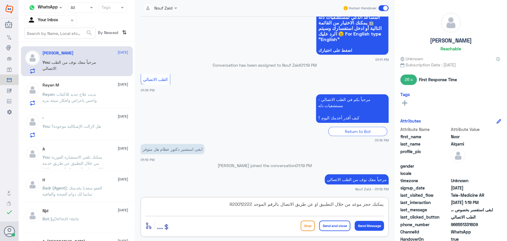
click at [384, 203] on textarea "يمكنك حجز موعد من خلال التطبيق او عن طريق الاتصال بالرقم الموحد 920012222" at bounding box center [264, 207] width 239 height 14
type textarea "لايوجد يمكنك حجز موعد من خلال التطبيق او عن طريق الاتصال بالرقم الموحد 920012222"
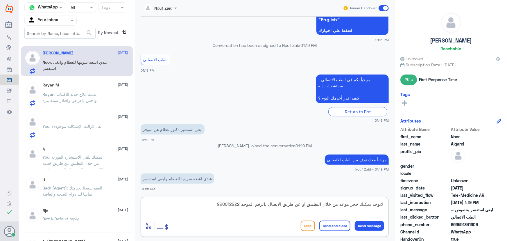
drag, startPoint x: 370, startPoint y: 214, endPoint x: 481, endPoint y: 203, distance: 111.5
click at [481, 203] on div "Channel WhatsApp Status × All Tags Agent Filter Your Inbox search By Newest ⇅ N…" at bounding box center [263, 121] width 488 height 242
drag, startPoint x: 458, startPoint y: 225, endPoint x: 481, endPoint y: 224, distance: 23.6
click at [481, 224] on span "966551331609" at bounding box center [472, 224] width 42 height 6
copy span "551331609"
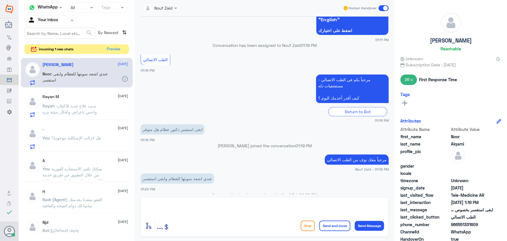
scroll to position [331, 0]
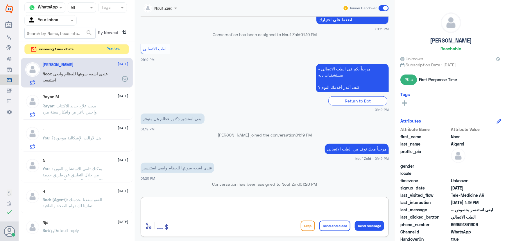
click at [185, 203] on textarea at bounding box center [264, 207] width 239 height 14
click at [182, 204] on textarea at bounding box center [264, 207] width 239 height 14
click at [186, 205] on textarea at bounding box center [264, 207] width 239 height 14
type textarea "ل"
paste textarea "551331609"
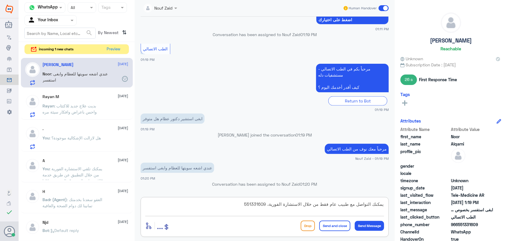
drag, startPoint x: 241, startPoint y: 205, endPoint x: 269, endPoint y: 205, distance: 27.9
click at [269, 205] on textarea "يمكنك التواصل مع طبيب عام فقط من خلال الاستشارة الفورية، 551331609" at bounding box center [264, 207] width 239 height 14
click at [255, 205] on textarea "يمكنك التواصل مع طبيب عام فقط من خلال الاستشارة الفورية، يمكنك حجز موعد من خلال…" at bounding box center [264, 207] width 239 height 14
drag, startPoint x: 257, startPoint y: 203, endPoint x: 269, endPoint y: 204, distance: 11.9
click at [269, 204] on textarea "يمكنك التواصل مع طبيب عام فقط من خلال الاستشارة الفورية، يمكنك حجز موعد من خلال…" at bounding box center [264, 207] width 239 height 14
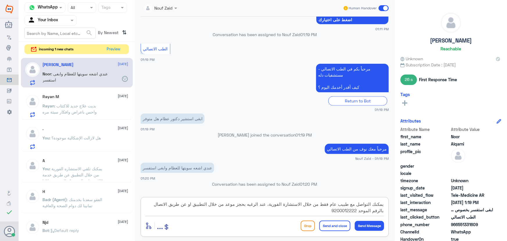
click at [229, 204] on textarea "يمكنك التواصل مع طبيب عام فقط من خلال الاستشارة الفورية، عند الرغبه بحجز موعد م…" at bounding box center [264, 207] width 239 height 14
click at [268, 206] on textarea "يمكنك التواصل مع طبيب عام فقط من خلال الاستشارة الفورية، عند الرغبه بحجز موعد ي…" at bounding box center [264, 207] width 239 height 14
type textarea "يمكنك التواصل مع طبيب عام فقط من خلال الاستشارة الفورية، عند الرغبه بحجز موعد ي…"
click at [335, 228] on button "Send and close" at bounding box center [334, 225] width 31 height 10
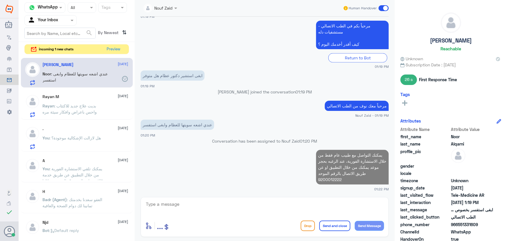
scroll to position [384, 0]
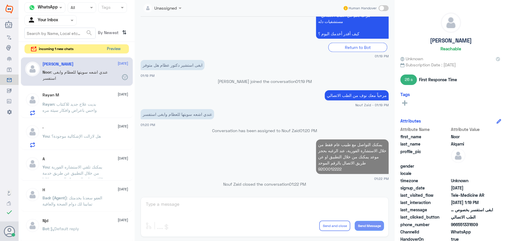
click at [111, 48] on button "Preview" at bounding box center [114, 48] width 18 height 9
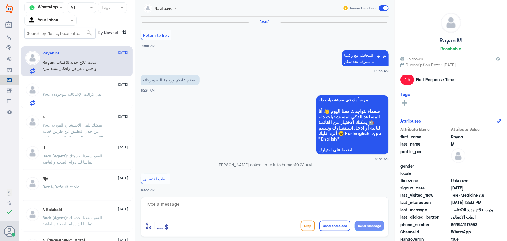
scroll to position [280, 0]
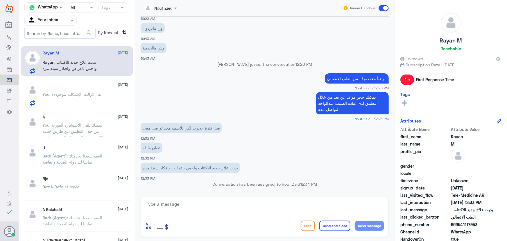
click at [100, 92] on span ": هل لازالت الإشكالية موجودة؟" at bounding box center [75, 94] width 51 height 5
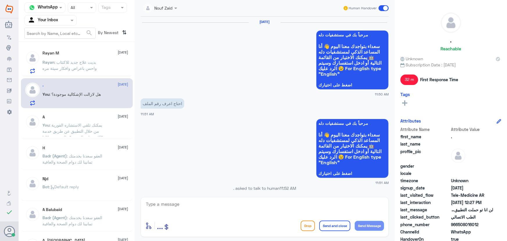
scroll to position [307, 0]
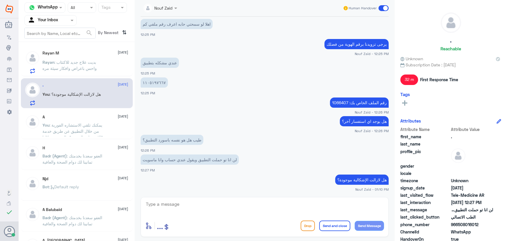
click at [95, 69] on span ": بديت علاج جديد للاكتئاب واحس باعراض وافكار سيئة مره" at bounding box center [70, 65] width 54 height 11
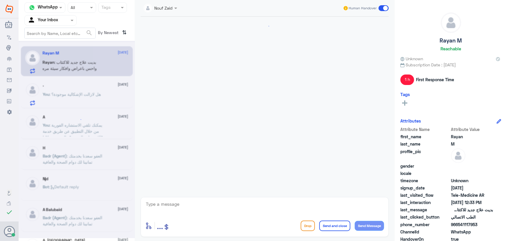
click at [93, 105] on div at bounding box center [77, 139] width 116 height 197
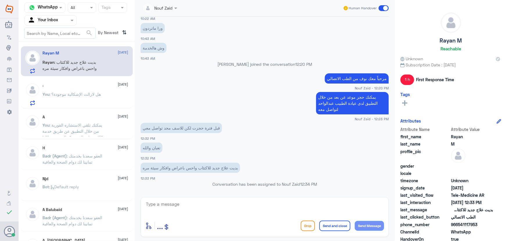
click at [93, 116] on div "A 13 August" at bounding box center [86, 116] width 86 height 5
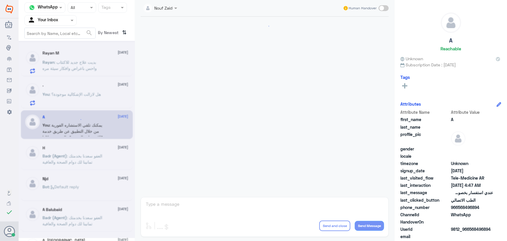
scroll to position [491, 0]
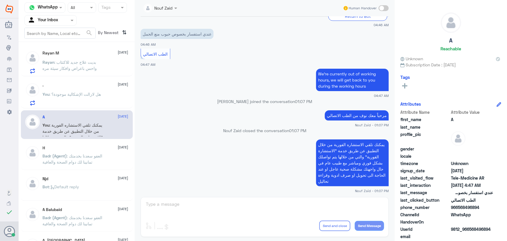
click at [92, 96] on p "You : هل لازالت الإشكالية موجودة؟" at bounding box center [72, 98] width 58 height 15
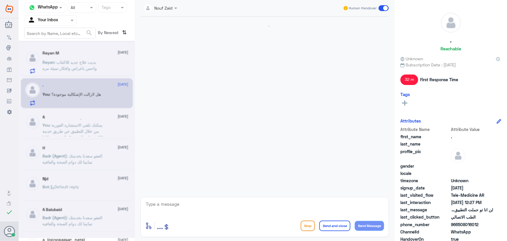
scroll to position [307, 0]
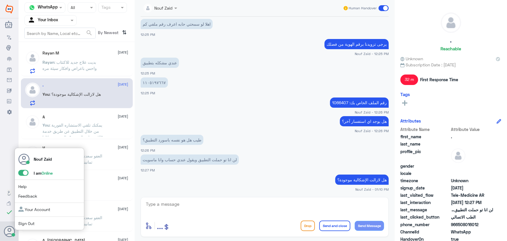
click at [22, 173] on span at bounding box center [23, 173] width 10 height 6
click at [0, 0] on input "checkbox" at bounding box center [0, 0] width 0 height 0
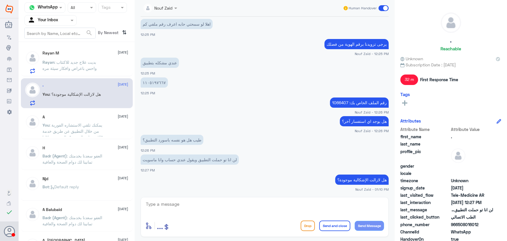
click at [91, 128] on p "You : يمكنك تلقي الاستشاره الفورية من خلال التطبيق عن طريق خدمة "الاستشارة الفو…" at bounding box center [75, 129] width 65 height 15
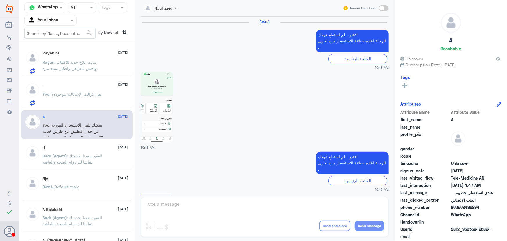
scroll to position [491, 0]
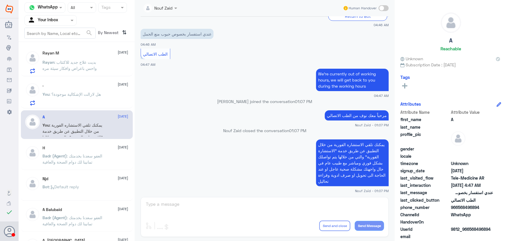
click at [82, 52] on div "Rayan M [DATE]" at bounding box center [86, 53] width 86 height 5
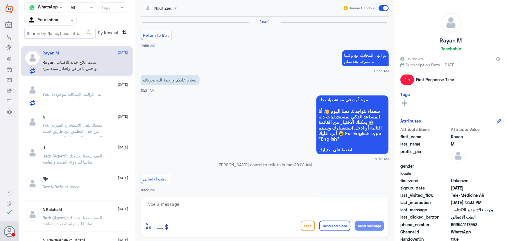
scroll to position [280, 0]
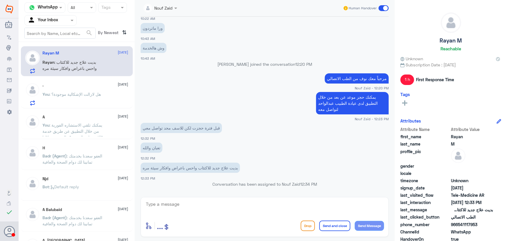
drag, startPoint x: 144, startPoint y: 177, endPoint x: 153, endPoint y: 178, distance: 9.0
click at [153, 178] on span "12:33 PM" at bounding box center [148, 178] width 15 height 4
click at [157, 178] on div "بديت علاج جديد للاكتئاب واحس باعراض وافكار سيئة مره 12:33 PM" at bounding box center [265, 171] width 248 height 20
drag, startPoint x: 458, startPoint y: 224, endPoint x: 474, endPoint y: 226, distance: 16.9
click at [474, 226] on span "966541117953" at bounding box center [472, 224] width 42 height 6
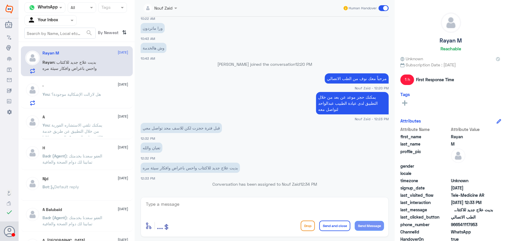
click at [455, 223] on span "966541117953" at bounding box center [472, 224] width 42 height 6
drag, startPoint x: 457, startPoint y: 223, endPoint x: 481, endPoint y: 225, distance: 23.3
click at [480, 225] on span "966541117953" at bounding box center [472, 224] width 42 height 6
click at [76, 91] on p "You : هل لازالت الإشكالية موجودة؟" at bounding box center [72, 98] width 58 height 15
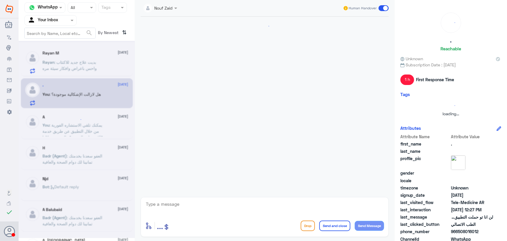
scroll to position [307, 0]
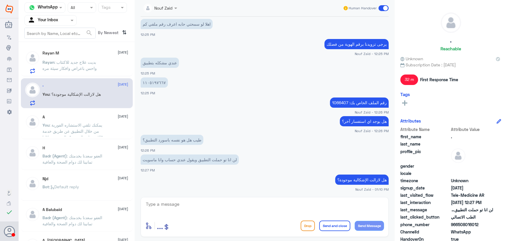
drag, startPoint x: 459, startPoint y: 224, endPoint x: 486, endPoint y: 224, distance: 27.0
click at [486, 224] on span "966508016012" at bounding box center [472, 224] width 42 height 6
copy span "508016012"
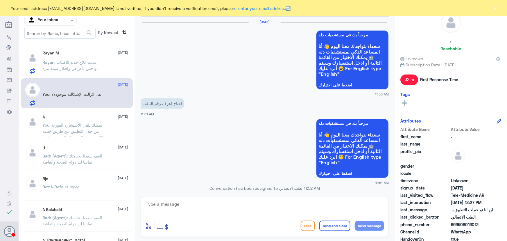
scroll to position [307, 0]
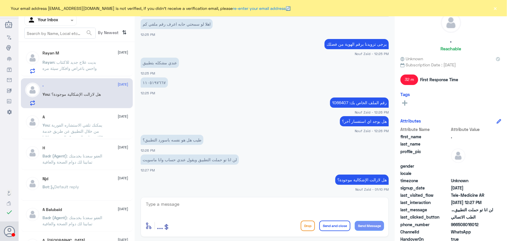
drag, startPoint x: 459, startPoint y: 223, endPoint x: 499, endPoint y: 221, distance: 39.8
click at [498, 223] on div "phone_number [PHONE_NUMBER]" at bounding box center [450, 224] width 101 height 7
copy span "508016012"
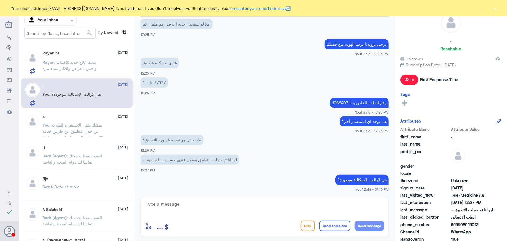
click at [462, 223] on span "966508016012" at bounding box center [472, 224] width 42 height 6
drag, startPoint x: 457, startPoint y: 224, endPoint x: 483, endPoint y: 224, distance: 26.4
click at [483, 224] on span "966508016012" at bounding box center [472, 224] width 42 height 6
copy span "508016012"
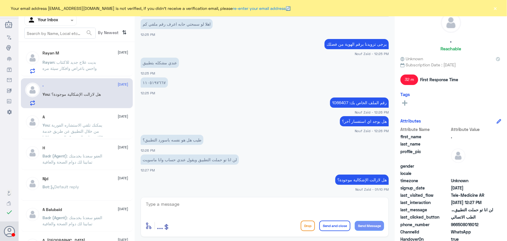
click at [152, 83] on p "١١٠٥١٩٧٦٦٧" at bounding box center [154, 82] width 27 height 10
copy p "١١٠٥١٩٧٦٦٧"
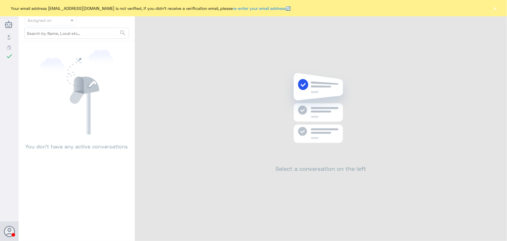
click at [499, 10] on div "Your email address [EMAIL_ADDRESS][DOMAIN_NAME] is not verified, if you didn't …" at bounding box center [253, 8] width 507 height 16
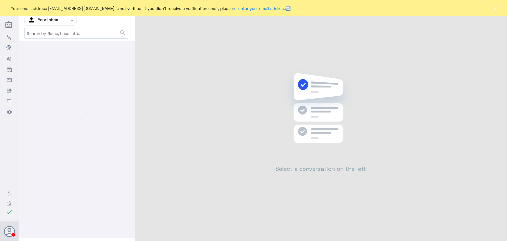
click at [494, 9] on button "×" at bounding box center [495, 8] width 6 height 6
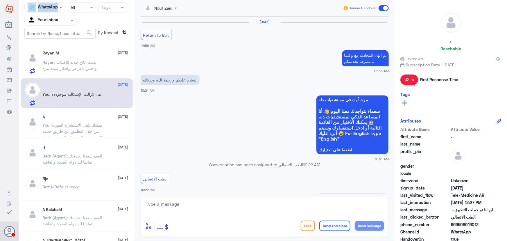
scroll to position [280, 0]
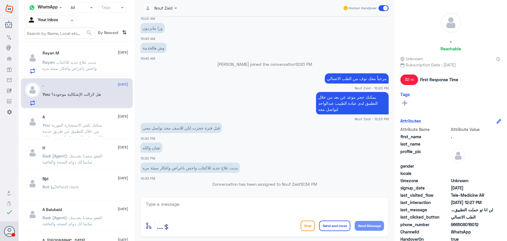
click at [85, 133] on span ": يمكنك تلقي الاستشاره الفورية من خلال التطبيق عن طريق خدمة "الاستشارة الفورية"…" at bounding box center [74, 143] width 62 height 42
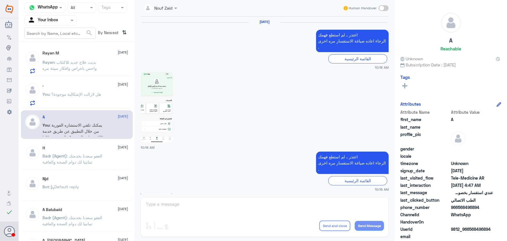
scroll to position [491, 0]
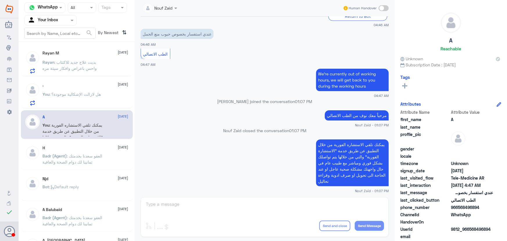
click at [59, 53] on div "Rayan M [DATE]" at bounding box center [86, 53] width 86 height 5
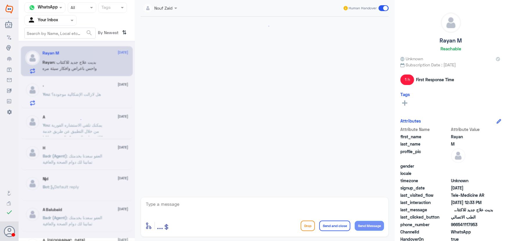
scroll to position [280, 0]
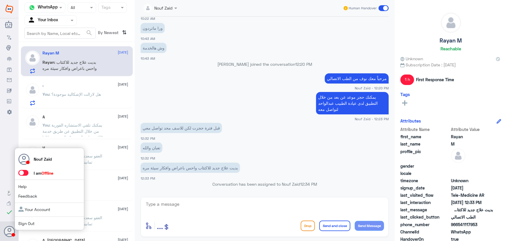
click at [23, 172] on span at bounding box center [23, 173] width 10 height 6
click at [0, 0] on input "checkbox" at bounding box center [0, 0] width 0 height 0
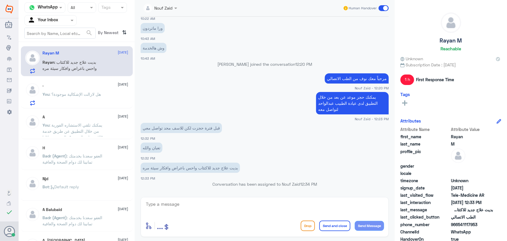
click at [72, 89] on div ". [DATE] You : هل لازالت الإشكالية موجودة؟" at bounding box center [86, 94] width 86 height 23
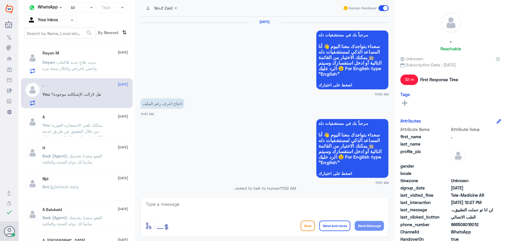
scroll to position [307, 0]
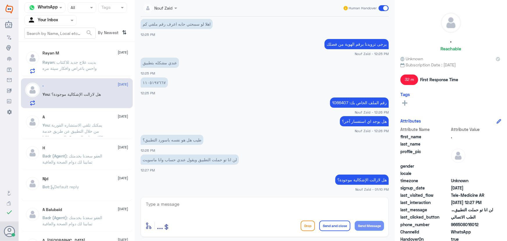
drag, startPoint x: 458, startPoint y: 223, endPoint x: 487, endPoint y: 225, distance: 28.8
click at [487, 225] on span "966508016012" at bounding box center [472, 224] width 42 height 6
copy span "508016012"
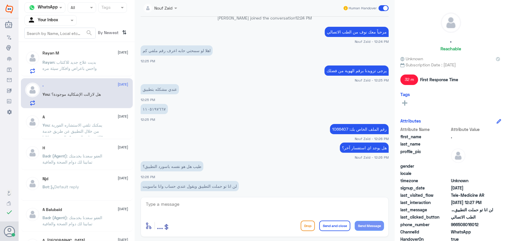
click at [214, 206] on textarea at bounding box center [264, 207] width 239 height 14
drag, startPoint x: 449, startPoint y: 227, endPoint x: 499, endPoint y: 224, distance: 49.2
click at [499, 224] on div "phone_number [PHONE_NUMBER]" at bounding box center [450, 224] width 101 height 7
click at [160, 211] on textarea at bounding box center [264, 207] width 239 height 14
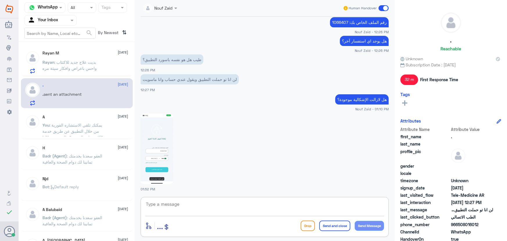
scroll to position [468, 0]
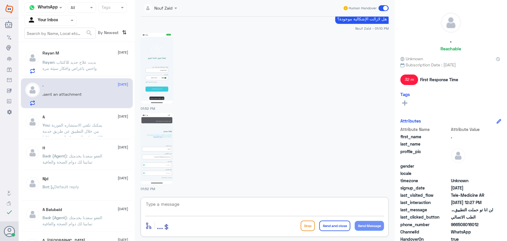
click at [150, 154] on img at bounding box center [157, 148] width 33 height 71
click at [75, 51] on div "Rayan M 13 August" at bounding box center [86, 53] width 86 height 5
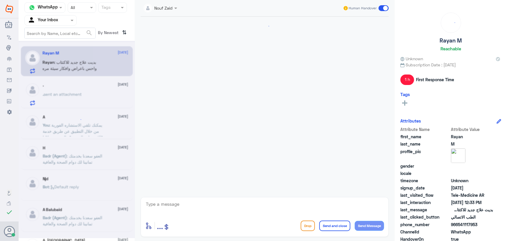
scroll to position [280, 0]
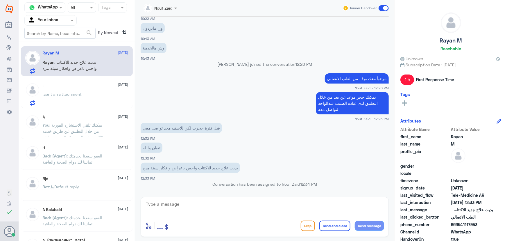
click at [75, 92] on span "sent an attachment" at bounding box center [63, 94] width 38 height 5
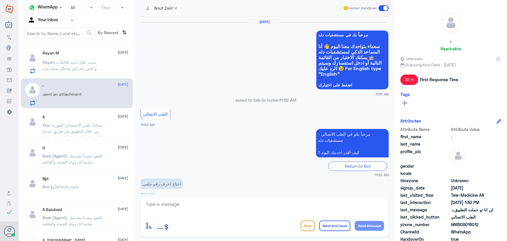
scroll to position [380, 0]
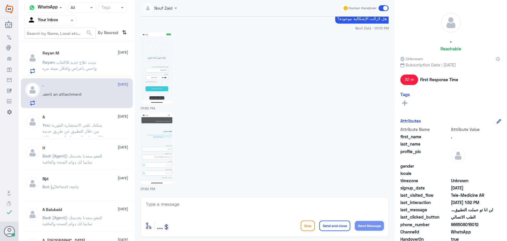
click at [161, 155] on img at bounding box center [157, 148] width 33 height 71
click at [154, 67] on img at bounding box center [157, 68] width 33 height 71
drag, startPoint x: 457, startPoint y: 224, endPoint x: 403, endPoint y: 240, distance: 56.5
click at [403, 240] on div "Attribute Name Attribute Value first_name . last_name profile_pic gender locale…" at bounding box center [450, 199] width 101 height 146
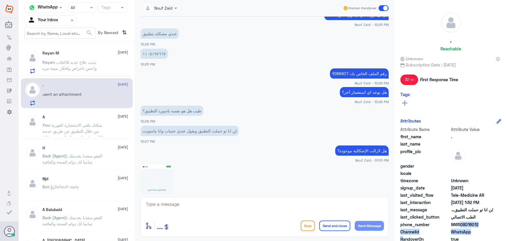
scroll to position [248, 0]
click at [343, 72] on p "رقم الملف الخاص بك: 1066407" at bounding box center [359, 74] width 59 height 10
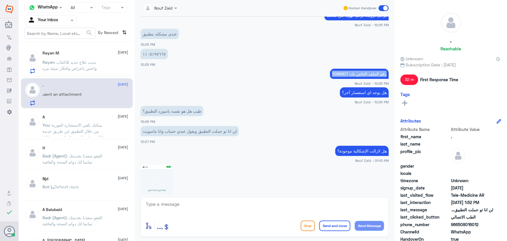
click at [335, 72] on p "رقم الملف الخاص بك: 1066407" at bounding box center [359, 74] width 59 height 10
click at [347, 71] on p "رقم الملف الخاص بك: 1066407" at bounding box center [359, 74] width 59 height 10
drag, startPoint x: 347, startPoint y: 71, endPoint x: 341, endPoint y: 73, distance: 6.6
click at [341, 73] on p "رقم الملف الخاص بك: 1066407" at bounding box center [359, 74] width 59 height 10
click at [339, 74] on p "رقم الملف الخاص بك: 1066407" at bounding box center [359, 74] width 59 height 10
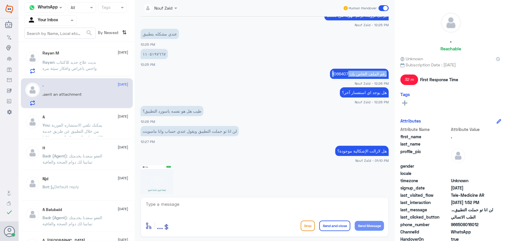
drag, startPoint x: 332, startPoint y: 73, endPoint x: 346, endPoint y: 74, distance: 14.3
click at [346, 74] on p "رقم الملف الخاص بك: 1066407" at bounding box center [359, 74] width 59 height 10
click at [335, 74] on p "رقم الملف الخاص بك: 1066407" at bounding box center [359, 74] width 59 height 10
drag, startPoint x: 330, startPoint y: 72, endPoint x: 346, endPoint y: 75, distance: 16.2
click at [346, 75] on p "رقم الملف الخاص بك: 1066407" at bounding box center [359, 74] width 59 height 10
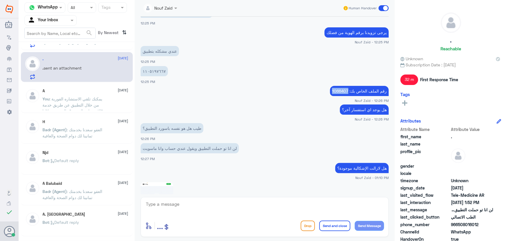
scroll to position [221, 0]
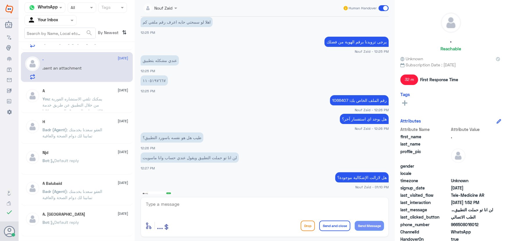
click at [152, 77] on p "١١٠٥١٩٧٦٦٧" at bounding box center [154, 80] width 27 height 10
click at [152, 78] on p "١١٠٥١٩٧٦٦٧" at bounding box center [154, 80] width 27 height 10
copy p "١١٠٥١٩٧٦٦٧"
click at [341, 99] on p "رقم الملف الخاص بك: 1066407" at bounding box center [359, 100] width 59 height 10
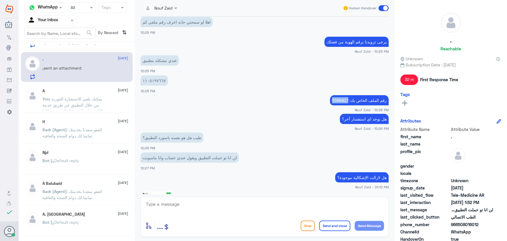
click at [341, 99] on p "رقم الملف الخاص بك: 1066407" at bounding box center [359, 100] width 59 height 10
copy p "1066407"
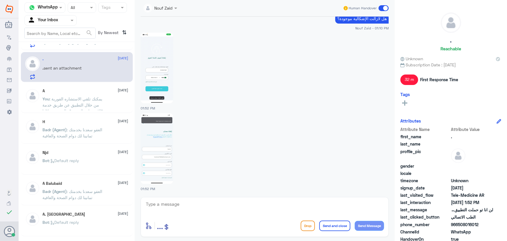
scroll to position [8, 0]
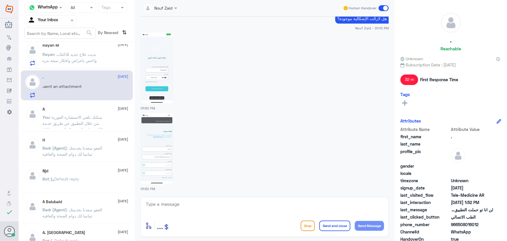
click at [113, 110] on div "A 13 August You : يمكنك تلقي الاستشاره الفورية من خلال التطبيق عن طريق خدمة "ال…" at bounding box center [77, 116] width 112 height 29
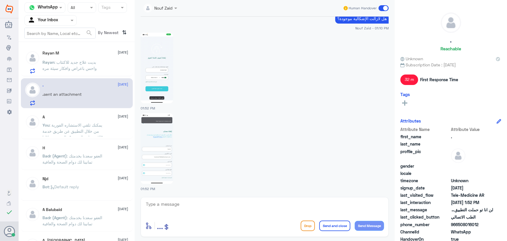
click at [105, 123] on p "You : يمكنك تلقي الاستشاره الفورية من خلال التطبيق عن طريق خدمة "الاستشارة الفو…" at bounding box center [75, 129] width 65 height 15
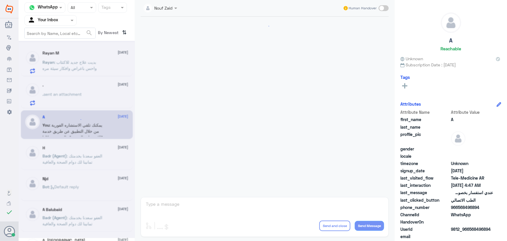
scroll to position [491, 0]
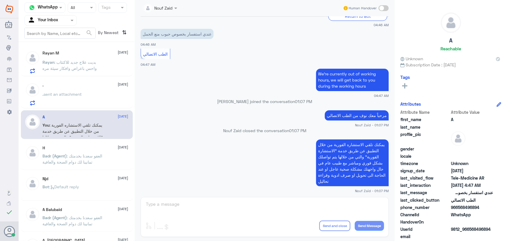
click at [381, 7] on span at bounding box center [384, 8] width 10 height 6
click at [0, 0] on input "checkbox" at bounding box center [0, 0] width 0 height 0
click at [381, 7] on span at bounding box center [384, 8] width 10 height 6
click at [0, 0] on input "checkbox" at bounding box center [0, 0] width 0 height 0
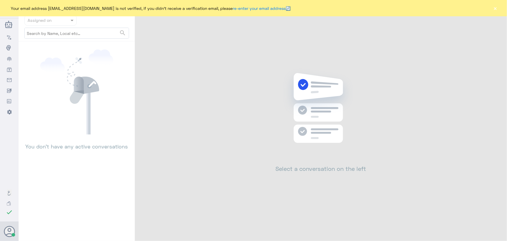
click at [495, 9] on button "×" at bounding box center [495, 8] width 6 height 6
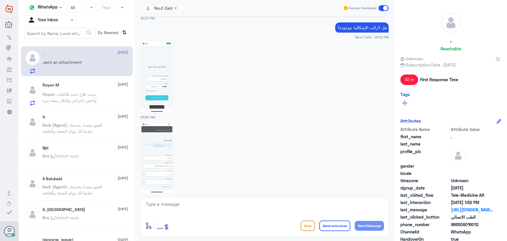
scroll to position [380, 0]
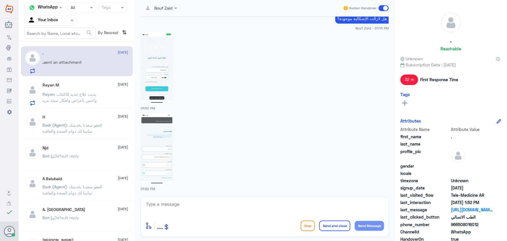
click at [61, 85] on div "Rayan M [DATE]" at bounding box center [86, 85] width 86 height 5
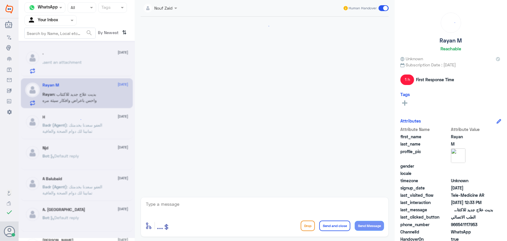
scroll to position [280, 0]
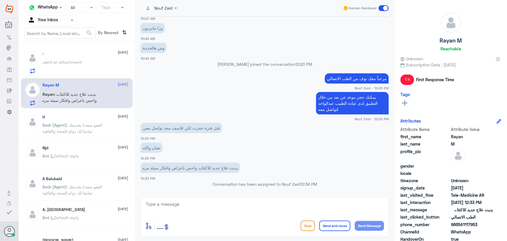
click at [76, 56] on div ". [DATE] . sent an attachment" at bounding box center [86, 62] width 86 height 23
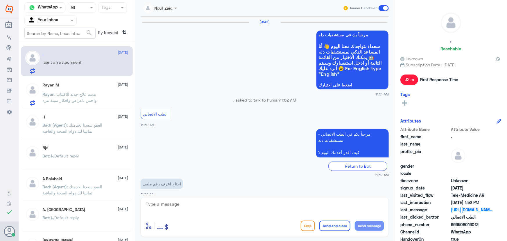
scroll to position [380, 0]
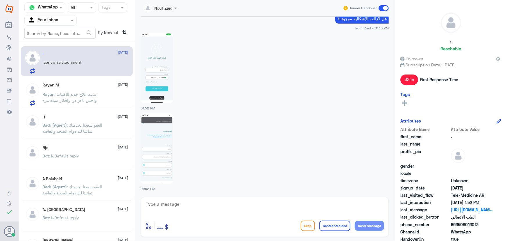
click at [158, 87] on img at bounding box center [157, 68] width 33 height 71
click at [192, 201] on textarea at bounding box center [264, 207] width 239 height 14
click at [383, 204] on textarea "تم الرفع للقسم المختص" at bounding box center [264, 207] width 239 height 14
click at [306, 203] on textarea "نشكر لك انتظارك، تم الرفع للقسم المختص" at bounding box center [264, 207] width 239 height 14
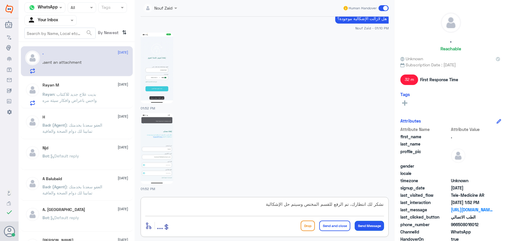
type textarea "نشكر لك انتظارك، تم الرفع للقسم المختص وسيتم حل الإشكالية"
click at [379, 224] on button "Send Message" at bounding box center [369, 226] width 29 height 10
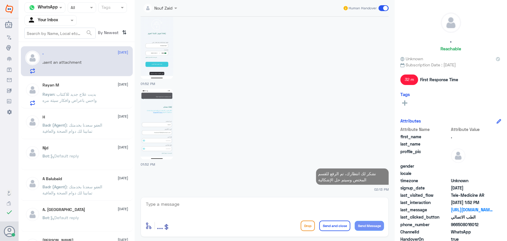
click at [348, 202] on textarea at bounding box center [264, 207] width 239 height 14
type textarea "ر"
drag, startPoint x: 380, startPoint y: 206, endPoint x: 388, endPoint y: 205, distance: 8.5
click at [388, 205] on div "ر enter flow name ... Drop Send and close Send Message" at bounding box center [265, 217] width 248 height 40
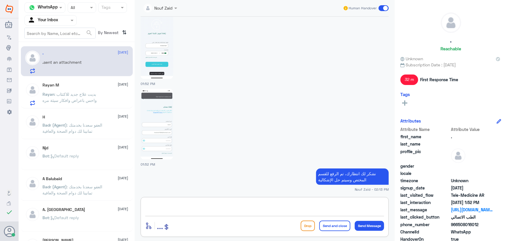
paste textarea "العفو, نسعد بخدمتكم ونتمنى لك دوام الصحه والعافيه"
drag, startPoint x: 367, startPoint y: 204, endPoint x: 383, endPoint y: 204, distance: 16.0
click at [383, 204] on textarea "نسعد بخدمتكم ونتمنى لك دوام الصحه والعافيه" at bounding box center [264, 207] width 239 height 14
type textarea "نسعد بخدمتكم ونتمنى لك دوام الصحه والعافيه"
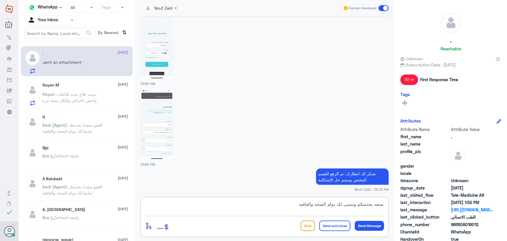
click at [335, 224] on button "Send and close" at bounding box center [334, 225] width 31 height 10
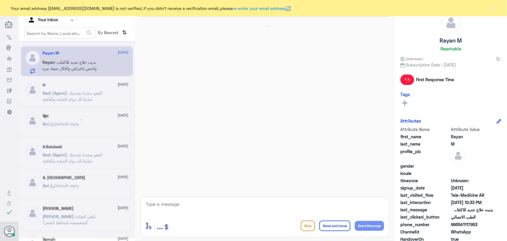
scroll to position [280, 0]
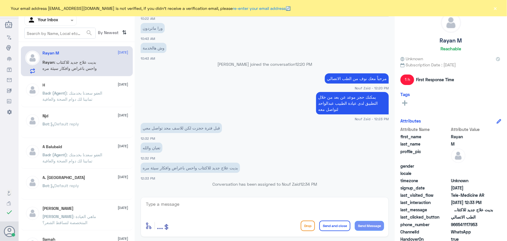
click at [495, 11] on button "×" at bounding box center [495, 8] width 6 height 6
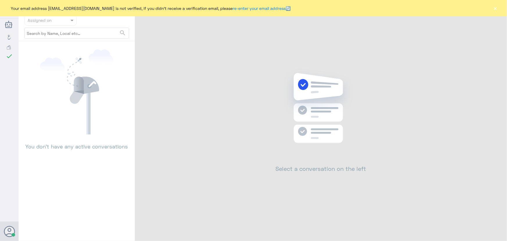
click at [497, 8] on button "×" at bounding box center [495, 8] width 6 height 6
drag, startPoint x: 498, startPoint y: 3, endPoint x: 499, endPoint y: 6, distance: 4.0
click at [499, 6] on div "Your email address [EMAIL_ADDRESS][DOMAIN_NAME] is not verified, if you didn't …" at bounding box center [253, 8] width 507 height 16
click at [498, 7] on div "Your email address [EMAIL_ADDRESS][DOMAIN_NAME] is not verified, if you didn't …" at bounding box center [253, 8] width 507 height 16
click at [497, 8] on button "×" at bounding box center [495, 8] width 6 height 6
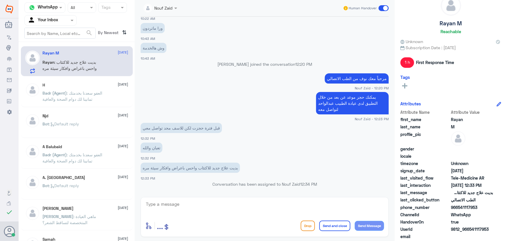
scroll to position [26, 0]
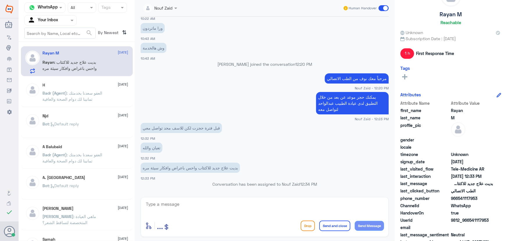
drag, startPoint x: 468, startPoint y: 219, endPoint x: 505, endPoint y: 218, distance: 36.9
click at [505, 218] on div "Rayan M Reachable Unknown Subscription Date : [DATE] 1 h First Response Time Ta…" at bounding box center [451, 121] width 112 height 242
click at [476, 221] on span "9812_966541117953" at bounding box center [472, 220] width 42 height 6
drag, startPoint x: 469, startPoint y: 218, endPoint x: 495, endPoint y: 219, distance: 25.6
click at [495, 219] on div "UserId 9812_966541117953" at bounding box center [450, 220] width 101 height 7
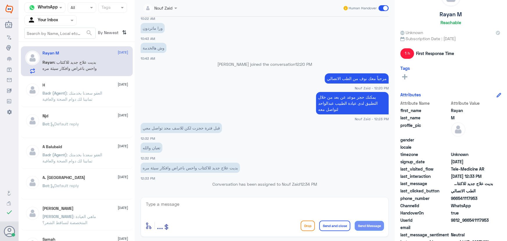
copy span "541117953"
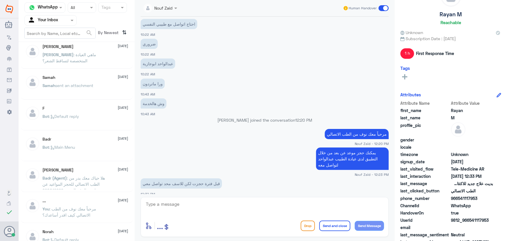
scroll to position [185, 0]
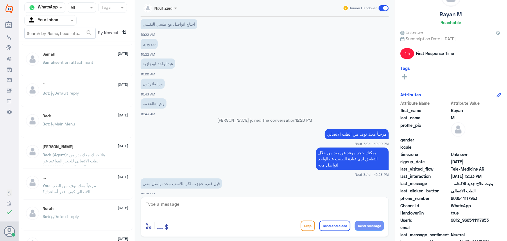
copy span "541117953"
click at [427, 198] on span "phone_number" at bounding box center [424, 198] width 49 height 6
click at [472, 219] on span "9812_966541117953" at bounding box center [472, 220] width 42 height 6
drag, startPoint x: 468, startPoint y: 219, endPoint x: 504, endPoint y: 219, distance: 35.4
click at [504, 219] on div "Rayan M Reachable Unknown Subscription Date : [DATE] 1 h First Response Time Ta…" at bounding box center [451, 121] width 112 height 242
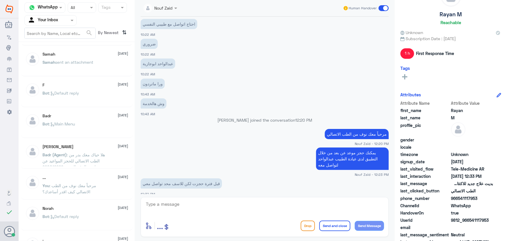
copy span "541117953"
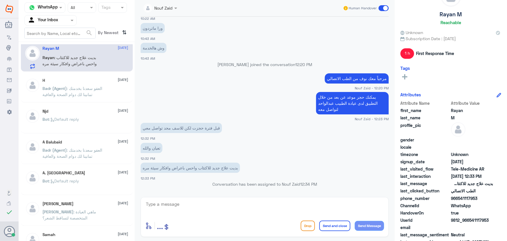
scroll to position [0, 0]
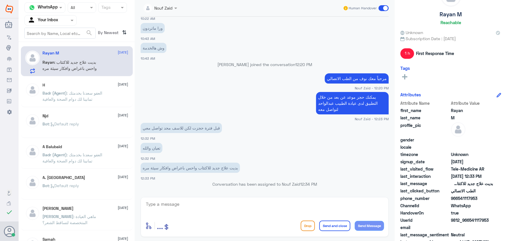
click at [86, 93] on span ": العفو سعدنا بخدمتك تمانينا لك دوام الصحة والعافية" at bounding box center [73, 95] width 60 height 11
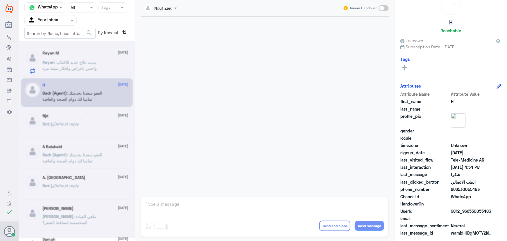
scroll to position [277, 0]
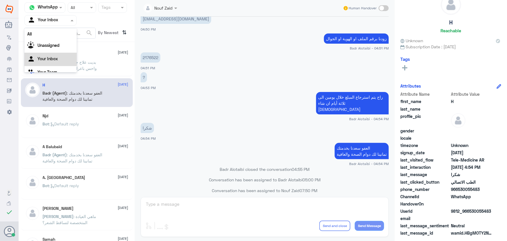
click at [51, 17] on input "text" at bounding box center [44, 20] width 32 height 7
click at [51, 40] on div "Unassigned" at bounding box center [50, 45] width 52 height 13
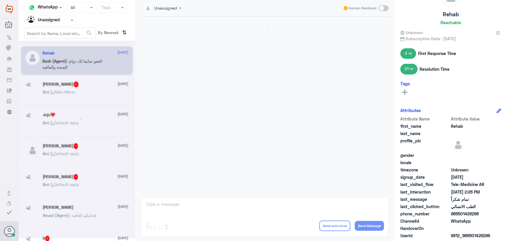
scroll to position [229, 0]
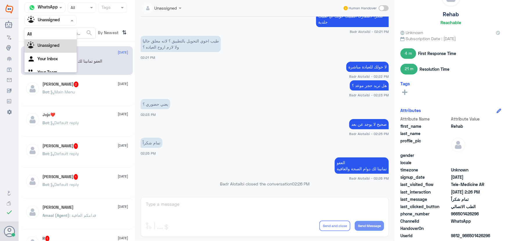
drag, startPoint x: 51, startPoint y: 22, endPoint x: 62, endPoint y: 44, distance: 24.4
click at [51, 24] on div "Agent Filter Unassigned" at bounding box center [47, 20] width 44 height 9
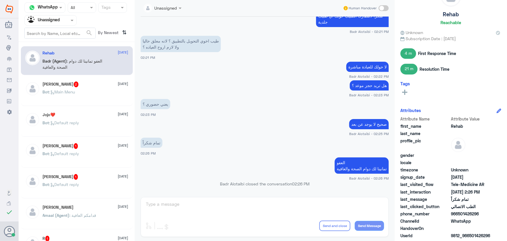
click at [98, 55] on div "Rehab 13 August Badr (Agent) : العفو تمانينا لك دوام الصحة والعافية" at bounding box center [86, 62] width 86 height 22
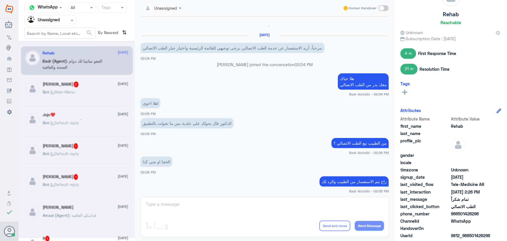
scroll to position [272, 0]
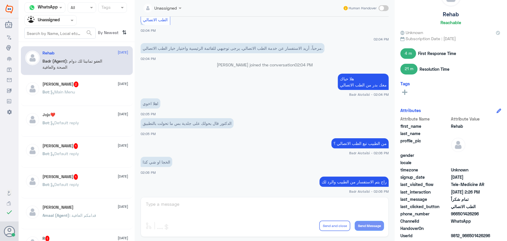
click at [97, 87] on div "Ramya Jayanthan 2 13 August" at bounding box center [86, 84] width 86 height 6
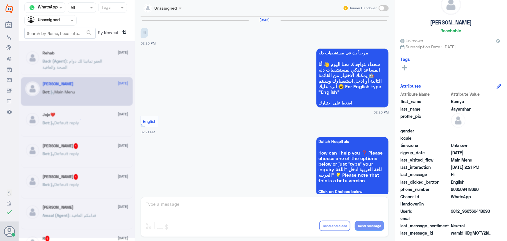
scroll to position [14, 0]
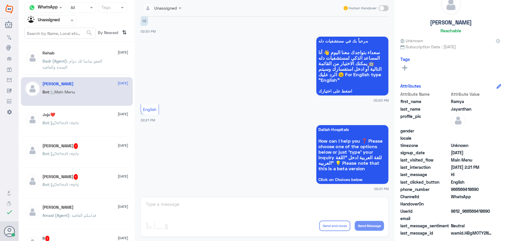
click at [44, 136] on div "Rehab 13 August Badr (Agent) : العفو تمانينا لك دوام الصحة والعافية Ramya Jayan…" at bounding box center [77, 143] width 116 height 198
click at [71, 138] on div "Rehab 13 August Badr (Agent) : العفو تمانينا لك دوام الصحة والعافية Ramya Jayan…" at bounding box center [77, 143] width 116 height 198
click at [69, 148] on div "Ashraf Fadlallah 1 13 August Bot : Default reply" at bounding box center [86, 154] width 86 height 22
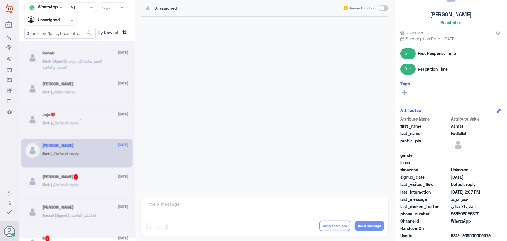
scroll to position [344, 0]
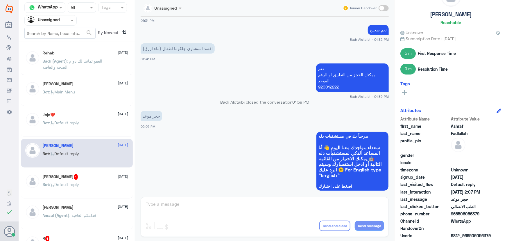
click at [74, 177] on span "1" at bounding box center [76, 177] width 4 height 6
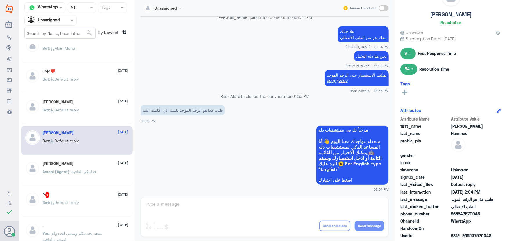
scroll to position [79, 0]
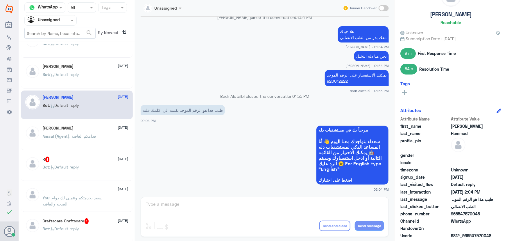
click at [96, 135] on span ": قدامكم العافية" at bounding box center [83, 135] width 27 height 5
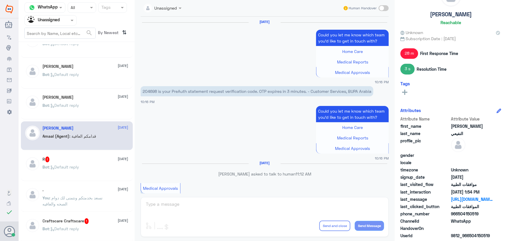
scroll to position [685, 0]
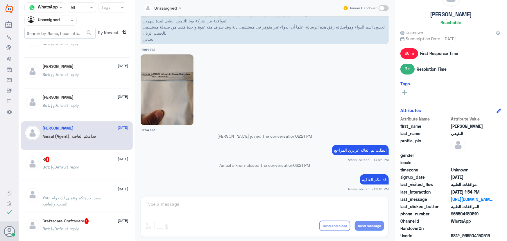
click at [99, 167] on div "Bot : Default reply" at bounding box center [86, 171] width 86 height 13
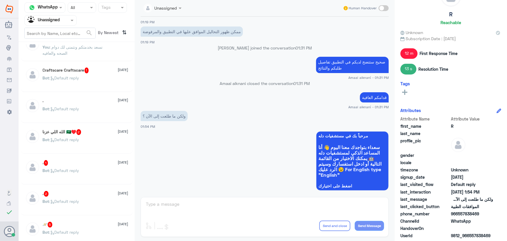
scroll to position [238, 0]
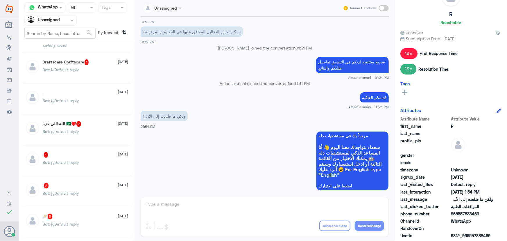
click at [89, 143] on div "الله اللي عزنا 🇸🇦♥️ 2 13 August Bot : Default reply" at bounding box center [77, 131] width 112 height 29
click at [88, 135] on div "Bot : Default reply" at bounding box center [86, 136] width 86 height 13
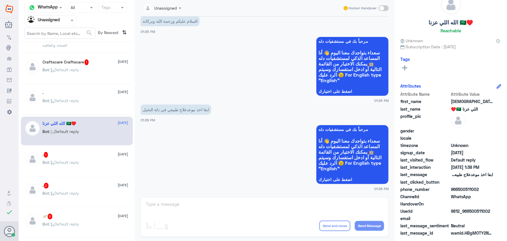
click at [78, 160] on span ": Default reply" at bounding box center [64, 162] width 30 height 5
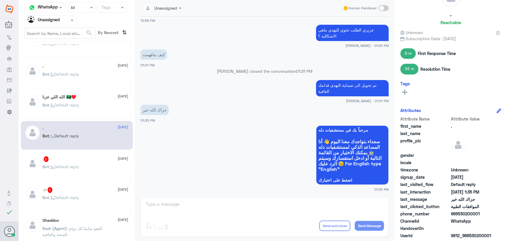
click at [89, 181] on div "Rehab 13 August Badr (Agent) : العفو تمانينا لك دوام الصحة والعافية Ramya Jayan…" at bounding box center [77, 143] width 116 height 198
click at [89, 180] on div "Rehab 13 August Badr (Agent) : العفو تمانينا لك دوام الصحة والعافية Ramya Jayan…" at bounding box center [77, 143] width 116 height 198
click at [85, 172] on div "Bot : Default reply" at bounding box center [86, 171] width 86 height 13
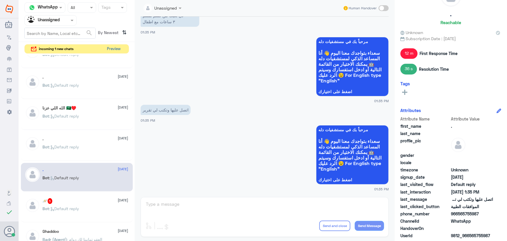
click at [119, 48] on button "Preview" at bounding box center [114, 48] width 18 height 9
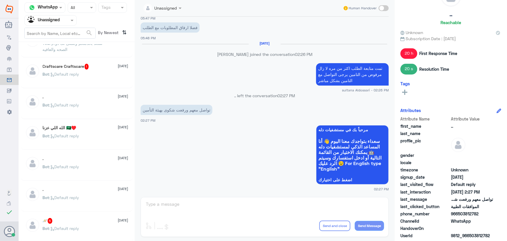
click at [100, 76] on div "Bot : Default reply" at bounding box center [86, 78] width 86 height 13
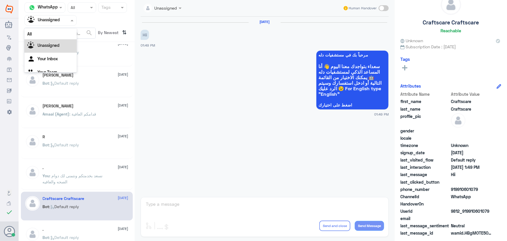
click at [58, 22] on input "text" at bounding box center [44, 20] width 32 height 7
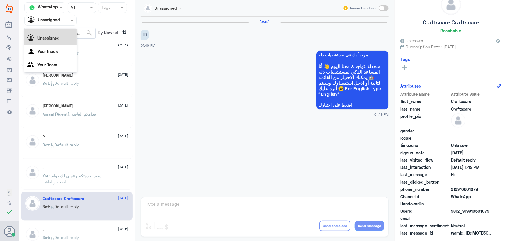
click at [58, 28] on div "All" at bounding box center [50, 26] width 52 height 11
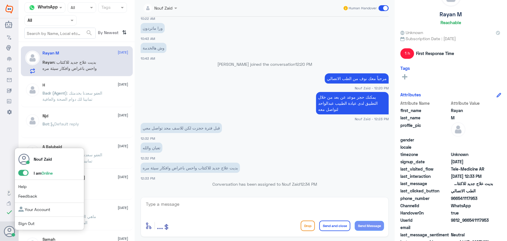
click at [22, 171] on span at bounding box center [23, 173] width 10 height 6
click at [0, 0] on input "checkbox" at bounding box center [0, 0] width 0 height 0
click at [23, 173] on span at bounding box center [23, 173] width 10 height 6
click at [0, 0] on input "checkbox" at bounding box center [0, 0] width 0 height 0
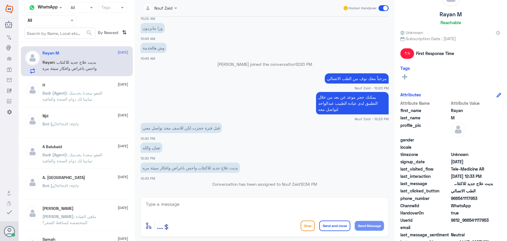
click at [244, 208] on textarea at bounding box center [264, 207] width 239 height 14
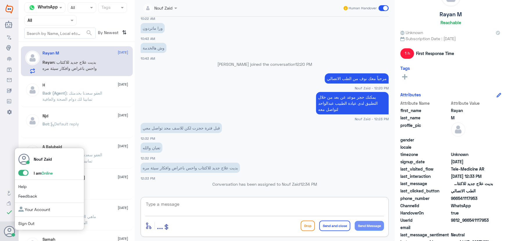
click at [23, 173] on span at bounding box center [23, 173] width 10 height 6
click at [0, 0] on input "checkbox" at bounding box center [0, 0] width 0 height 0
click at [23, 175] on span at bounding box center [23, 173] width 10 height 6
click at [0, 0] on input "checkbox" at bounding box center [0, 0] width 0 height 0
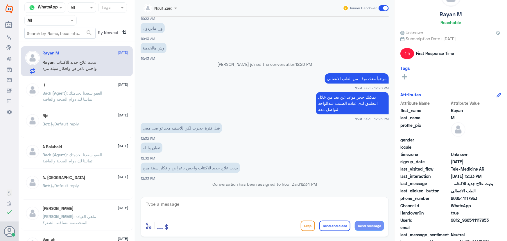
click at [80, 23] on div "Agent Filter All" at bounding box center [76, 20] width 105 height 10
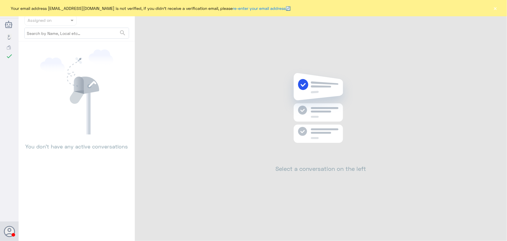
drag, startPoint x: 496, startPoint y: 6, endPoint x: 478, endPoint y: 51, distance: 48.5
click at [496, 7] on button "×" at bounding box center [495, 8] width 6 height 6
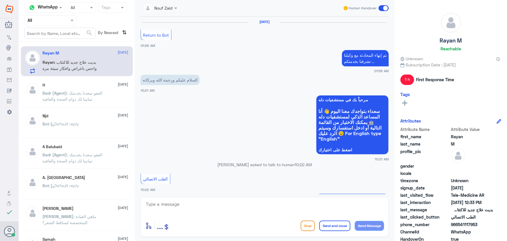
scroll to position [280, 0]
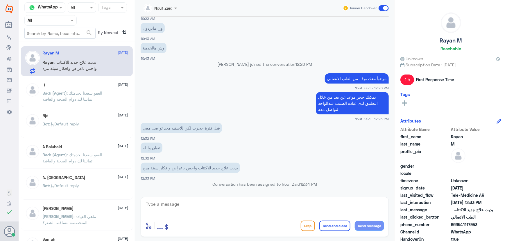
click at [91, 85] on div "H [DATE][PERSON_NAME] (Agent) : العفو [PERSON_NAME] بخدمتك تمانينا لك دوام الصح…" at bounding box center [77, 92] width 112 height 29
click at [89, 94] on span ": العفو سعدنا بخدمتك تمانينا لك دوام الصحة والعافية" at bounding box center [73, 95] width 60 height 11
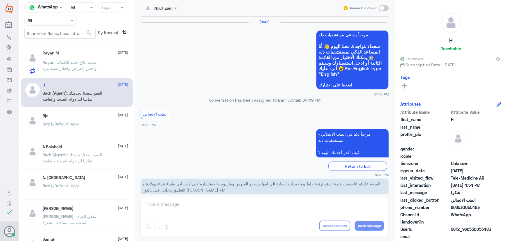
scroll to position [277, 0]
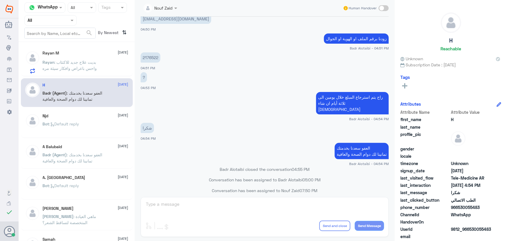
click at [89, 71] on p "Rayan : بديت علاج جديد للاكتئاب واحس باعراض وافكار سيئة مره" at bounding box center [75, 66] width 65 height 15
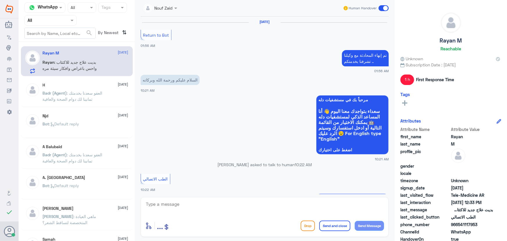
scroll to position [280, 0]
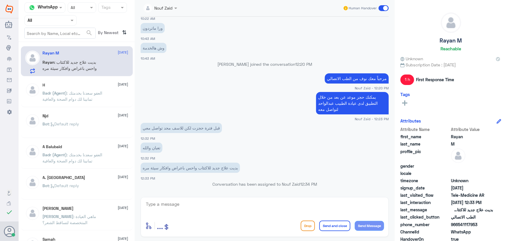
click at [50, 20] on input "text" at bounding box center [44, 20] width 32 height 7
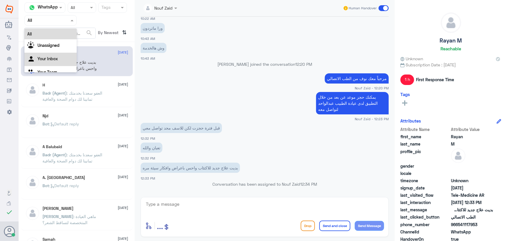
click at [52, 57] on Inbox "Your Inbox" at bounding box center [47, 58] width 20 height 5
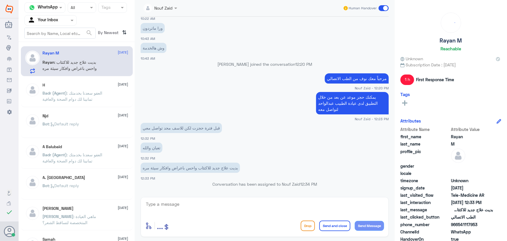
click at [49, 23] on input "text" at bounding box center [44, 20] width 32 height 7
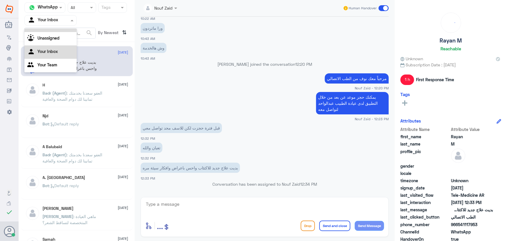
click at [50, 29] on div "All" at bounding box center [50, 26] width 52 height 11
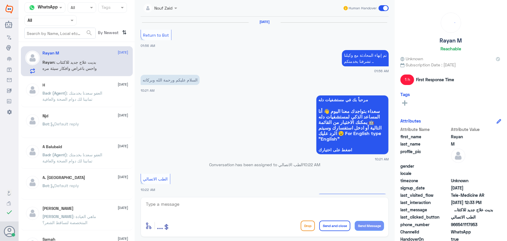
scroll to position [280, 0]
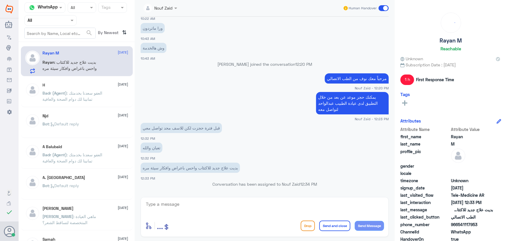
click at [77, 95] on p "Badr (Agent) : العفو سعدنا بخدمتك تمانينا لك دوام الصحة والعافية" at bounding box center [75, 97] width 65 height 15
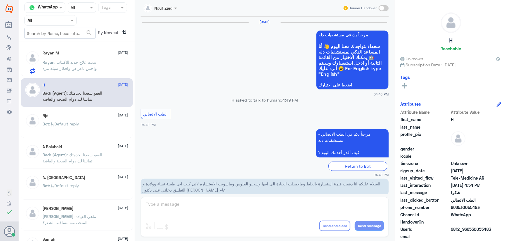
scroll to position [277, 0]
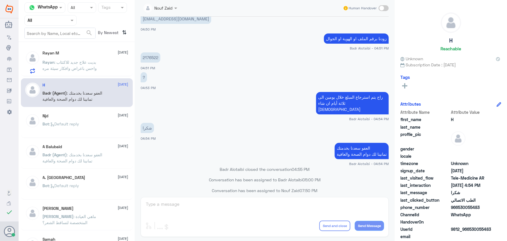
click at [85, 67] on span ": بديت علاج جديد للاكتئاب واحس باعراض وافكار سيئة مره" at bounding box center [70, 65] width 54 height 11
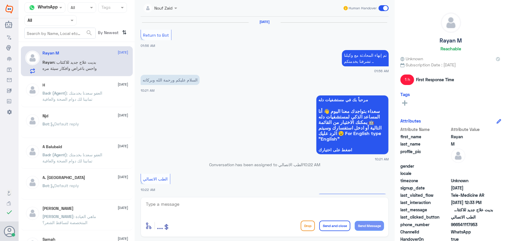
scroll to position [280, 0]
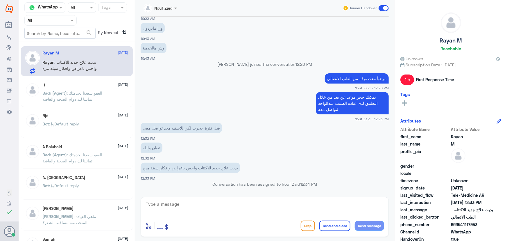
drag, startPoint x: 70, startPoint y: 30, endPoint x: 70, endPoint y: 19, distance: 11.3
click at [70, 24] on nav "Channel WhatsApp Status × All Tags Agent Filter All search By Newest ⇅" at bounding box center [77, 22] width 116 height 40
click at [70, 19] on span at bounding box center [72, 20] width 7 height 6
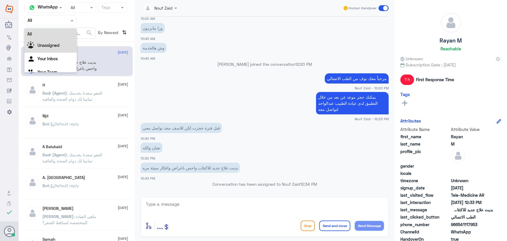
click at [70, 44] on div "Unassigned" at bounding box center [50, 45] width 52 height 13
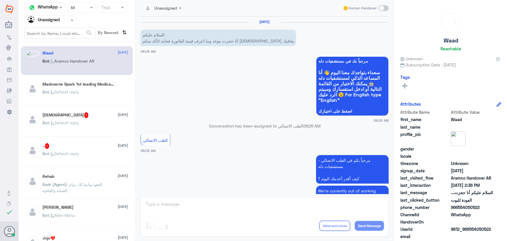
scroll to position [342, 0]
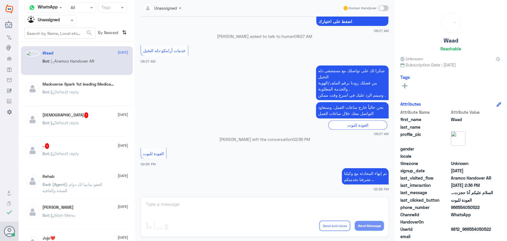
drag, startPoint x: 60, startPoint y: 74, endPoint x: 58, endPoint y: 83, distance: 9.7
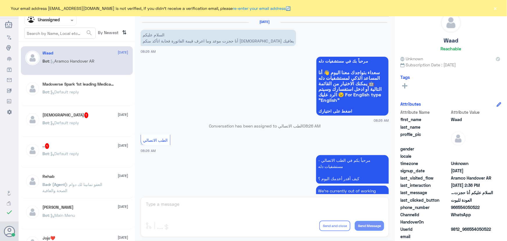
scroll to position [342, 0]
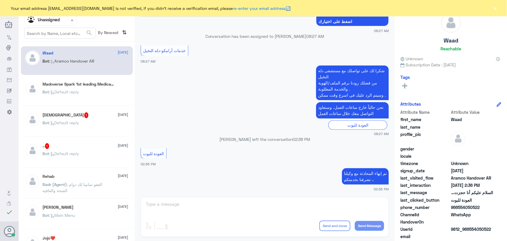
click at [93, 115] on div "[DEMOGRAPHIC_DATA] 1 [DATE]" at bounding box center [86, 115] width 86 height 6
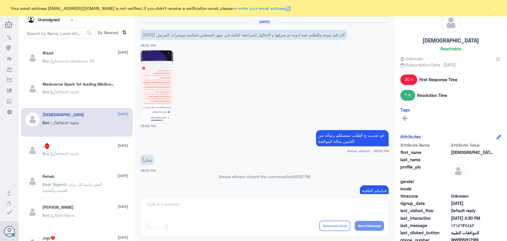
scroll to position [534, 0]
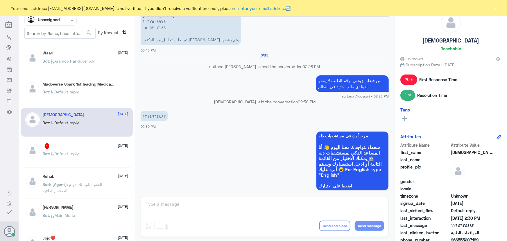
click at [497, 9] on div "Your email address [EMAIL_ADDRESS][DOMAIN_NAME] is not verified, if you didn't …" at bounding box center [253, 8] width 507 height 16
click at [496, 9] on button "×" at bounding box center [495, 8] width 6 height 6
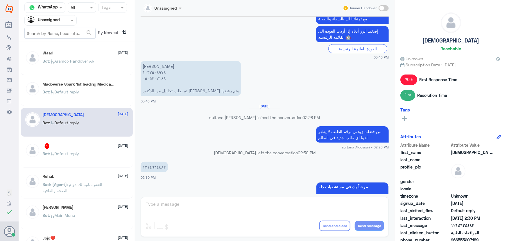
scroll to position [481, 0]
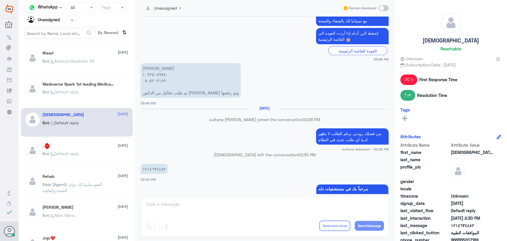
click at [120, 94] on div "Bot : Default reply" at bounding box center [94, 96] width 103 height 13
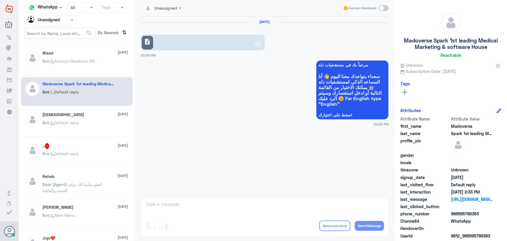
click at [115, 120] on div "Mohammed 13 August Bot : Default reply" at bounding box center [86, 123] width 86 height 22
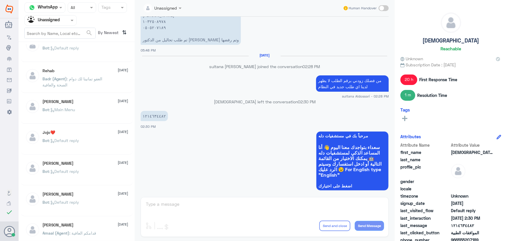
scroll to position [291, 0]
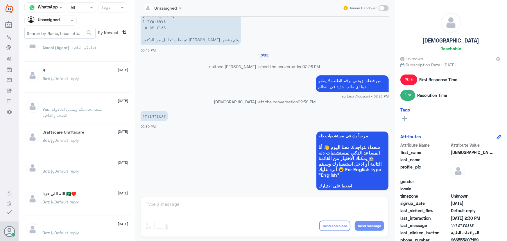
click at [89, 168] on div ". 13 August Bot : Default reply" at bounding box center [86, 171] width 86 height 22
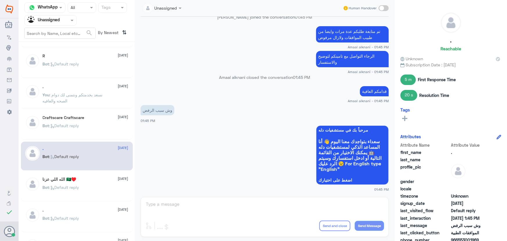
scroll to position [343, 0]
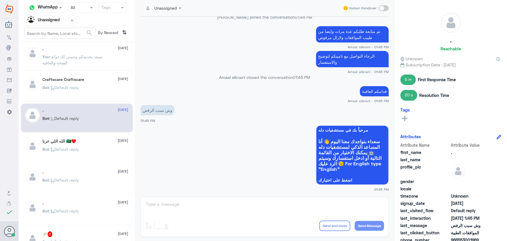
click at [89, 175] on div ". 13 August Bot : Default reply" at bounding box center [86, 180] width 86 height 22
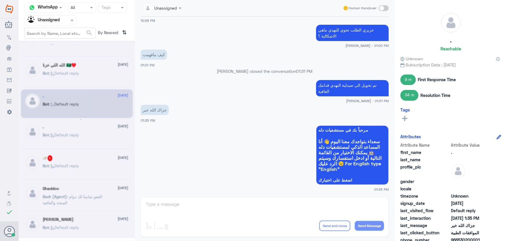
scroll to position [3, 0]
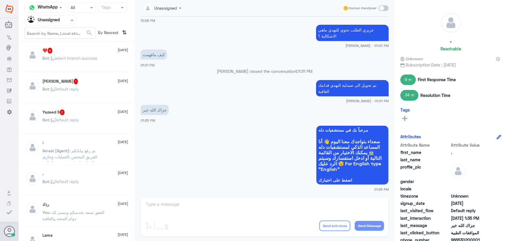
click at [94, 169] on div ". 13 August Bot : Default reply" at bounding box center [77, 180] width 112 height 29
click at [106, 154] on p "Amaal (Agent) : تم رفع بياناتكم للفريق المختص بالعمليات وجاري العمل عليه اي تحد…" at bounding box center [75, 154] width 65 height 15
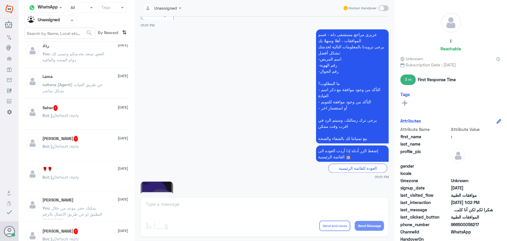
scroll to position [668, 0]
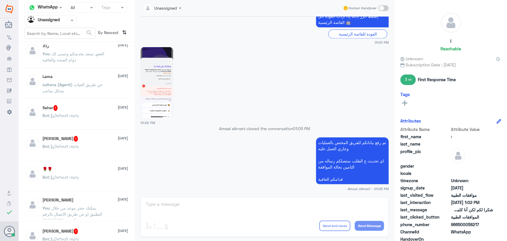
click at [91, 142] on div "Mohamed 1 13 August Bot : Default reply" at bounding box center [86, 147] width 86 height 22
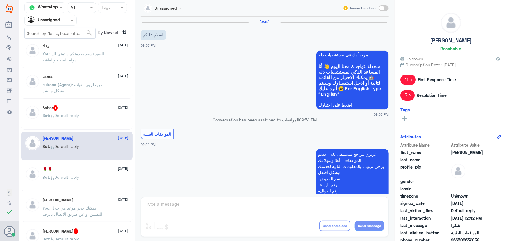
scroll to position [692, 0]
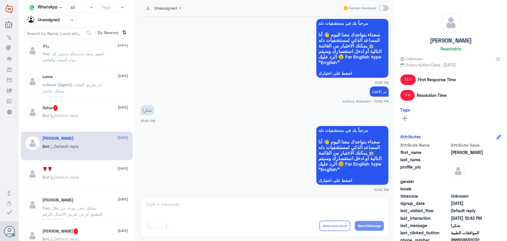
click at [83, 170] on div "🌹🌹 13 August" at bounding box center [86, 168] width 86 height 5
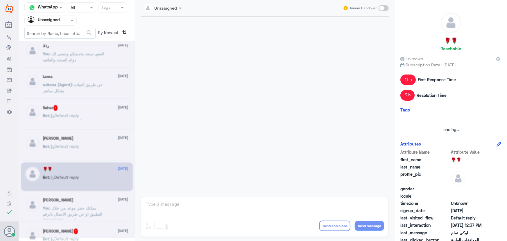
scroll to position [314, 0]
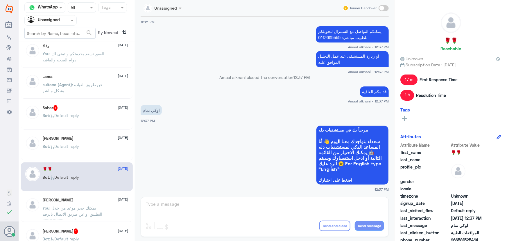
click at [91, 148] on div "Bot : Default reply" at bounding box center [86, 150] width 86 height 13
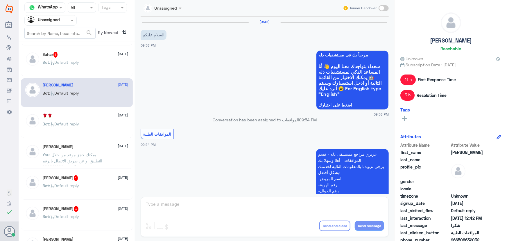
scroll to position [267, 0]
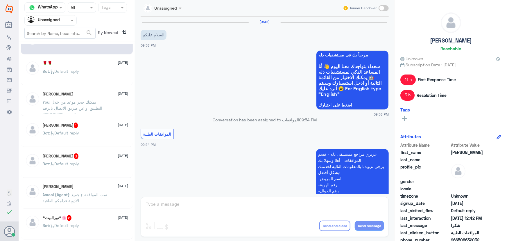
click at [82, 146] on div "❤️ 9 13 August Bot : select branch success Mohammad Wael Mnasati 1 13 August Bo…" at bounding box center [77, 143] width 116 height 198
click at [83, 164] on div "Bot : Default reply" at bounding box center [86, 168] width 86 height 13
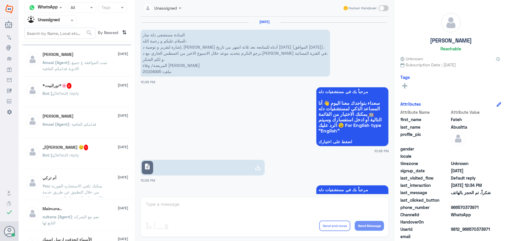
click at [88, 130] on p "Amaal (Agent) : قدامكم العافية" at bounding box center [70, 128] width 54 height 15
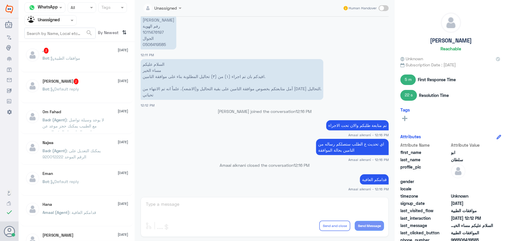
click at [90, 154] on p "Badr (Agent) : يمكنك التعديل على الرقم الموحد 920012222" at bounding box center [75, 154] width 65 height 15
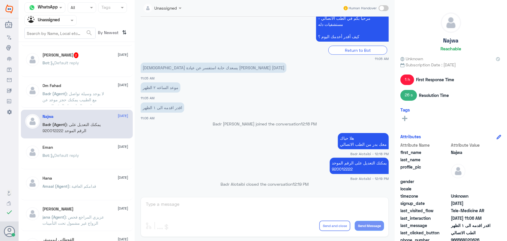
click at [85, 160] on div "Bot : Default reply" at bounding box center [86, 159] width 86 height 13
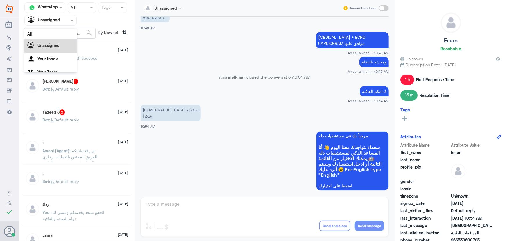
click at [55, 21] on input "text" at bounding box center [44, 20] width 32 height 7
click at [58, 70] on ng-dropdown-panel "All Unassigned Your Inbox Your Team" at bounding box center [50, 50] width 52 height 44
click at [56, 59] on Inbox "Your Inbox" at bounding box center [47, 58] width 20 height 5
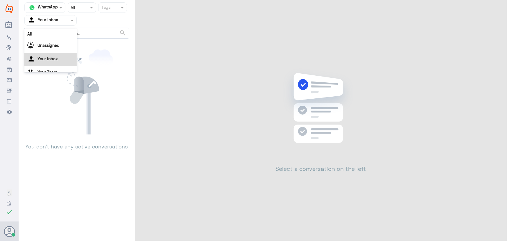
click at [53, 19] on input "text" at bounding box center [44, 20] width 32 height 7
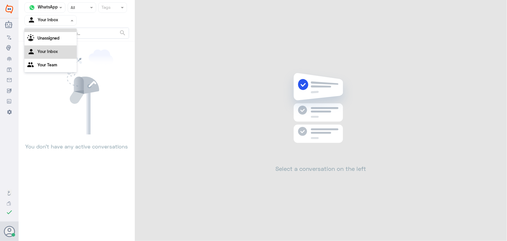
click at [49, 29] on div "All" at bounding box center [50, 26] width 52 height 11
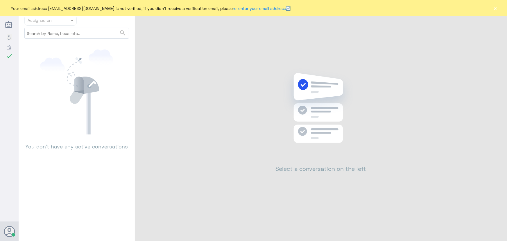
click at [497, 8] on div "Your email address [EMAIL_ADDRESS][DOMAIN_NAME] is not verified, if you didn't …" at bounding box center [253, 8] width 507 height 16
click at [497, 8] on button "×" at bounding box center [495, 8] width 6 height 6
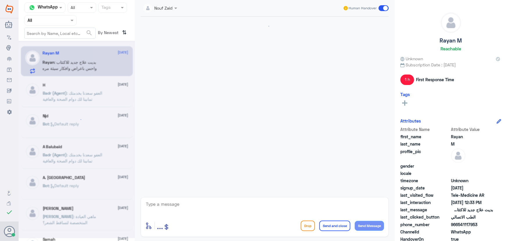
scroll to position [280, 0]
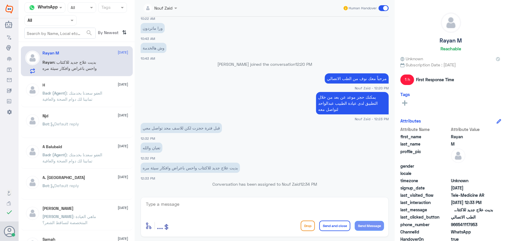
click at [111, 98] on div "Badr (Agent) : العفو [PERSON_NAME] بخدمتك تمانينا لك دوام الصحة والعافية" at bounding box center [86, 97] width 86 height 13
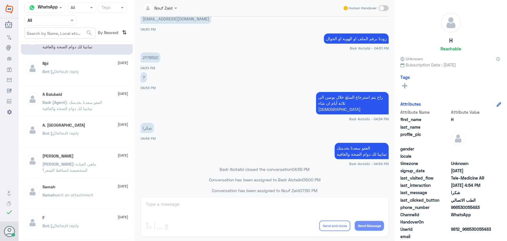
scroll to position [53, 0]
click at [93, 78] on div "Bot : Default reply" at bounding box center [86, 75] width 86 height 13
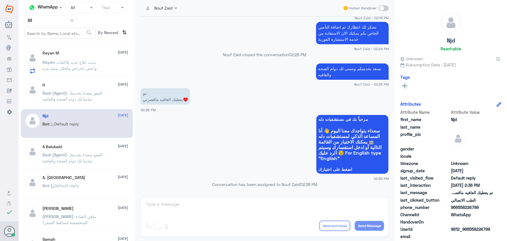
click at [94, 74] on div "Rayan M [DATE][PERSON_NAME] : بديت علاج جديد للاكتئاب واحس باعراض وافكار سيئة م…" at bounding box center [77, 61] width 112 height 30
click at [95, 69] on span ": بديت علاج جديد للاكتئاب واحس باعراض وافكار سيئة مره" at bounding box center [70, 65] width 54 height 11
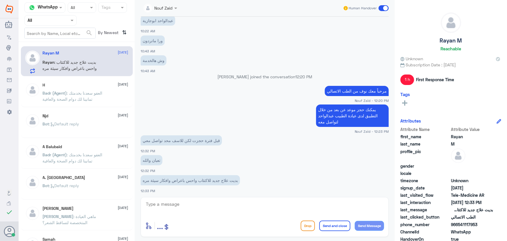
scroll to position [280, 0]
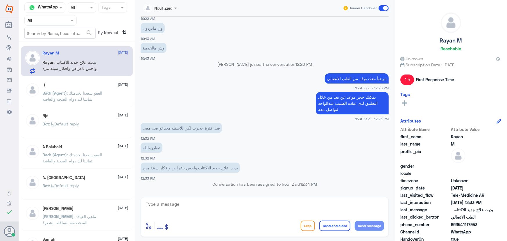
click at [78, 96] on p "Badr (Agent) : العفو [PERSON_NAME] بخدمتك تمانينا لك دوام الصحة والعافية" at bounding box center [75, 97] width 65 height 15
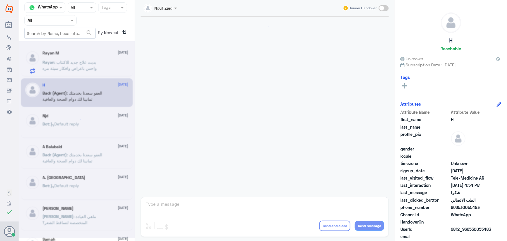
scroll to position [277, 0]
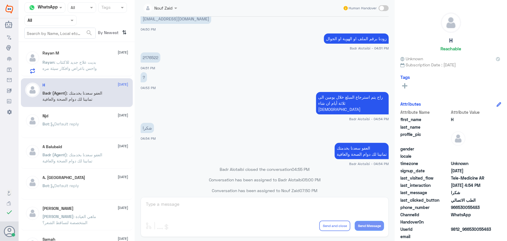
click at [79, 76] on div "Rayan M [DATE][PERSON_NAME] : بديت علاج جديد للاكتئاب واحس باعراض وافكار سيئة م…" at bounding box center [77, 143] width 116 height 198
click at [78, 71] on p "Rayan : بديت علاج جديد للاكتئاب واحس باعراض وافكار سيئة مره" at bounding box center [75, 66] width 65 height 15
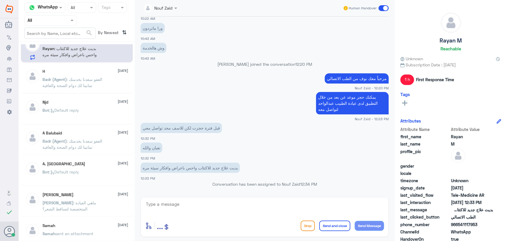
scroll to position [26, 0]
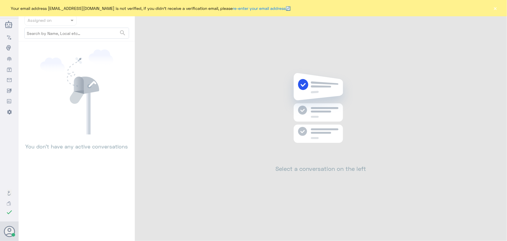
click at [496, 7] on button "×" at bounding box center [495, 8] width 6 height 6
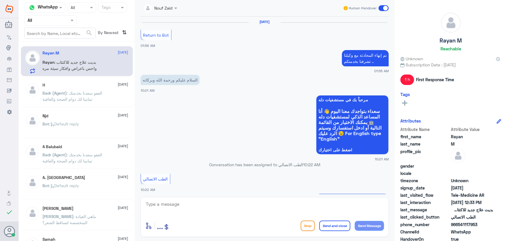
scroll to position [280, 0]
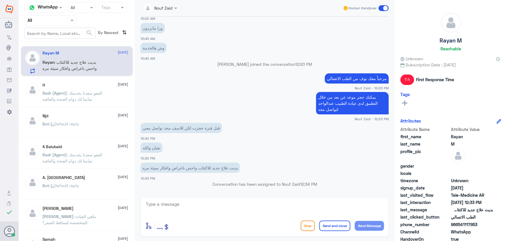
click at [90, 91] on span ": العفو سعدنا بخدمتك تمانينا لك دوام الصحة والعافية" at bounding box center [73, 95] width 60 height 11
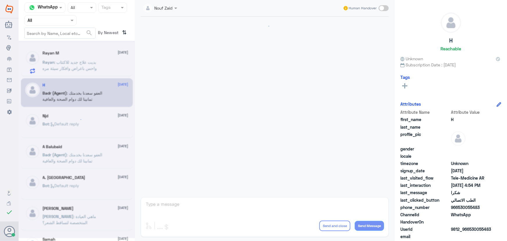
scroll to position [277, 0]
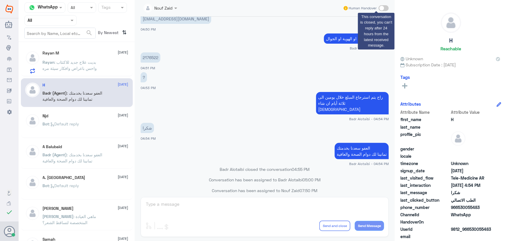
click at [384, 6] on span at bounding box center [384, 8] width 10 height 6
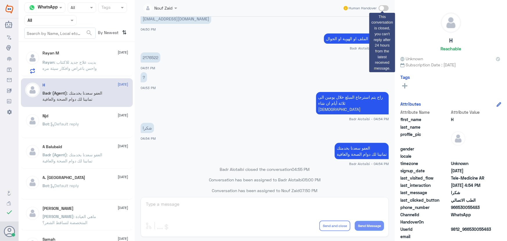
click at [383, 6] on span at bounding box center [384, 8] width 10 height 6
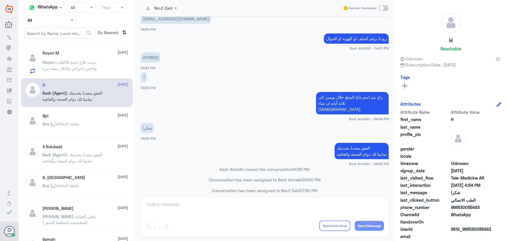
click at [92, 116] on div "Njd 10 August" at bounding box center [86, 115] width 86 height 5
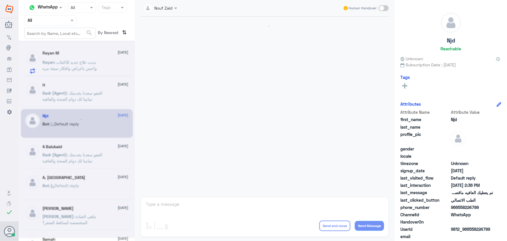
scroll to position [385, 0]
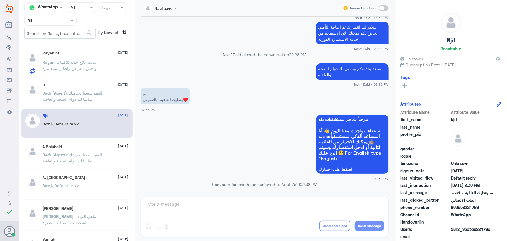
click at [96, 160] on p "Badr (Agent) : العفو [PERSON_NAME] بخدمتك تمانينا لك دوام الصحة والعافية" at bounding box center [75, 158] width 65 height 15
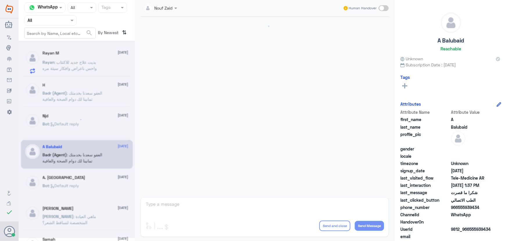
scroll to position [250, 0]
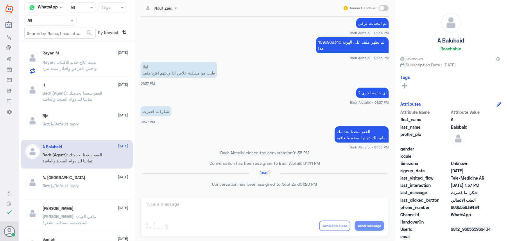
click at [116, 87] on div "H 10 August Badr (Agent) : العفو سعدنا بخدمتك تمانينا لك دوام الصحة والعافية" at bounding box center [86, 94] width 86 height 22
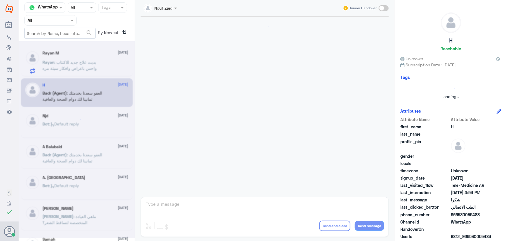
scroll to position [277, 0]
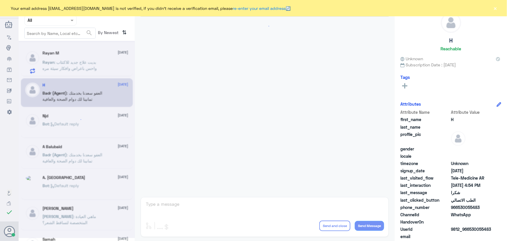
scroll to position [280, 0]
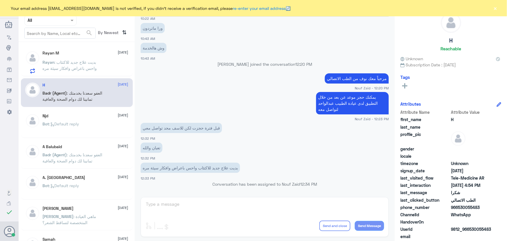
click at [501, 8] on div "Your email address [EMAIL_ADDRESS][DOMAIN_NAME] is not verified, if you didn't …" at bounding box center [253, 8] width 507 height 16
click at [497, 10] on button "×" at bounding box center [495, 8] width 6 height 6
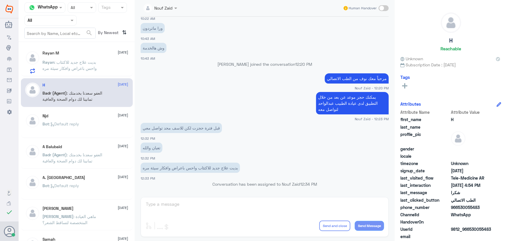
click at [86, 90] on p "Badr (Agent) : العفو [PERSON_NAME] بخدمتك تمانينا لك دوام الصحة والعافية" at bounding box center [75, 97] width 65 height 15
click at [96, 131] on div "Bot : Default reply" at bounding box center [86, 128] width 86 height 13
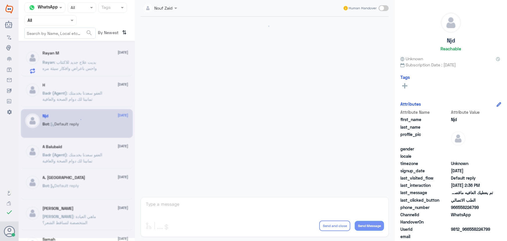
scroll to position [385, 0]
click at [99, 138] on div "Rayan M [DATE][PERSON_NAME] : بديت علاج جديد للاكتئاب واحس باعراض وافكار سيئة م…" at bounding box center [77, 143] width 116 height 198
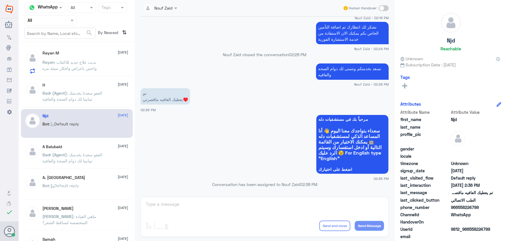
click at [83, 102] on p "Badr (Agent) : العفو سعدنا بخدمتك تمانينا لك دوام الصحة والعافية" at bounding box center [75, 97] width 65 height 15
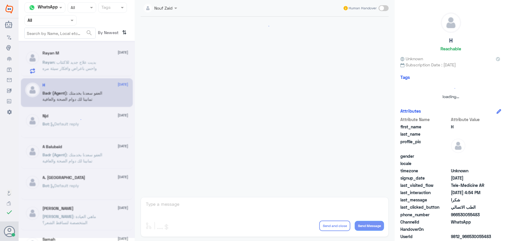
scroll to position [277, 0]
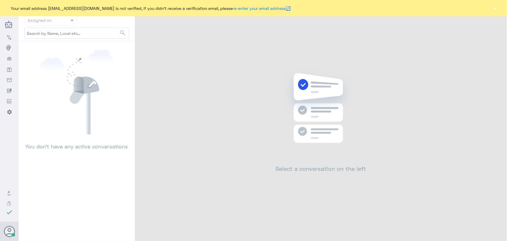
click at [494, 10] on button "×" at bounding box center [495, 8] width 6 height 6
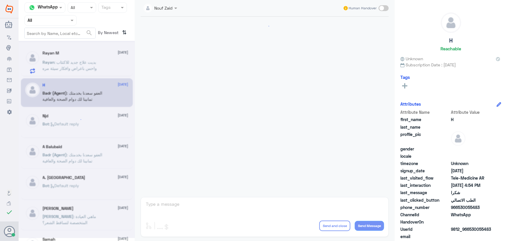
scroll to position [280, 0]
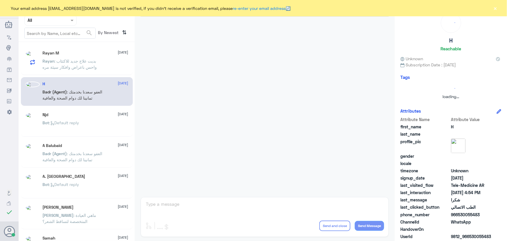
click at [497, 10] on button "×" at bounding box center [495, 8] width 6 height 6
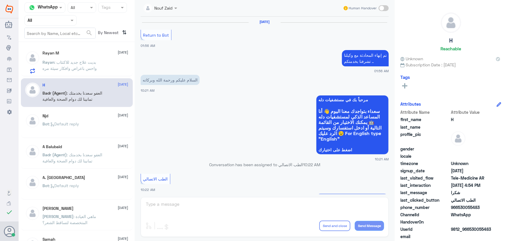
scroll to position [280, 0]
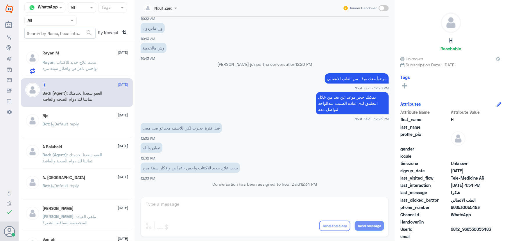
drag, startPoint x: 101, startPoint y: 104, endPoint x: 102, endPoint y: 108, distance: 4.1
click at [102, 108] on div "Rayan M 13 August Rayan : بديت علاج جديد للاكتئاب واحس باعراض وافكار سيئة مره H…" at bounding box center [77, 143] width 116 height 198
click at [104, 117] on div "Njd 10 August" at bounding box center [86, 115] width 86 height 5
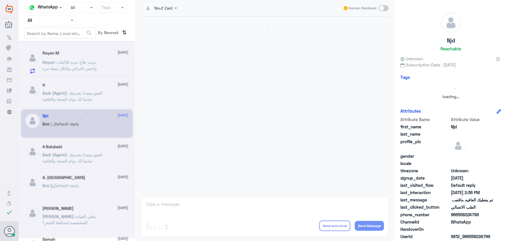
scroll to position [385, 0]
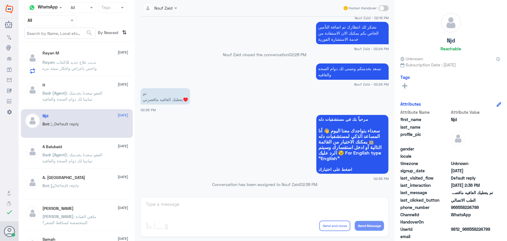
click at [105, 100] on p "Badr (Agent) : العفو سعدنا بخدمتك تمانينا لك دوام الصحة والعافية" at bounding box center [75, 97] width 65 height 15
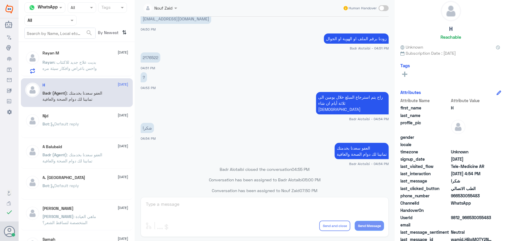
scroll to position [18, 0]
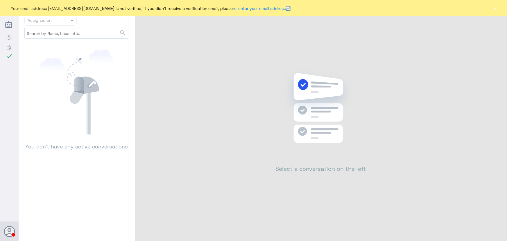
click at [492, 8] on button "×" at bounding box center [495, 8] width 6 height 6
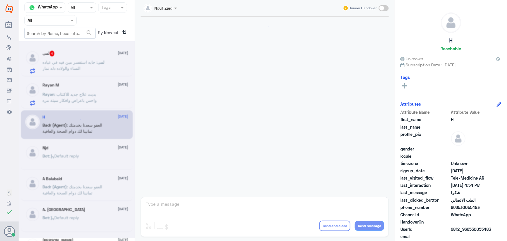
scroll to position [113, 0]
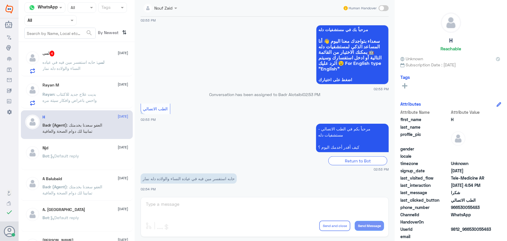
click at [60, 67] on span ": حابه استفسر مين فيه في عياده النساء والولاده دله نمار" at bounding box center [70, 65] width 55 height 11
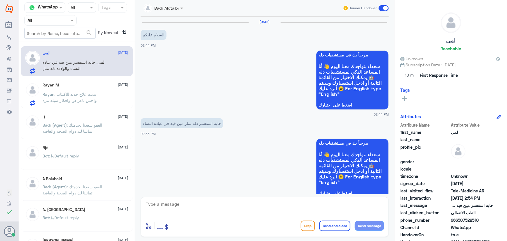
scroll to position [113, 0]
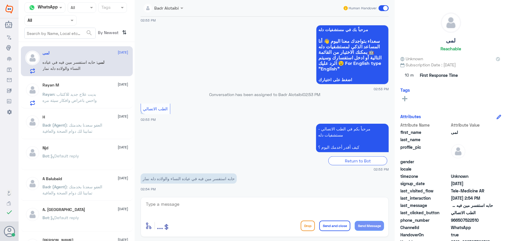
click at [201, 205] on textarea at bounding box center [264, 207] width 239 height 14
paste textarea "مرحباً معك نوف من الطب الاتصالي"
type textarea "مرحباً معك نوف من الطب الاتصالي"
click at [374, 233] on div "مرحباً معك نوف من الطب الاتصالي enter flow name ... Drop Send and close Send Me…" at bounding box center [265, 217] width 248 height 40
click at [373, 228] on button "Send Message" at bounding box center [369, 226] width 29 height 10
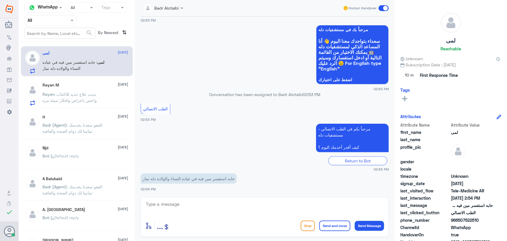
scroll to position [132, 0]
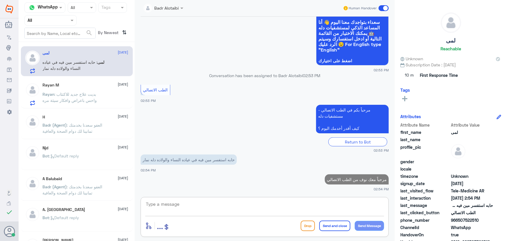
click at [260, 205] on textarea at bounding box center [264, 207] width 239 height 14
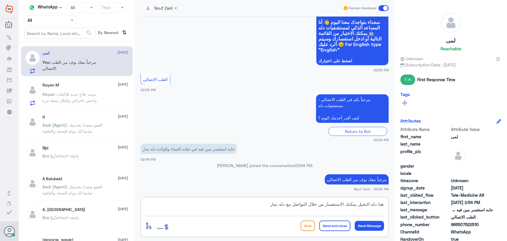
paste textarea "من خلال رقم دله -نمار 0546022896"
drag, startPoint x: 230, startPoint y: 203, endPoint x: 271, endPoint y: 206, distance: 41.1
click at [271, 206] on textarea "هنا دله النخيل يمكنك الاستفسار من خلال التواصل مع دله نمار من خلال رقم دله -نما…" at bounding box center [264, 207] width 239 height 14
type textarea "هنا دله النخيل يمكنك الاستفسار من خلال التواصل مع دله نمار 0546022896"
click at [323, 224] on button "Send and close" at bounding box center [334, 225] width 31 height 10
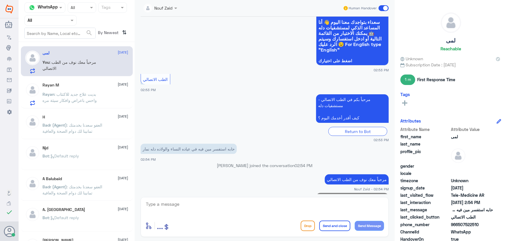
scroll to position [157, 0]
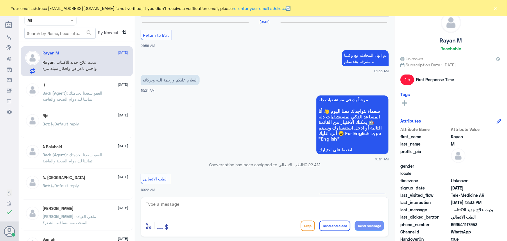
scroll to position [280, 0]
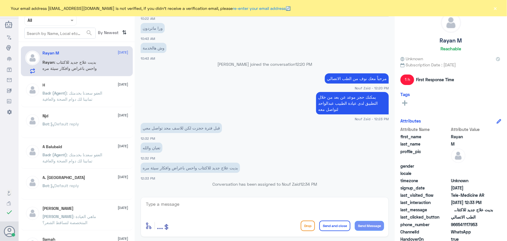
click at [496, 10] on button "×" at bounding box center [495, 8] width 6 height 6
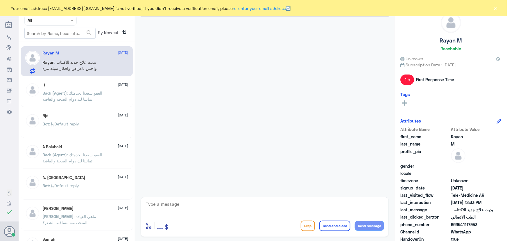
click at [498, 7] on button "×" at bounding box center [495, 8] width 6 height 6
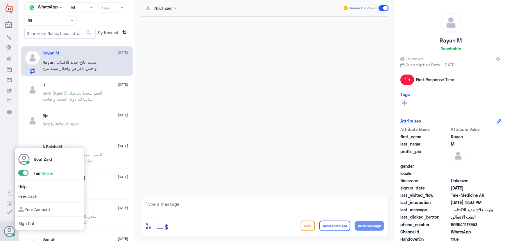
click at [20, 172] on span at bounding box center [23, 173] width 10 height 6
click at [0, 0] on input "checkbox" at bounding box center [0, 0] width 0 height 0
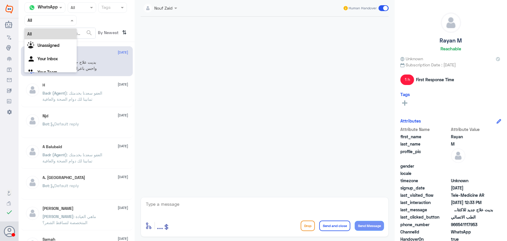
click at [56, 19] on input "text" at bounding box center [44, 20] width 32 height 7
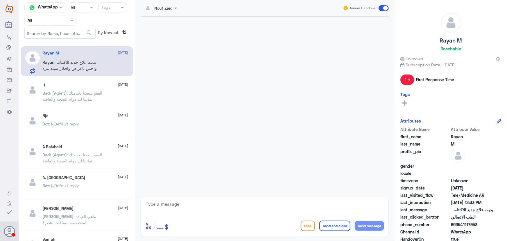
click at [57, 22] on input "text" at bounding box center [44, 20] width 32 height 7
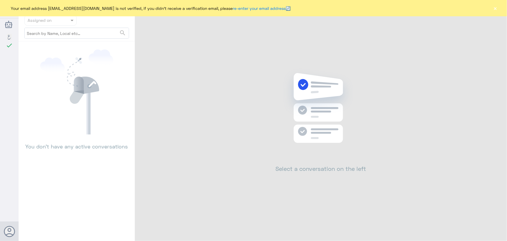
click at [494, 9] on button "×" at bounding box center [495, 8] width 6 height 6
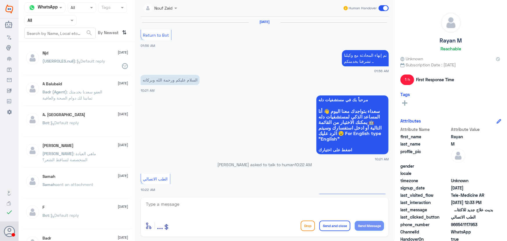
scroll to position [280, 0]
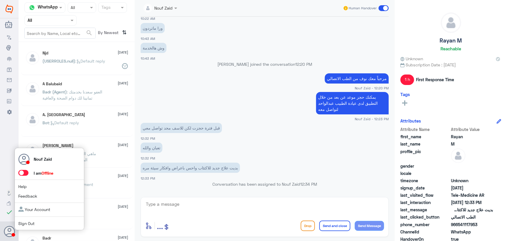
click at [22, 176] on div "Nouf Zaid I am Offline Help Feedback Your Account Sign Out" at bounding box center [50, 189] width 70 height 83
click at [22, 173] on span at bounding box center [23, 173] width 10 height 6
click at [0, 0] on input "checkbox" at bounding box center [0, 0] width 0 height 0
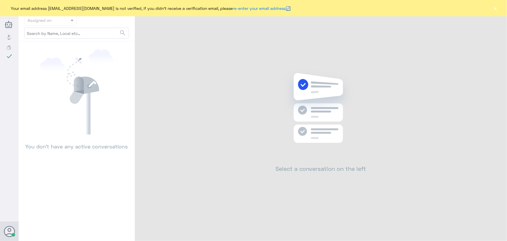
drag, startPoint x: 495, startPoint y: 10, endPoint x: 489, endPoint y: 9, distance: 6.4
click at [494, 9] on button "×" at bounding box center [495, 8] width 6 height 6
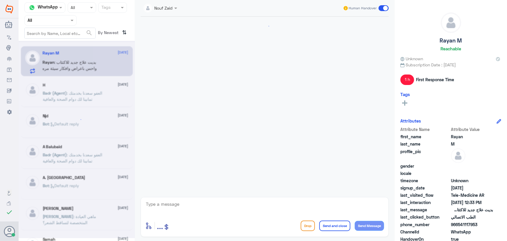
scroll to position [280, 0]
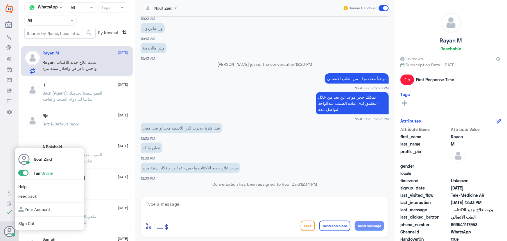
click at [23, 171] on span at bounding box center [23, 173] width 10 height 6
click at [0, 0] on input "checkbox" at bounding box center [0, 0] width 0 height 0
